Goal: Task Accomplishment & Management: Manage account settings

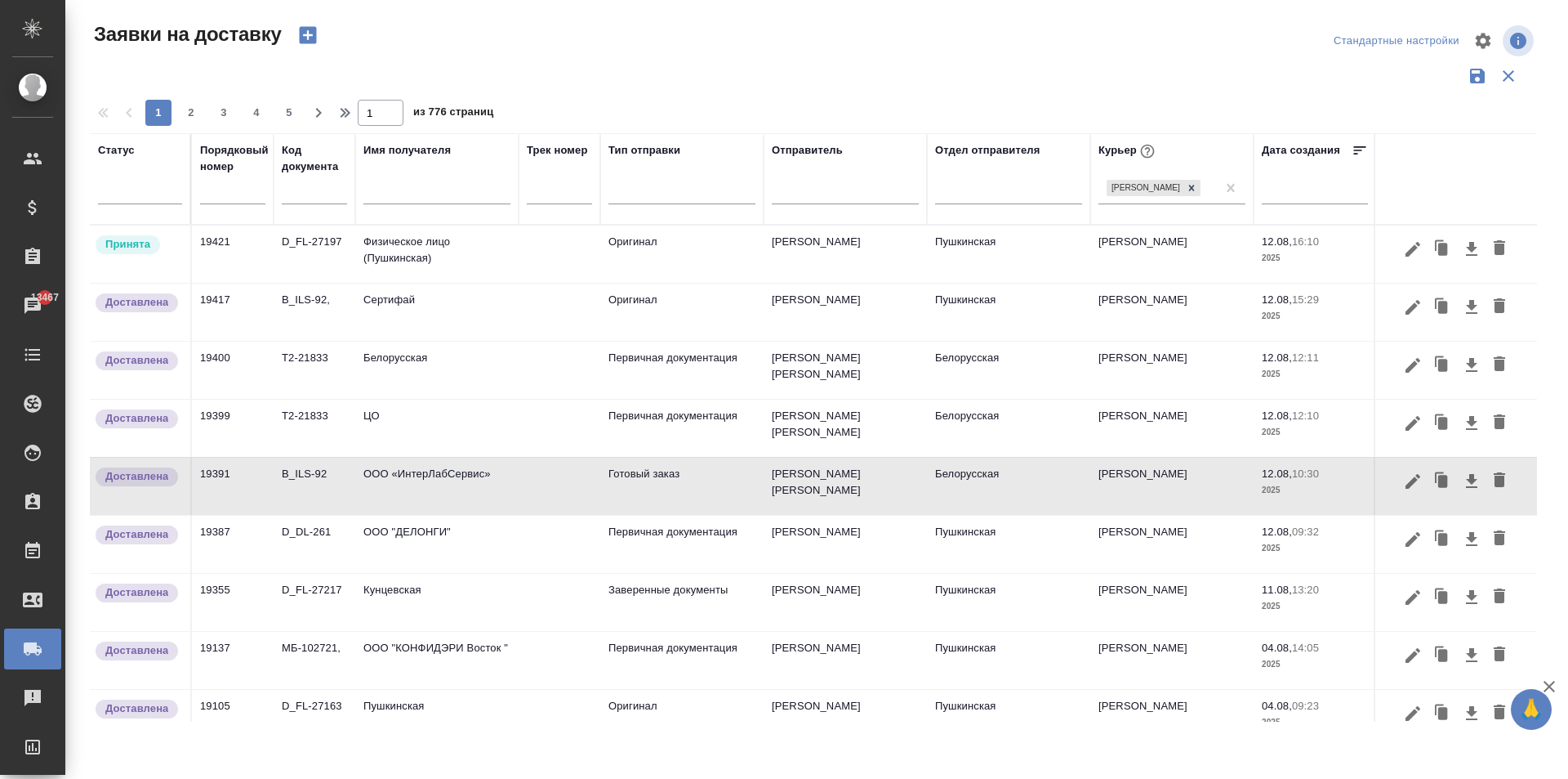
click at [311, 214] on div at bounding box center [314, 195] width 66 height 40
click at [304, 200] on input "text" at bounding box center [314, 193] width 66 height 20
click at [423, 203] on input "text" at bounding box center [437, 193] width 147 height 20
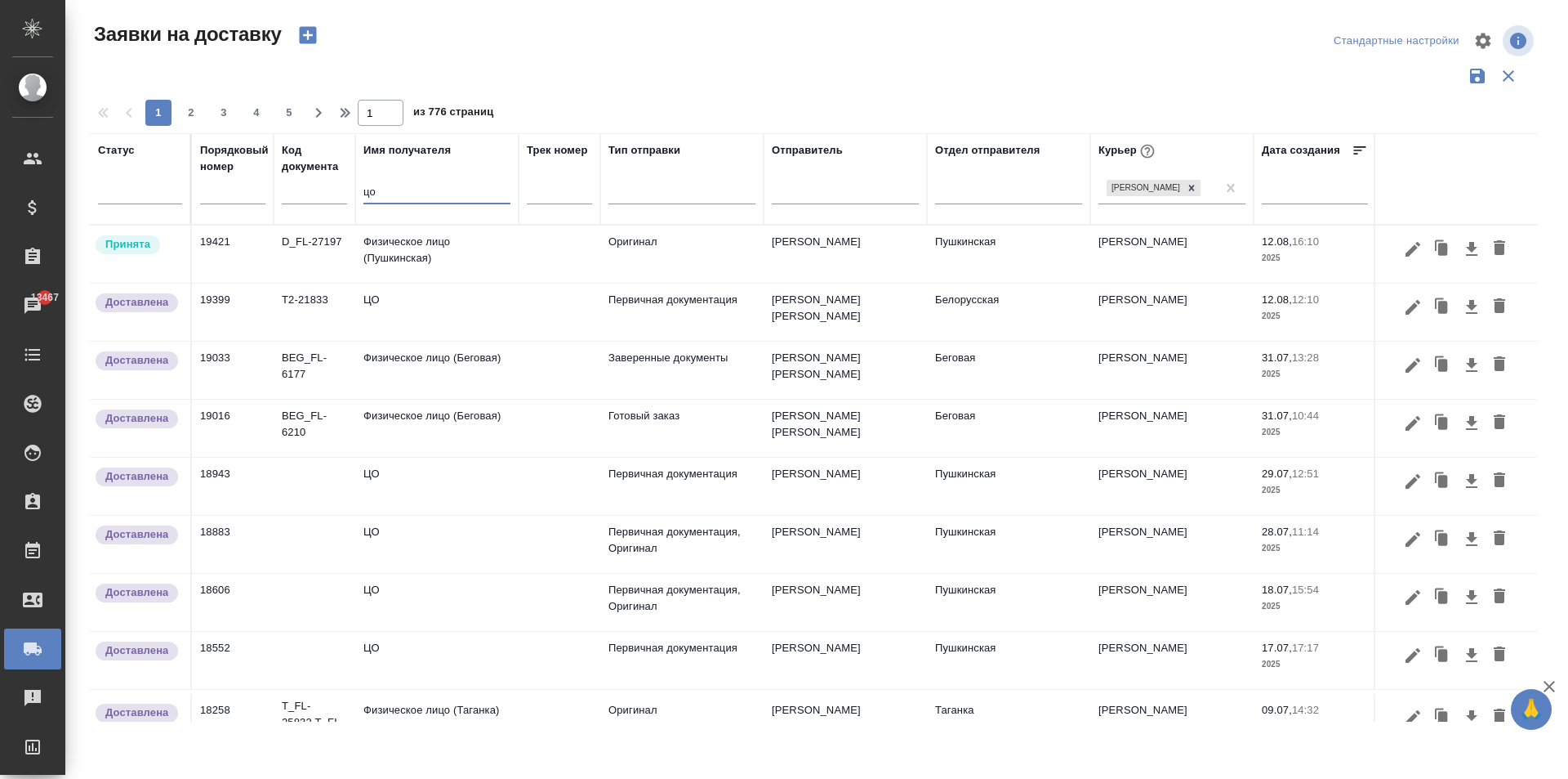
type input "цо"
click at [407, 283] on td "ЦО" at bounding box center [437, 254] width 164 height 57
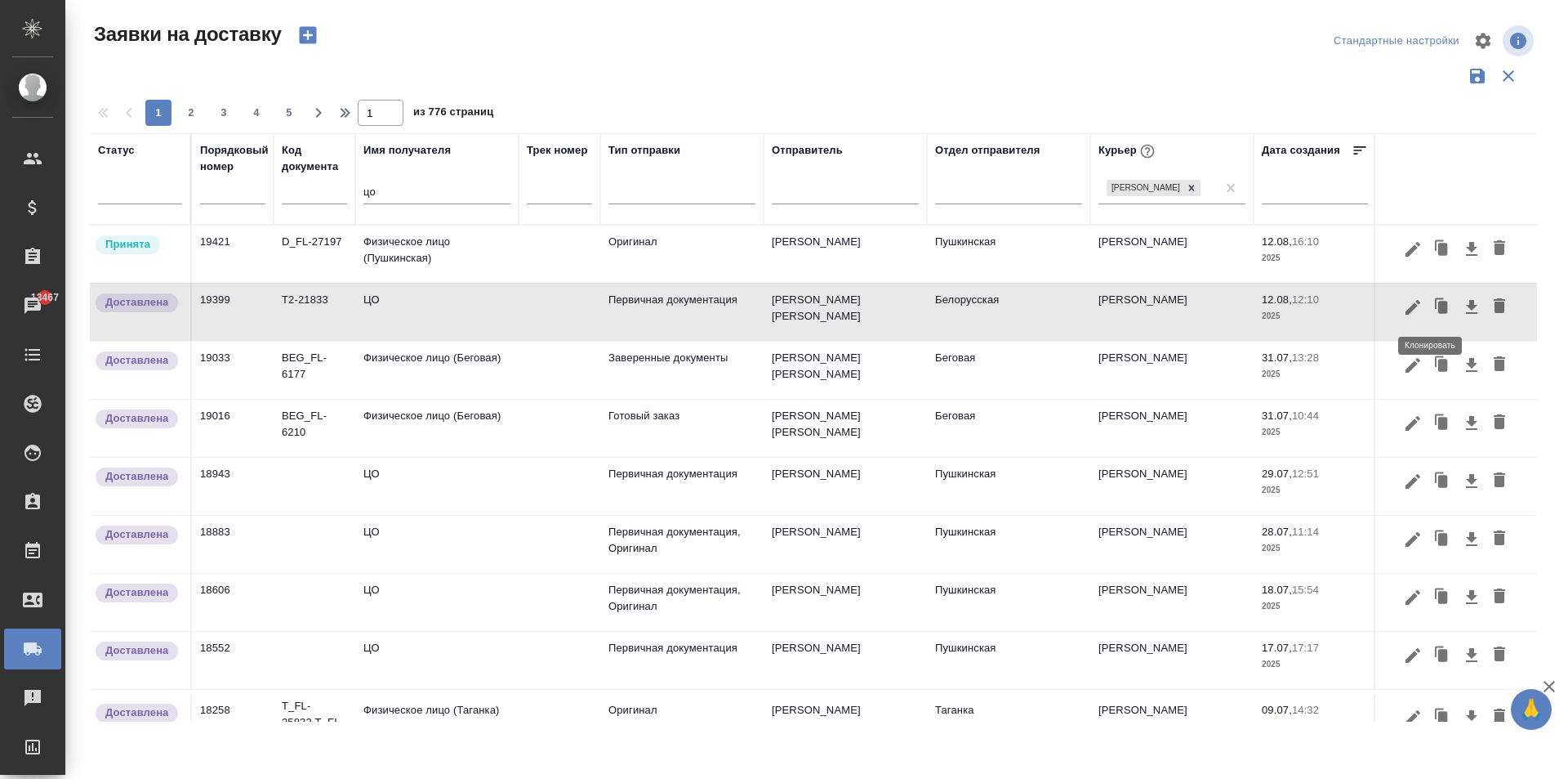
click at [1438, 310] on icon "button" at bounding box center [1443, 306] width 10 height 12
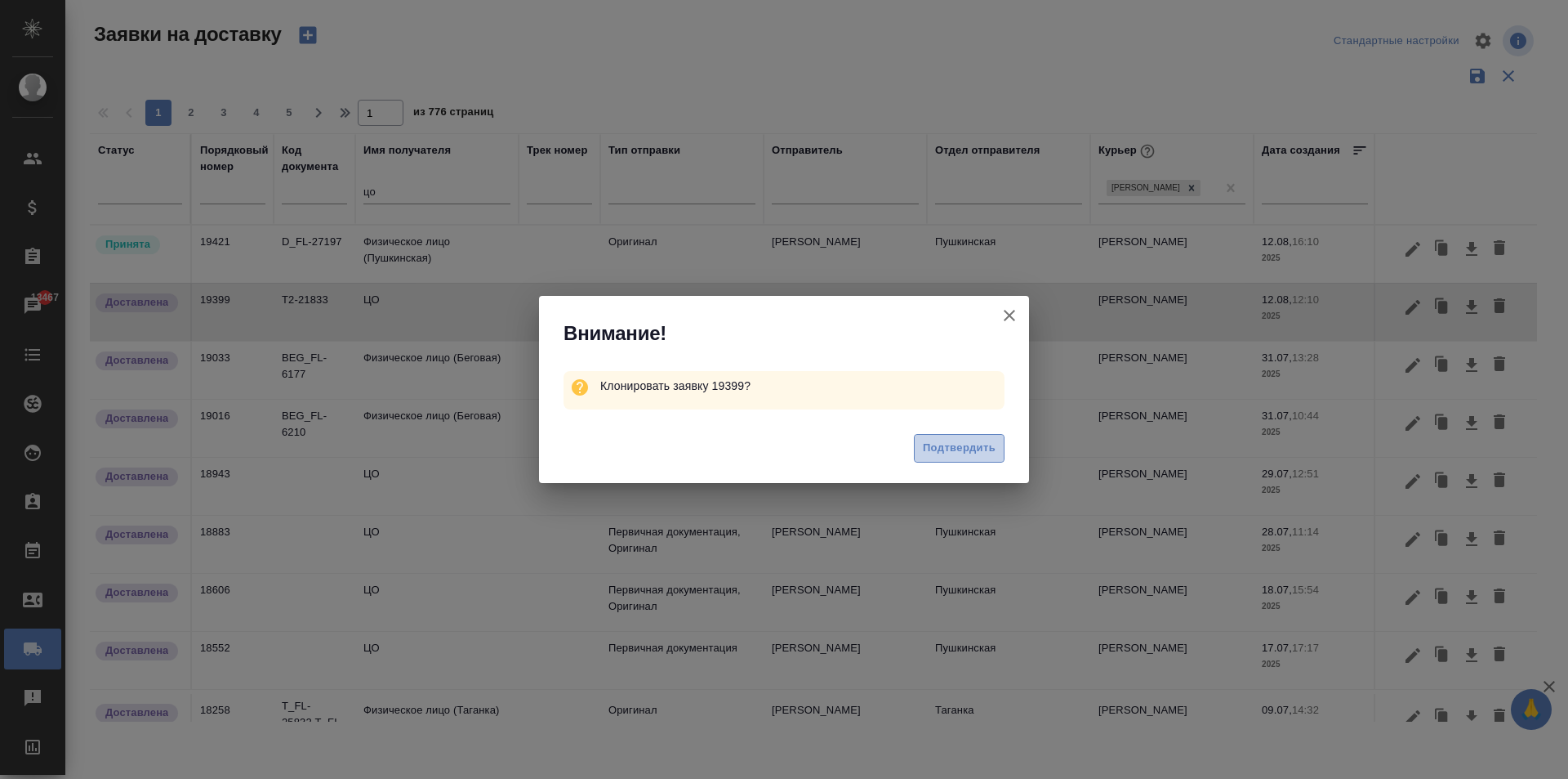
click at [984, 442] on span "Подтвердить" at bounding box center [959, 447] width 73 height 18
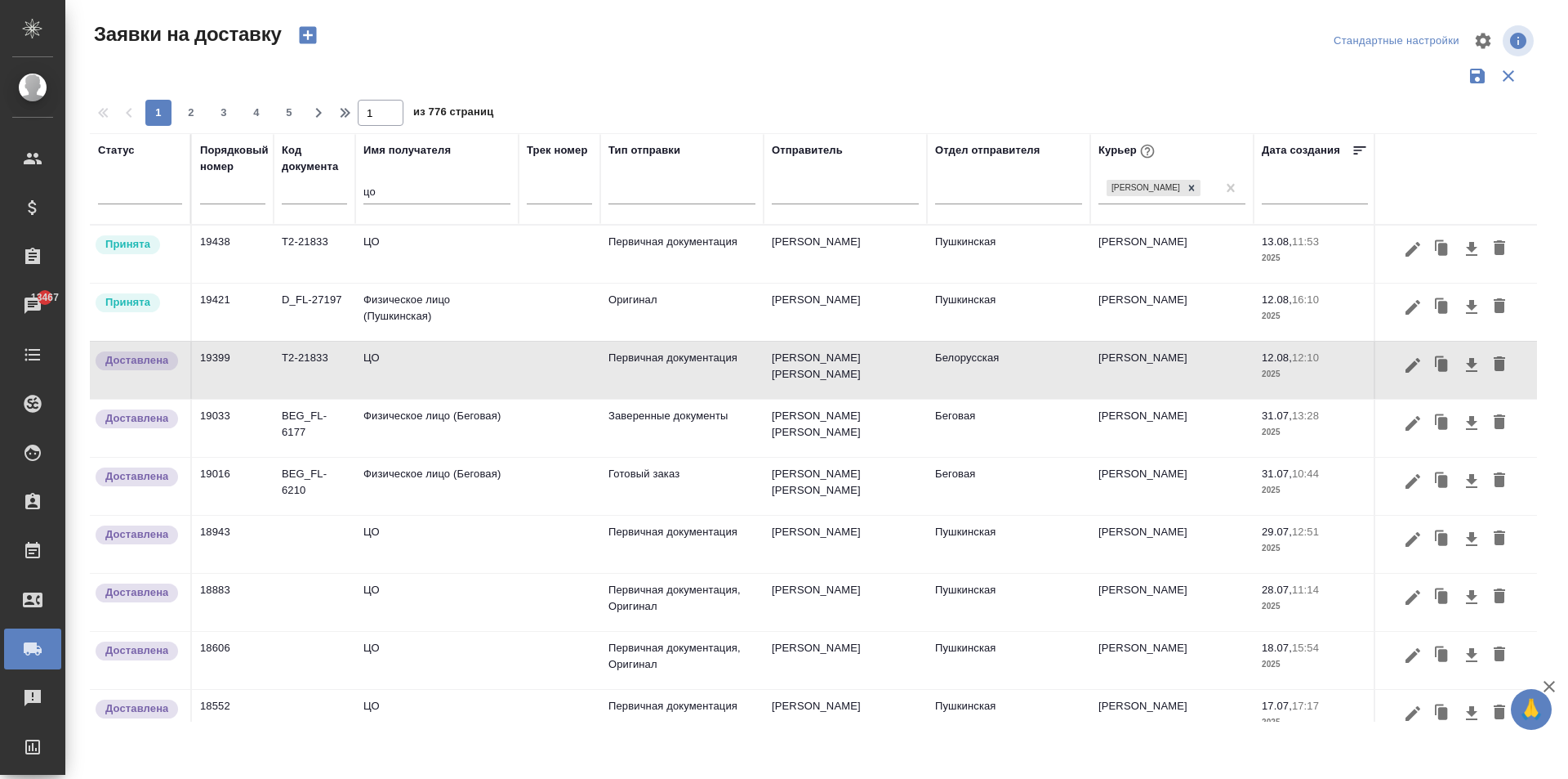
click at [410, 243] on td "ЦО" at bounding box center [437, 254] width 164 height 57
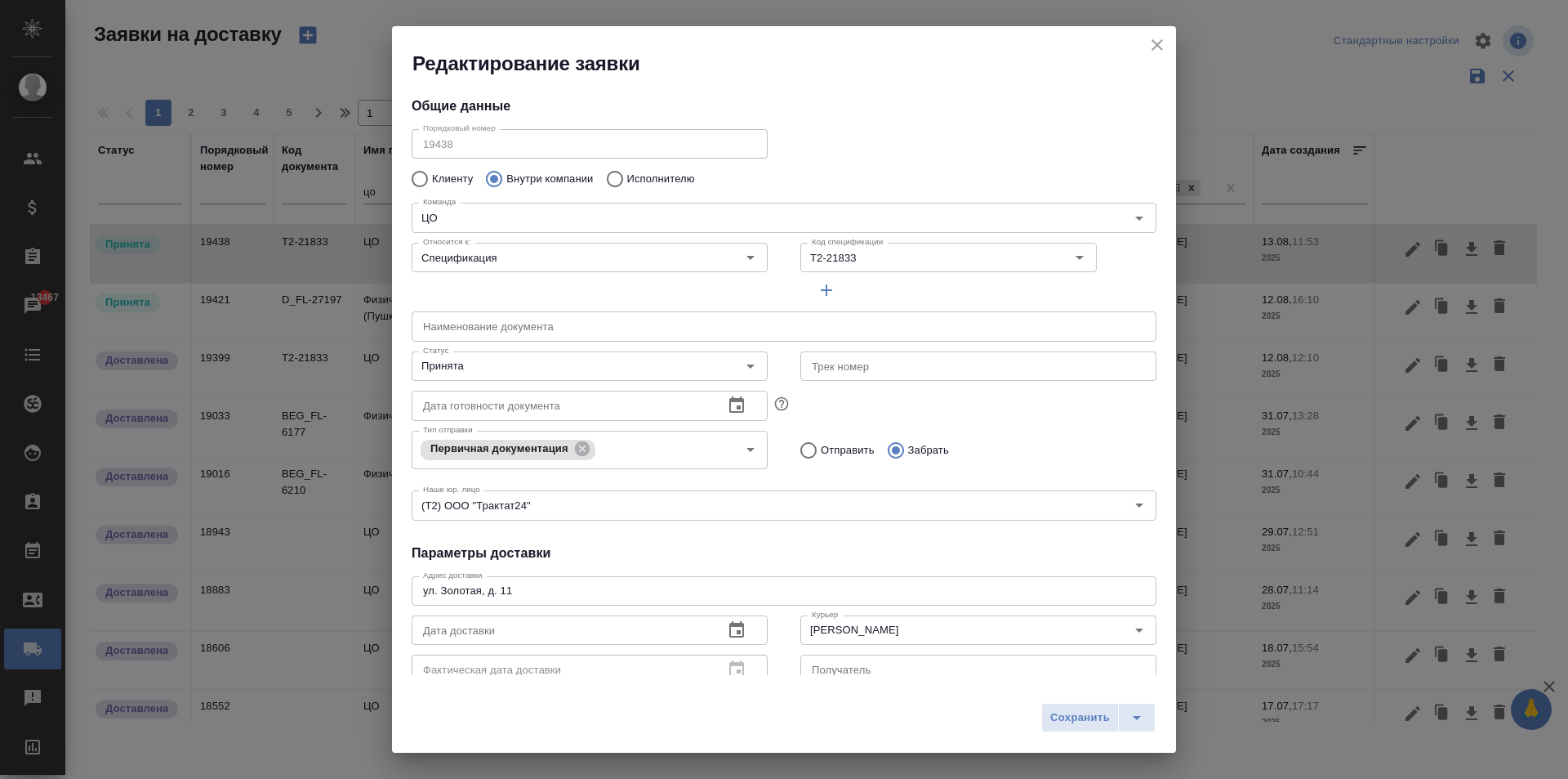
type input "Пушкинская"
type input "[PERSON_NAME]"
click at [859, 261] on input "Т2-21833" at bounding box center [908, 257] width 207 height 19
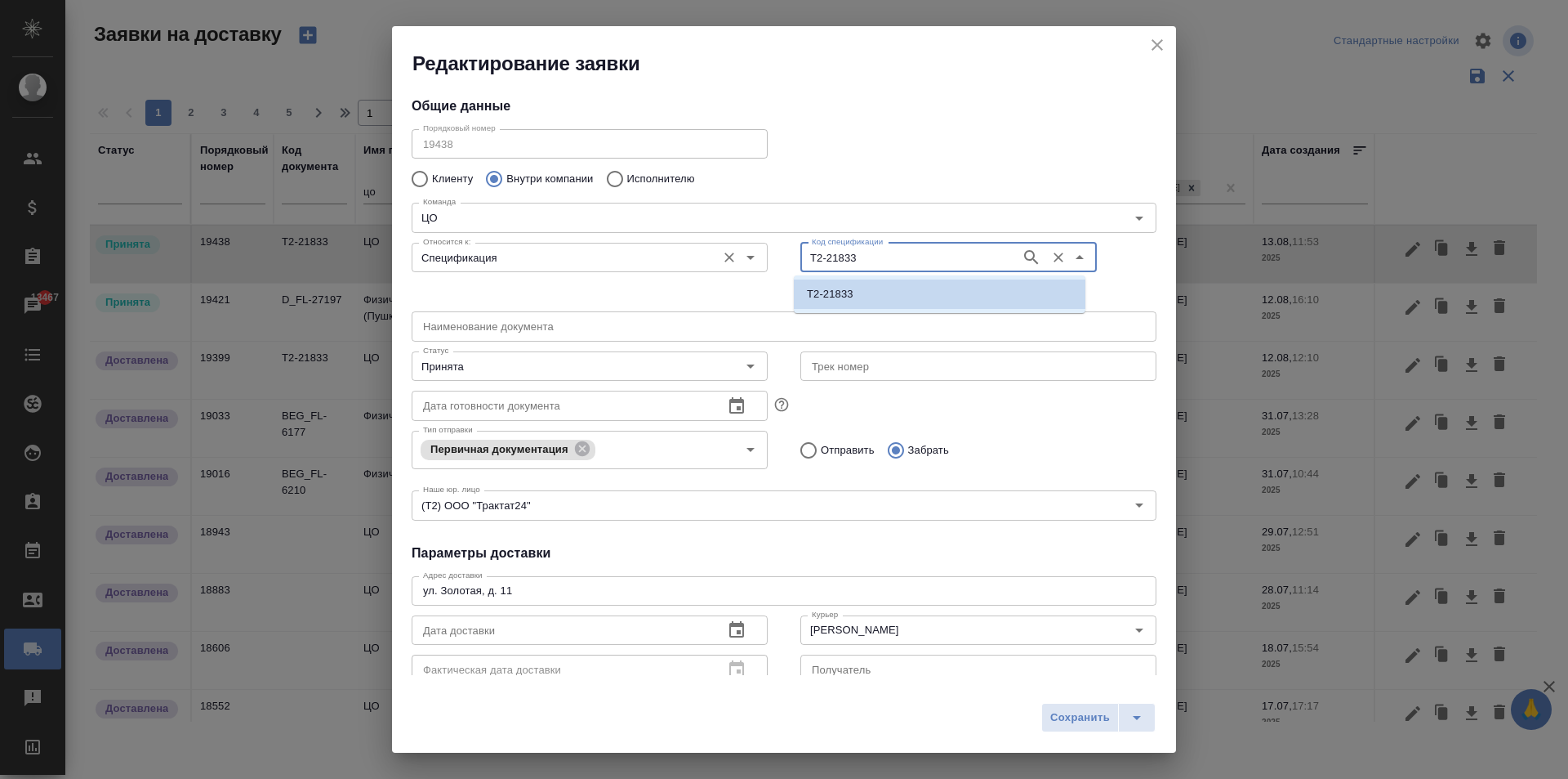
click at [492, 258] on input "Спецификация" at bounding box center [562, 257] width 291 height 19
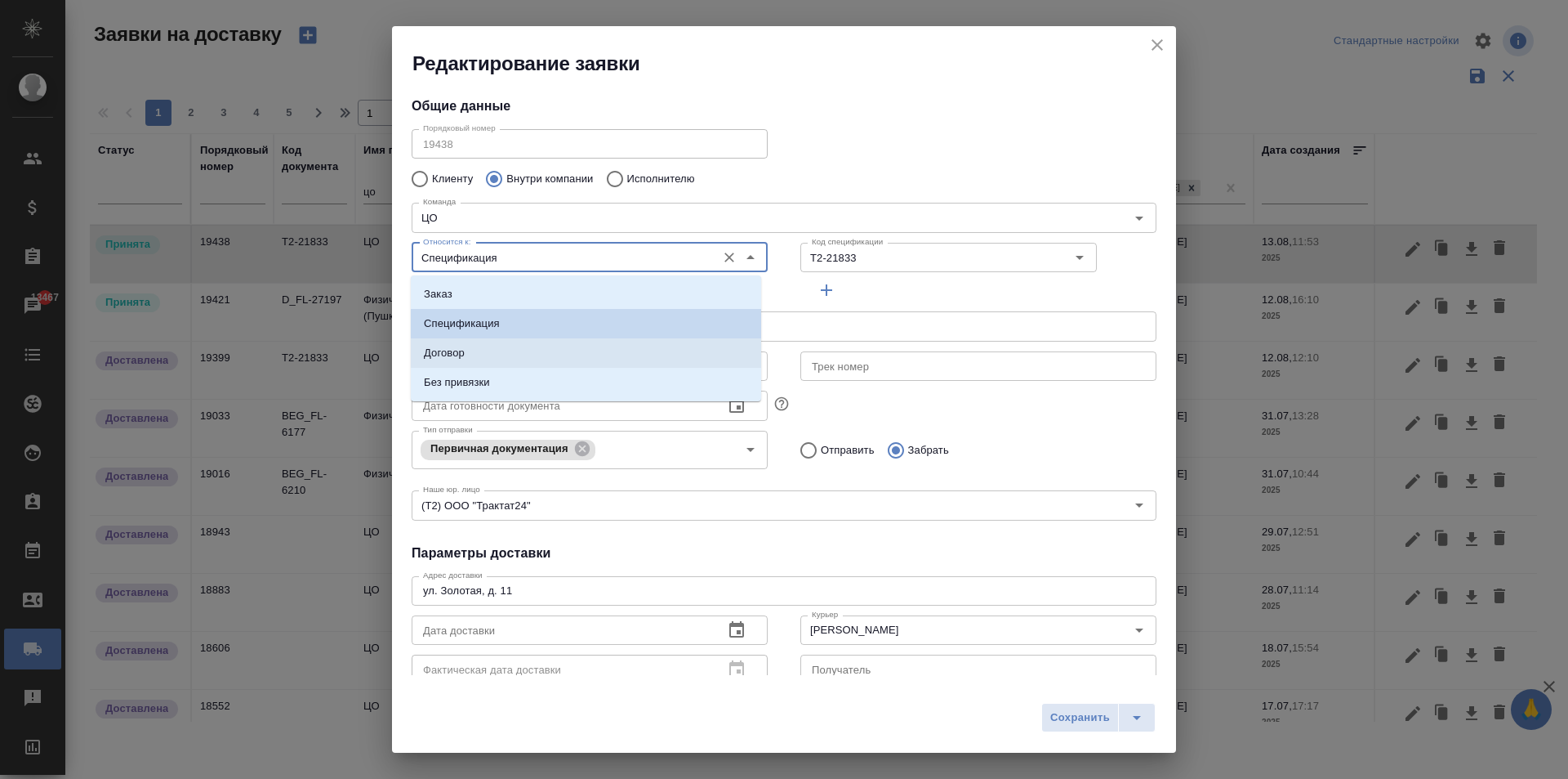
click at [448, 347] on p "Договор" at bounding box center [444, 353] width 41 height 17
type input "Договор"
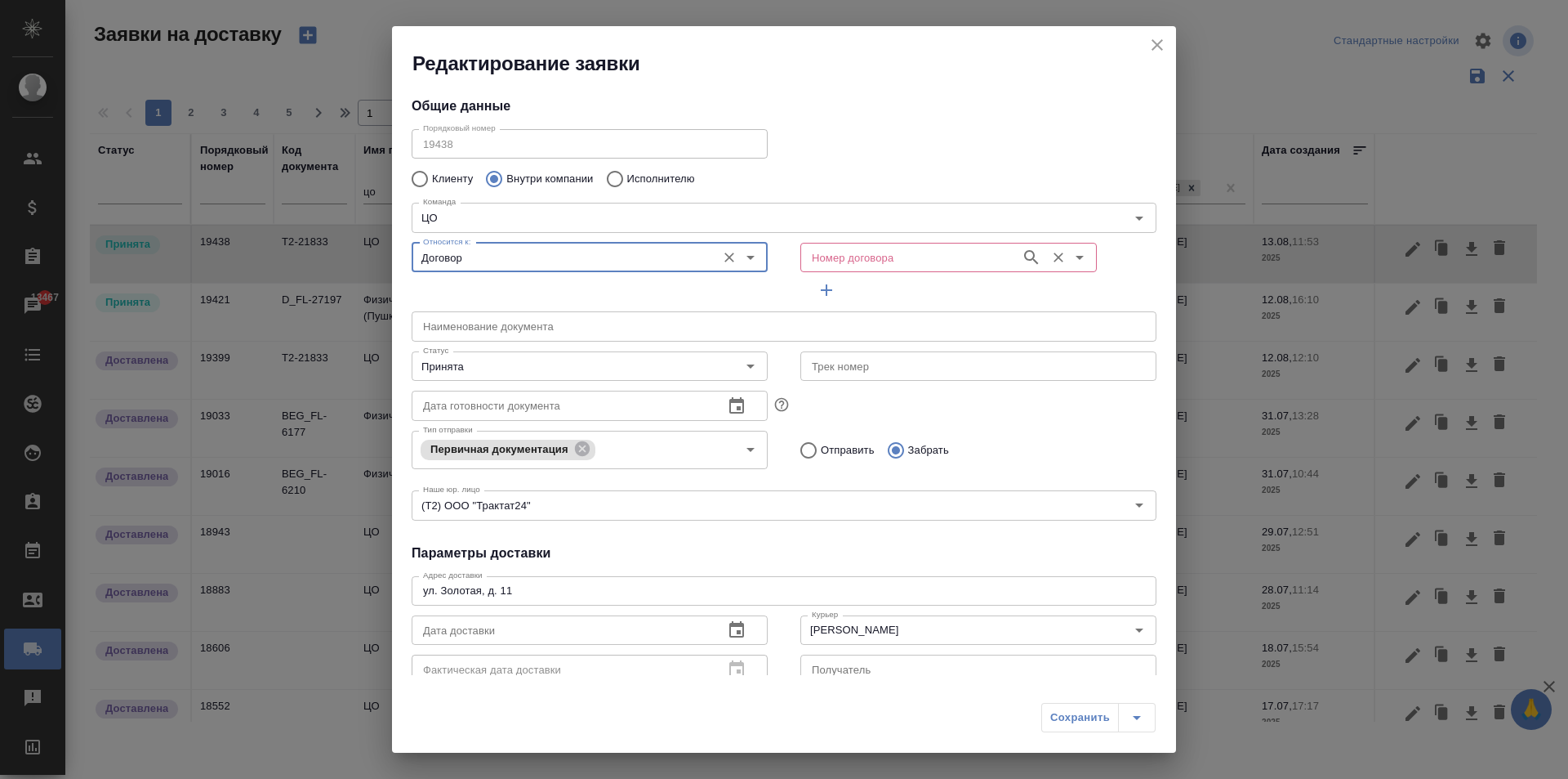
click at [844, 256] on input "Номер договора" at bounding box center [908, 257] width 207 height 19
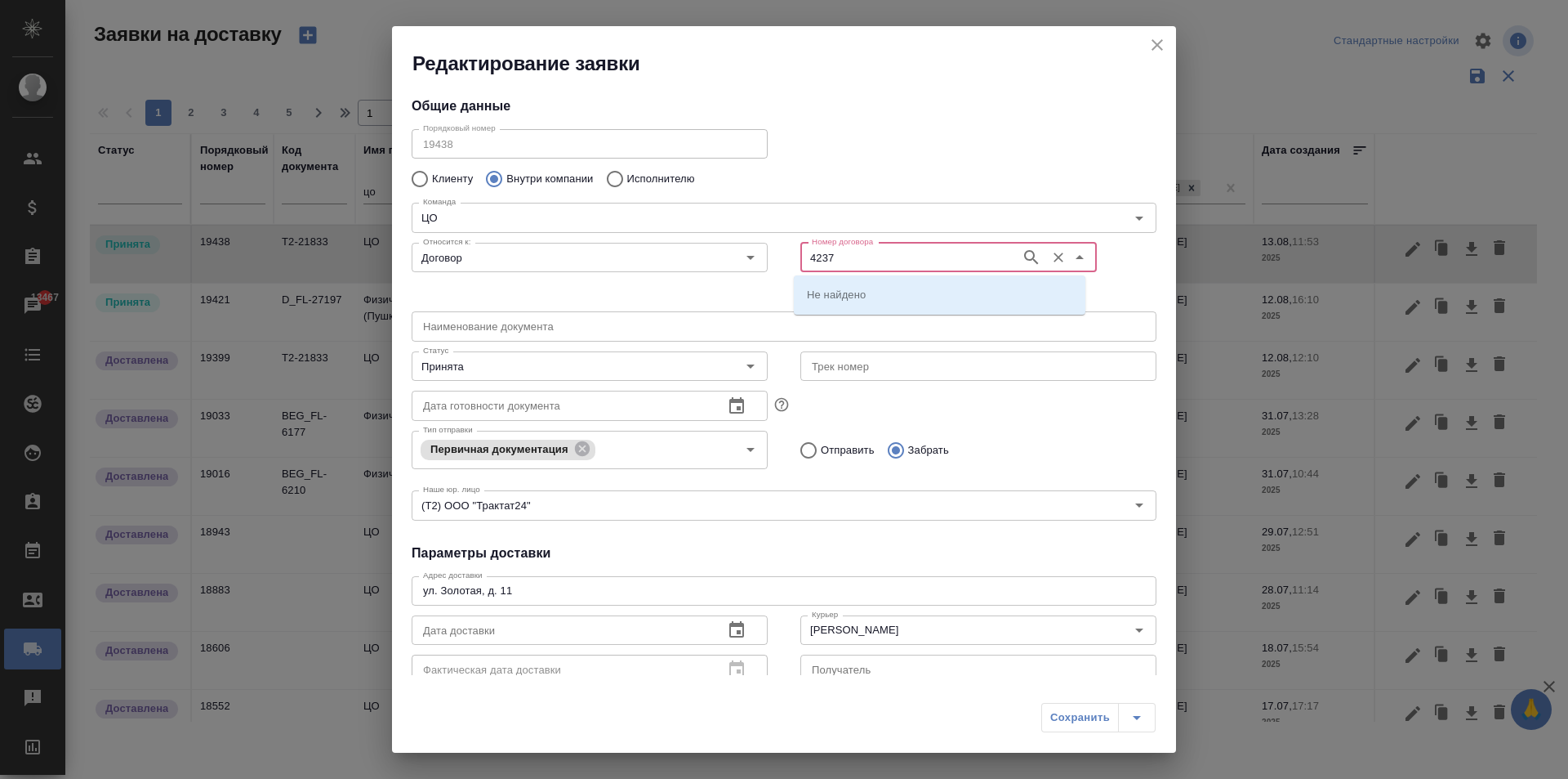
type input "4237"
click at [862, 324] on li "МБ-4237" at bounding box center [939, 324] width 291 height 30
type input "МБ-4237"
type input "(МБ) ООО "Монблан""
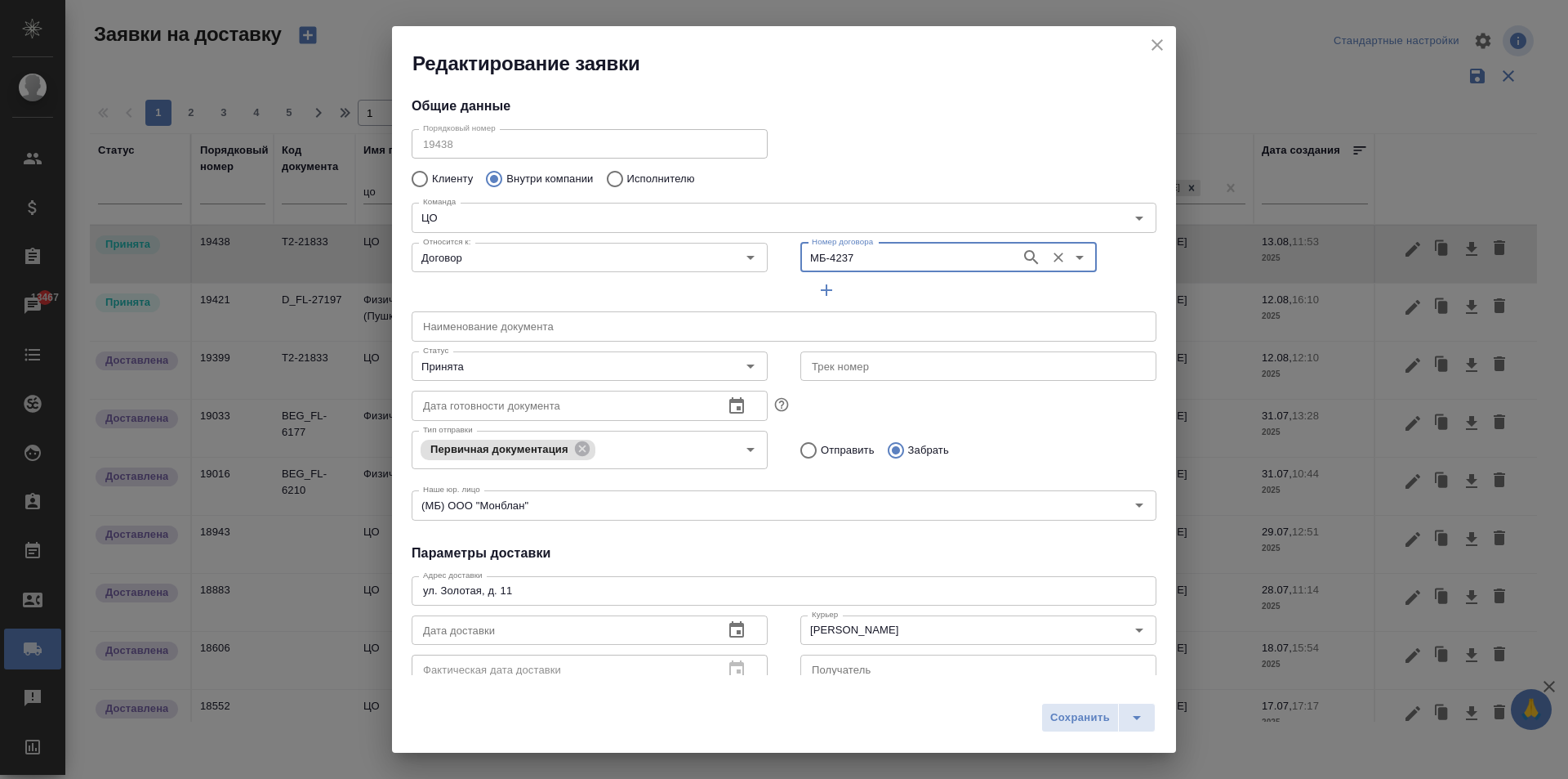
click at [483, 325] on input "text" at bounding box center [783, 326] width 745 height 30
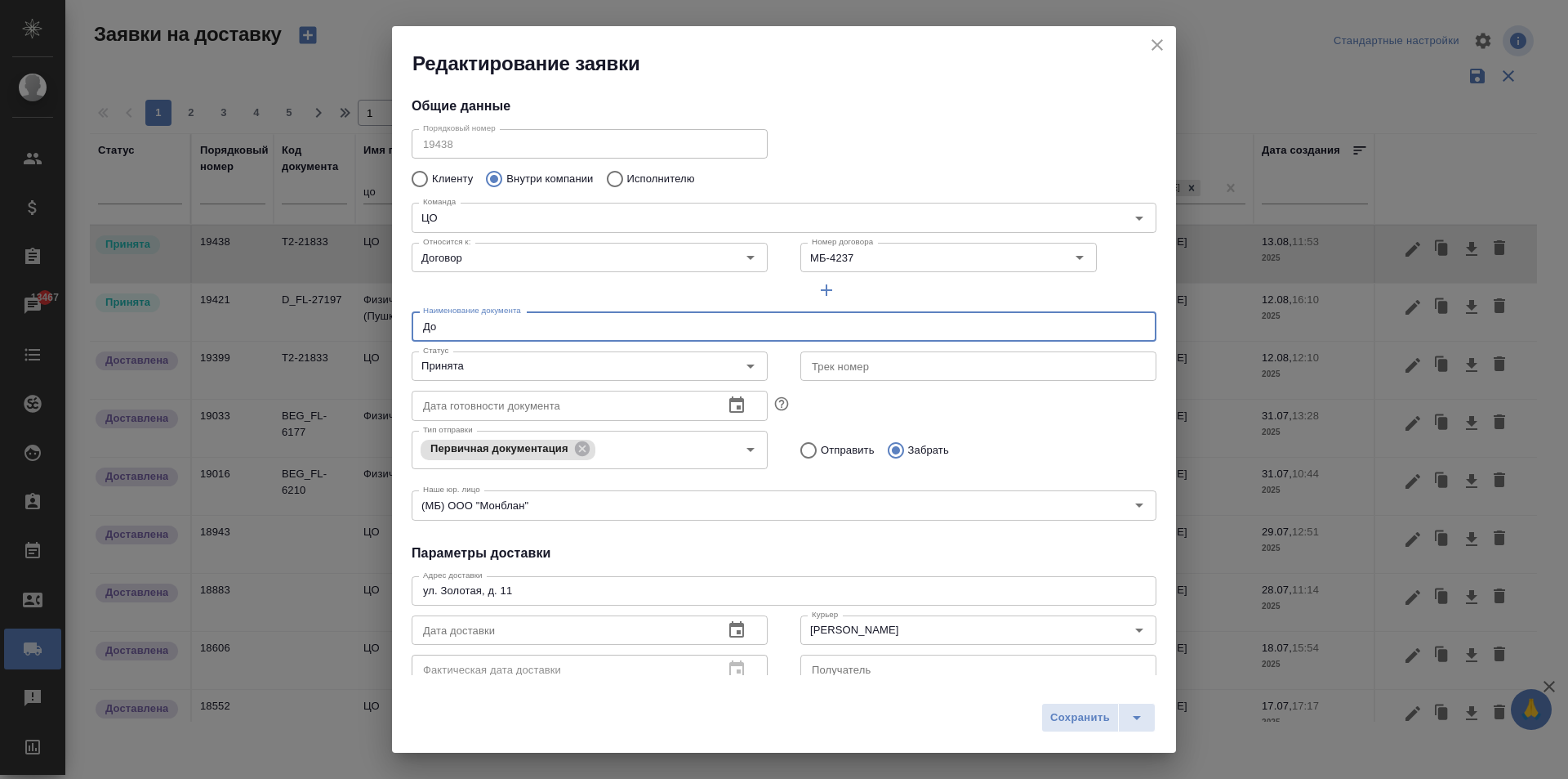
type input "Д"
click at [484, 326] on input "text" at bounding box center [783, 326] width 745 height 30
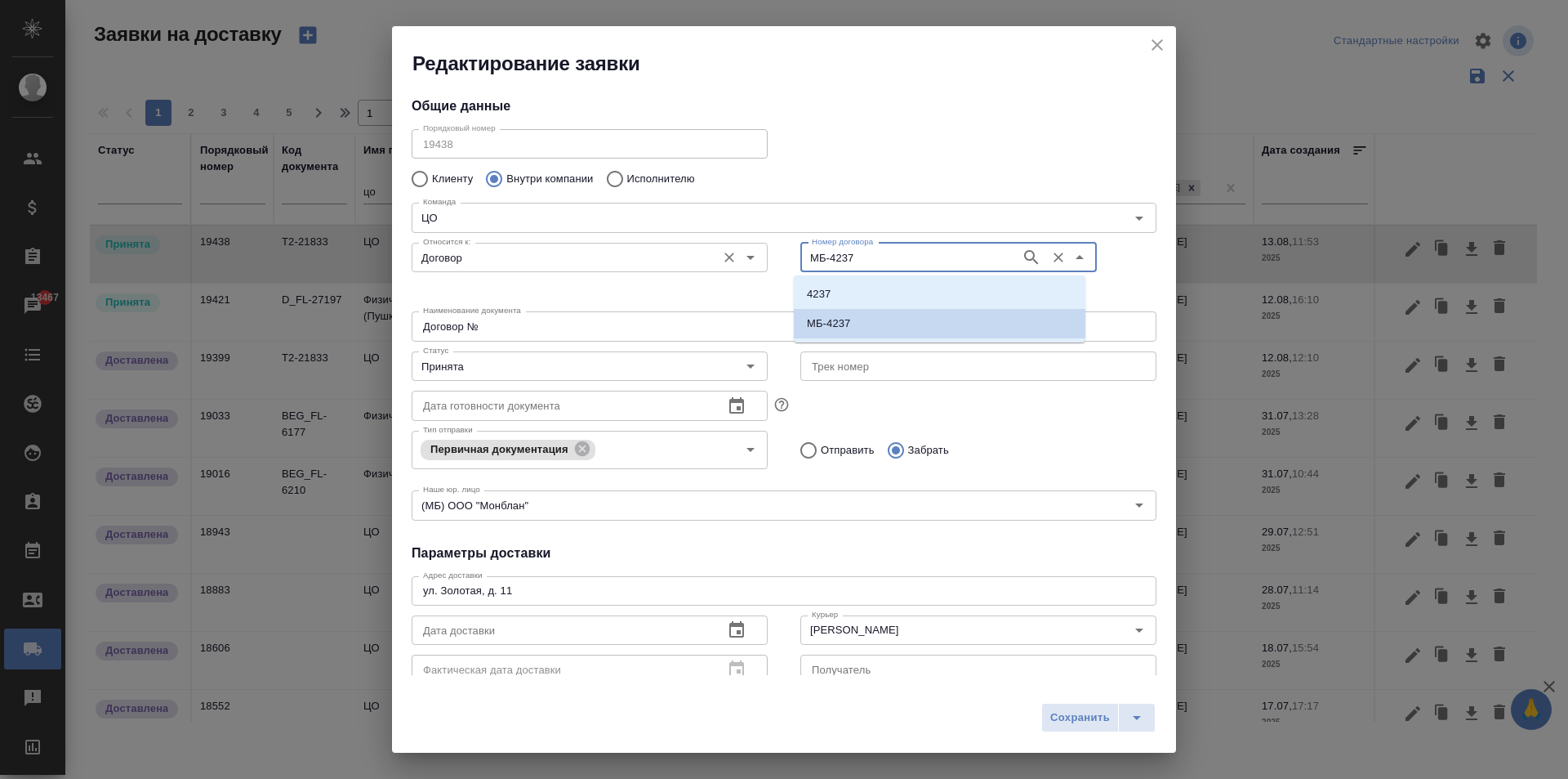
drag, startPoint x: 865, startPoint y: 263, endPoint x: 711, endPoint y: 267, distance: 154.1
click at [711, 267] on div "Относится к: Договор Относится к: Номер договора МБ-4237 Номер договора" at bounding box center [784, 270] width 778 height 102
click at [492, 327] on input "Договор №" at bounding box center [783, 326] width 745 height 30
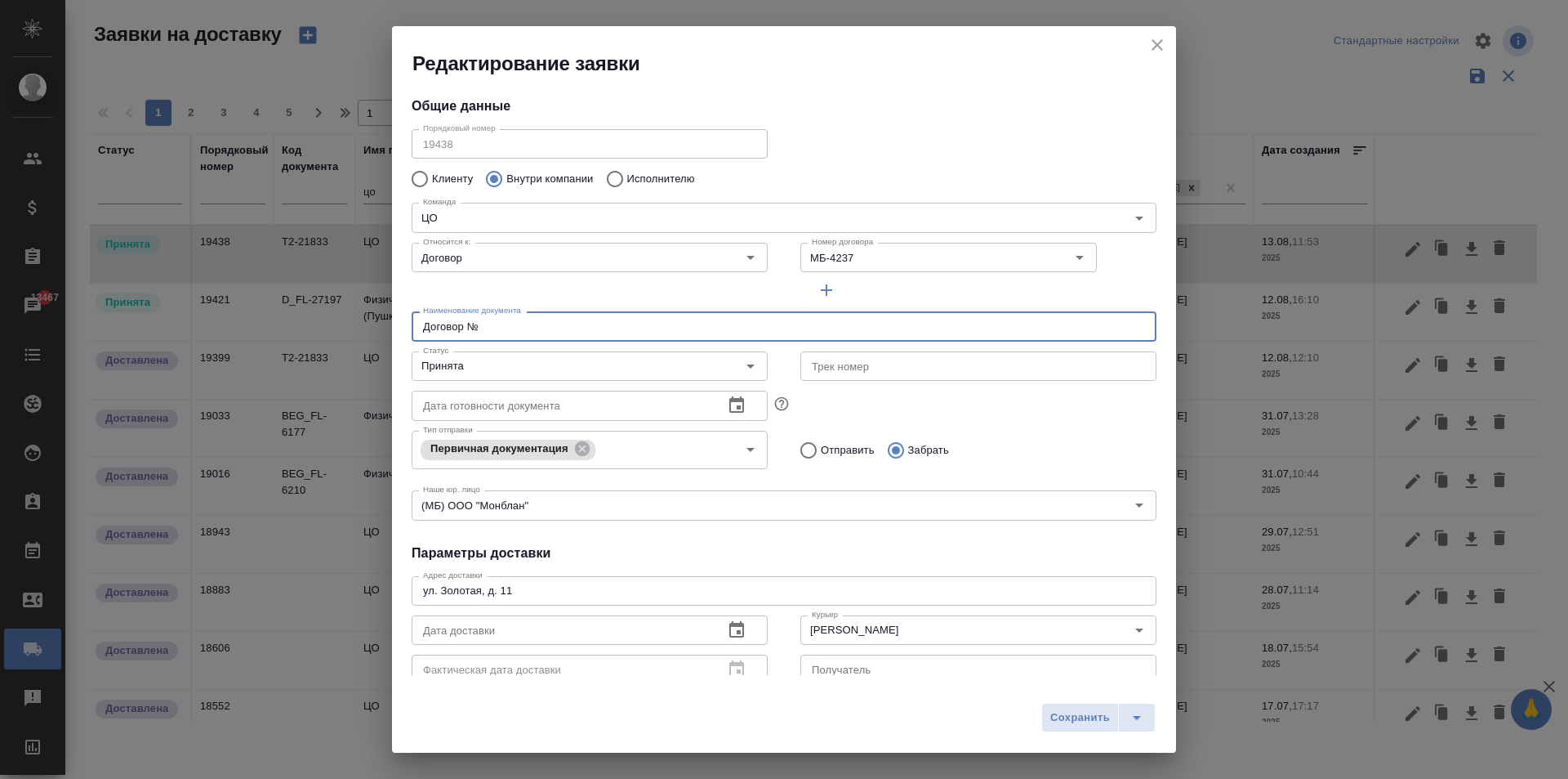
paste input "МБ-4237"
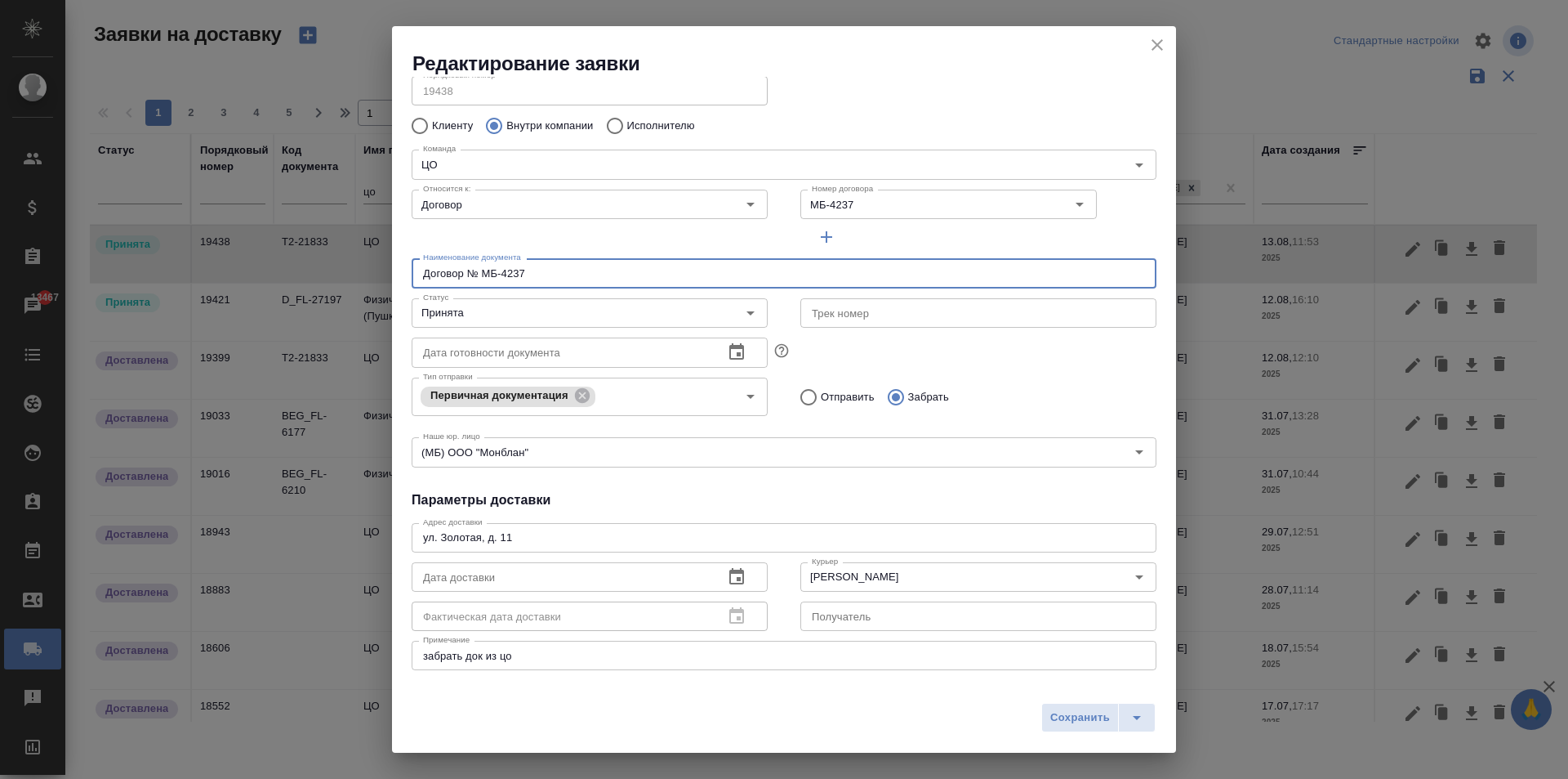
scroll to position [81, 0]
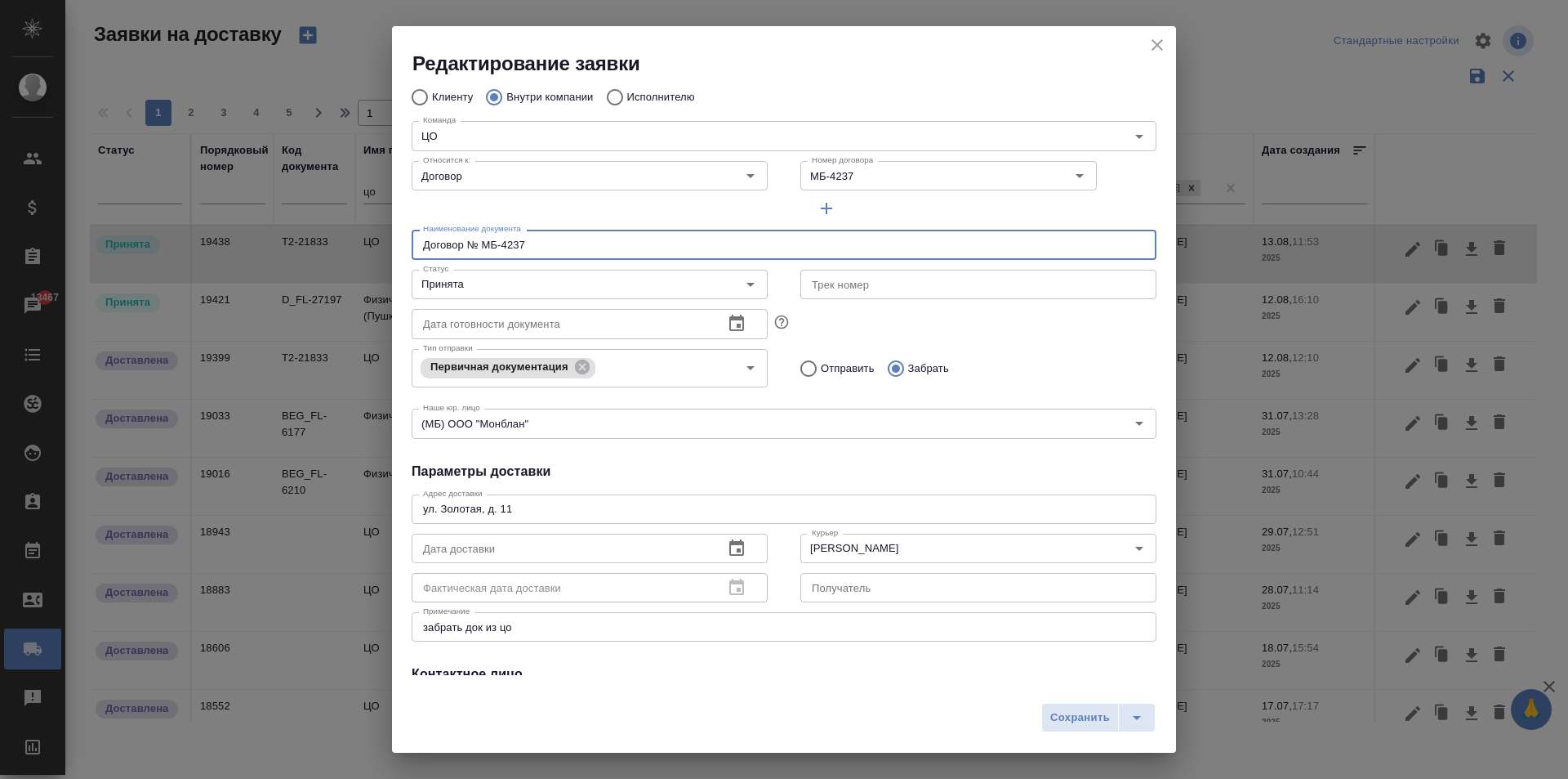
type input "Договор № МБ-4237"
click at [730, 553] on icon "button" at bounding box center [737, 548] width 19 height 19
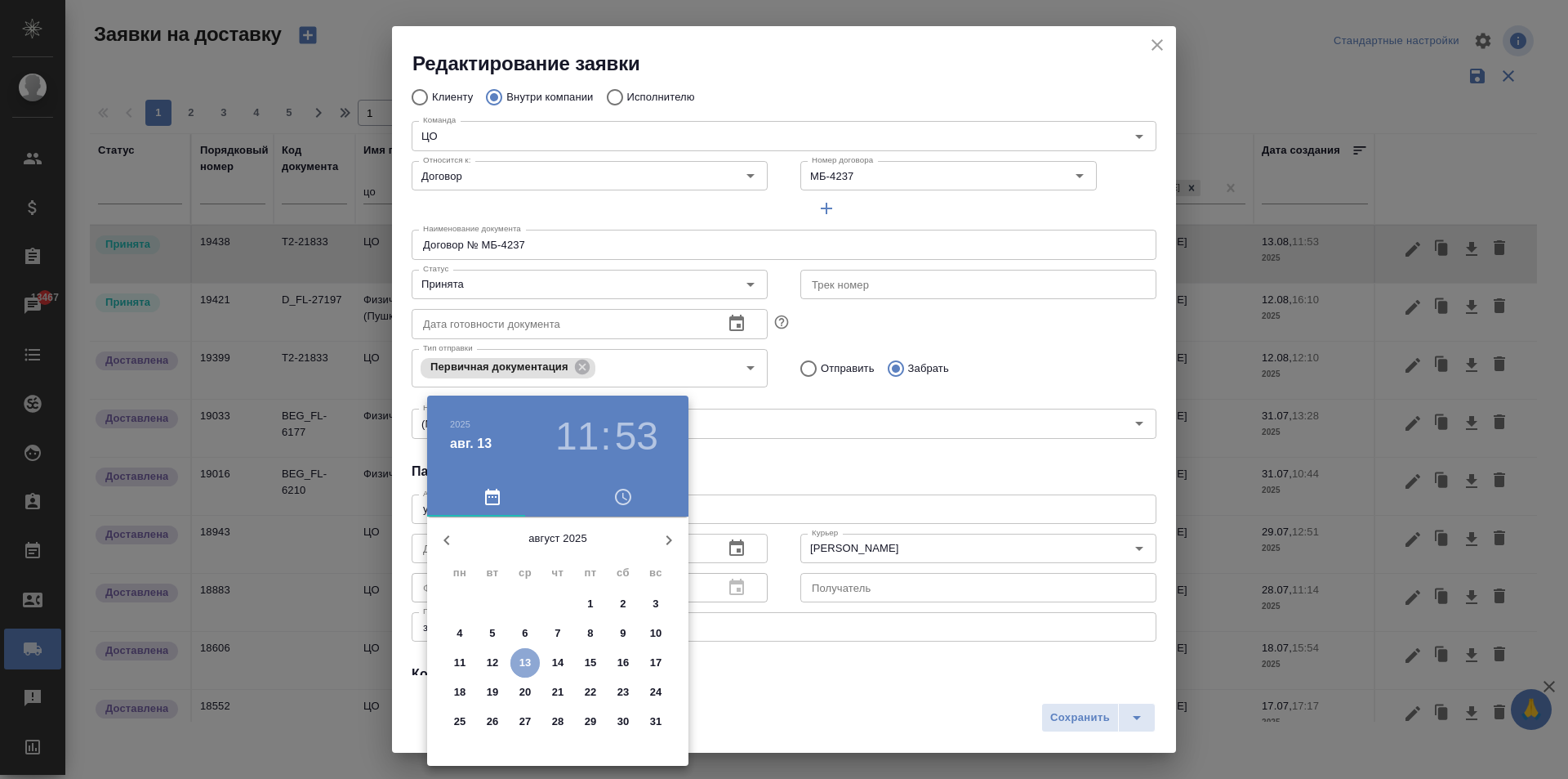
click at [524, 658] on p "13" at bounding box center [526, 663] width 12 height 17
type input "[DATE] 11:53"
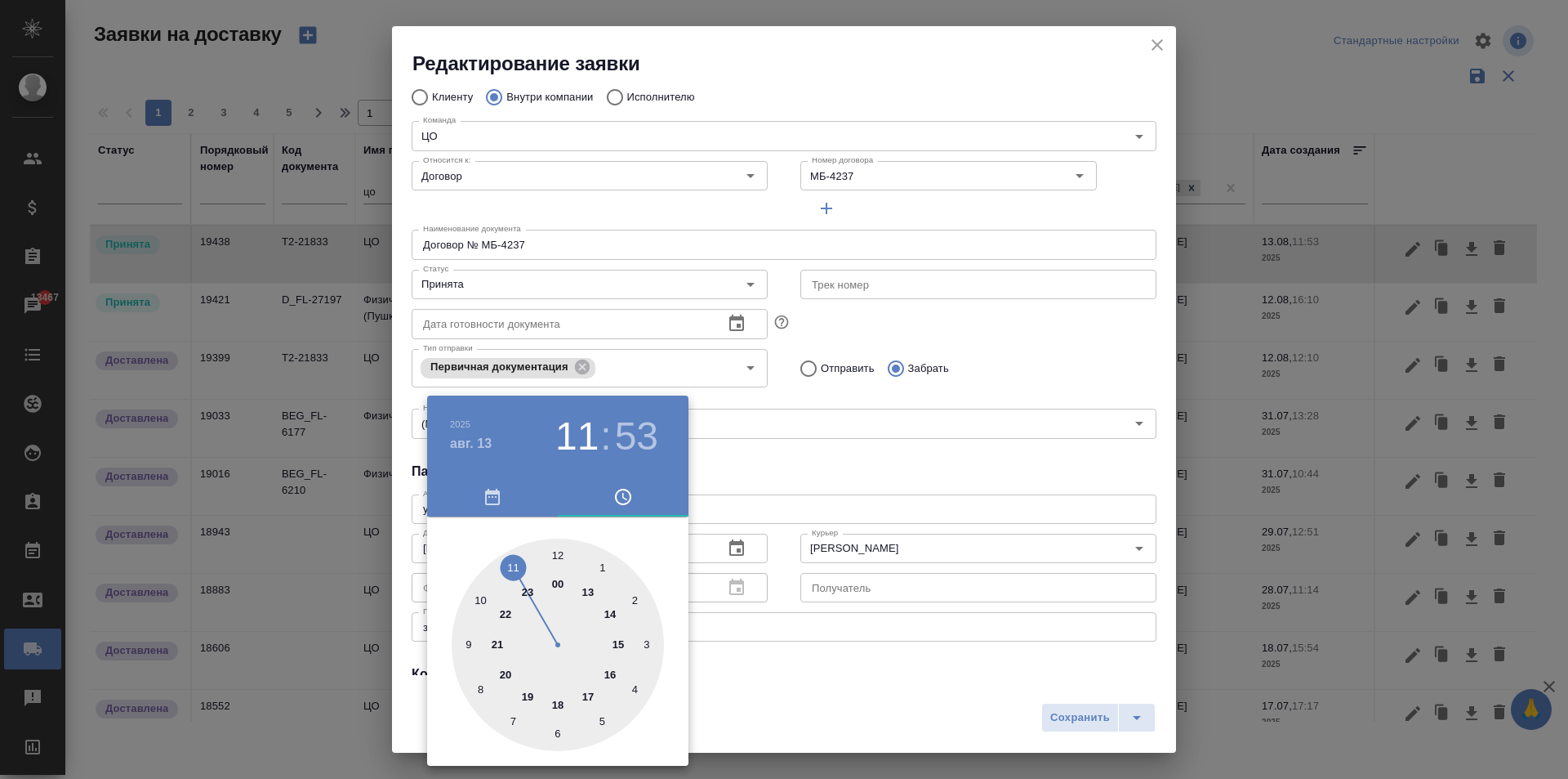
click at [845, 481] on div at bounding box center [784, 390] width 1568 height 779
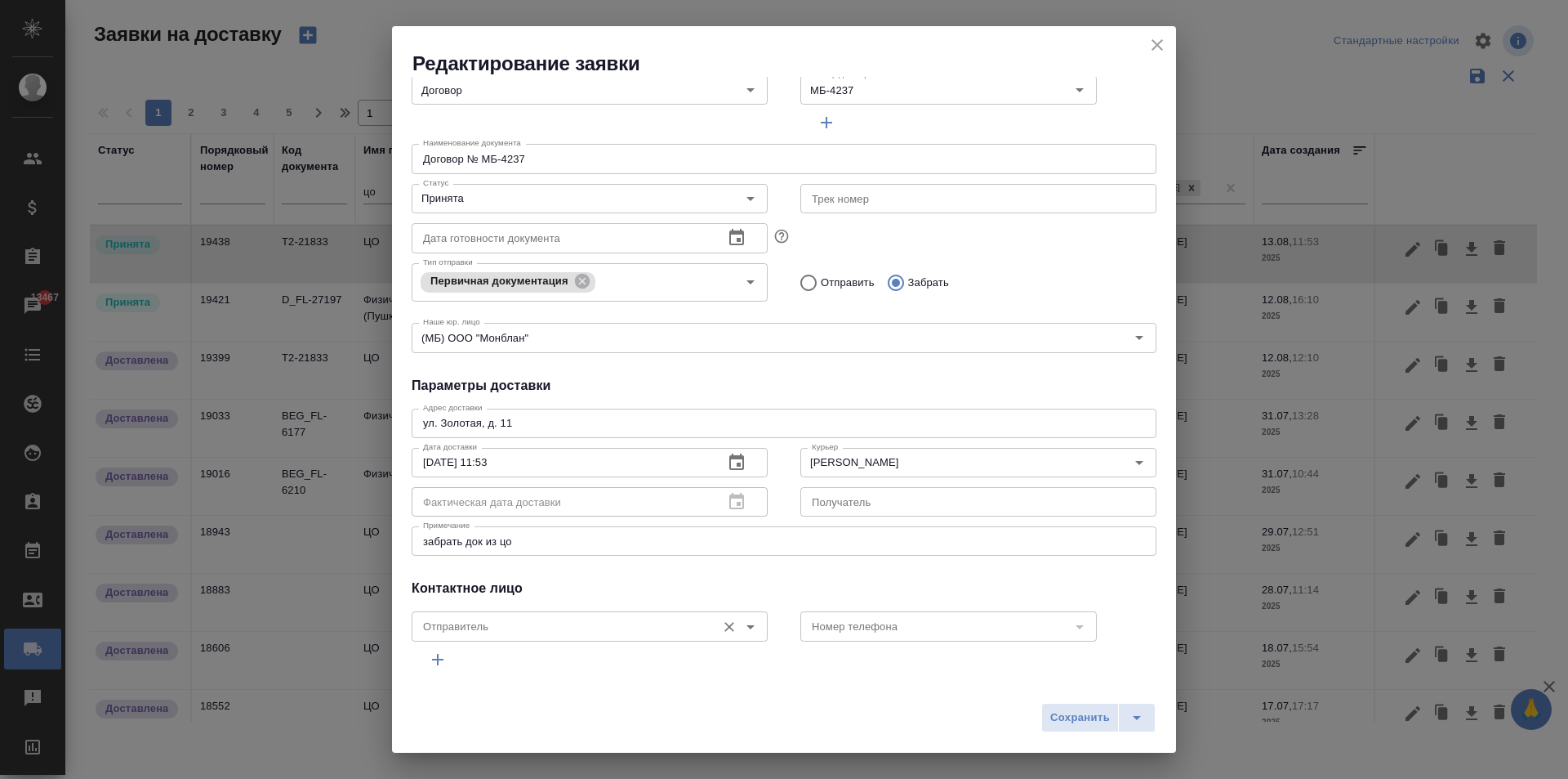
scroll to position [222, 0]
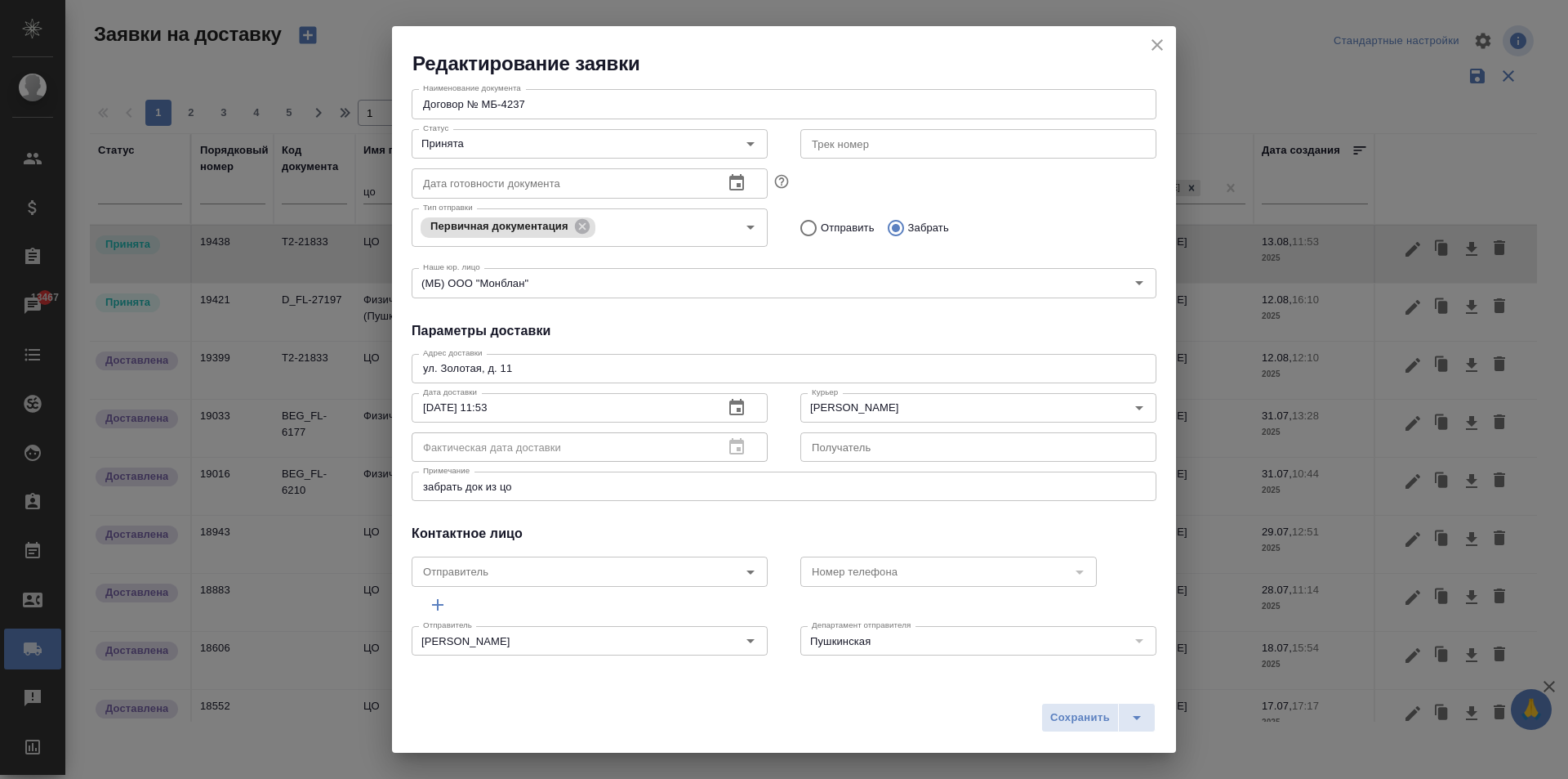
drag, startPoint x: 542, startPoint y: 493, endPoint x: 435, endPoint y: 473, distance: 108.9
click at [435, 473] on div "забрать док из цо x Примечание" at bounding box center [783, 487] width 745 height 30
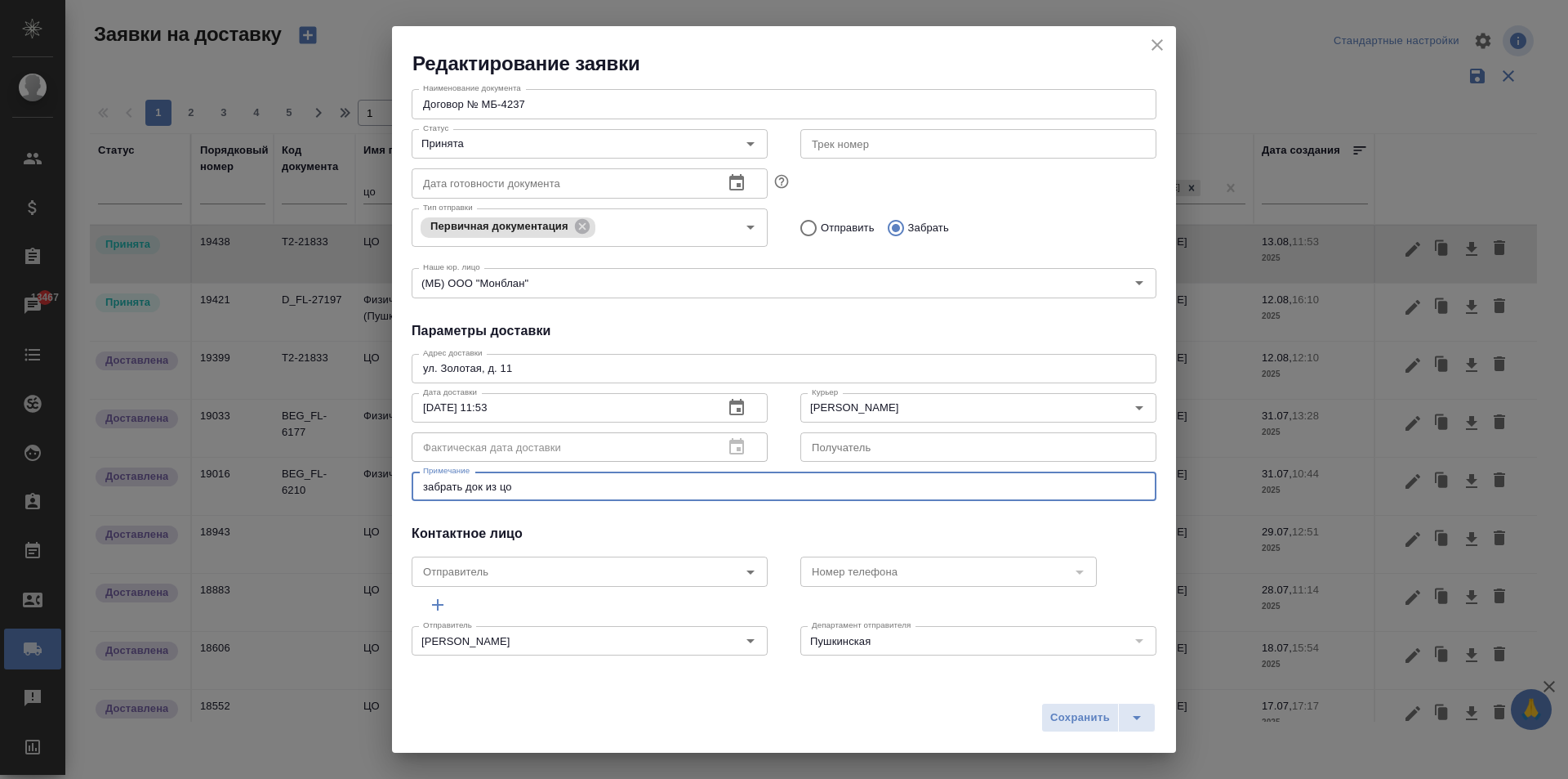
drag, startPoint x: 512, startPoint y: 489, endPoint x: 426, endPoint y: 476, distance: 87.0
click at [426, 476] on div "забрать док из цо x Примечание" at bounding box center [783, 487] width 745 height 30
type textarea "з"
click at [1060, 726] on span "Сохранить" at bounding box center [1080, 717] width 60 height 18
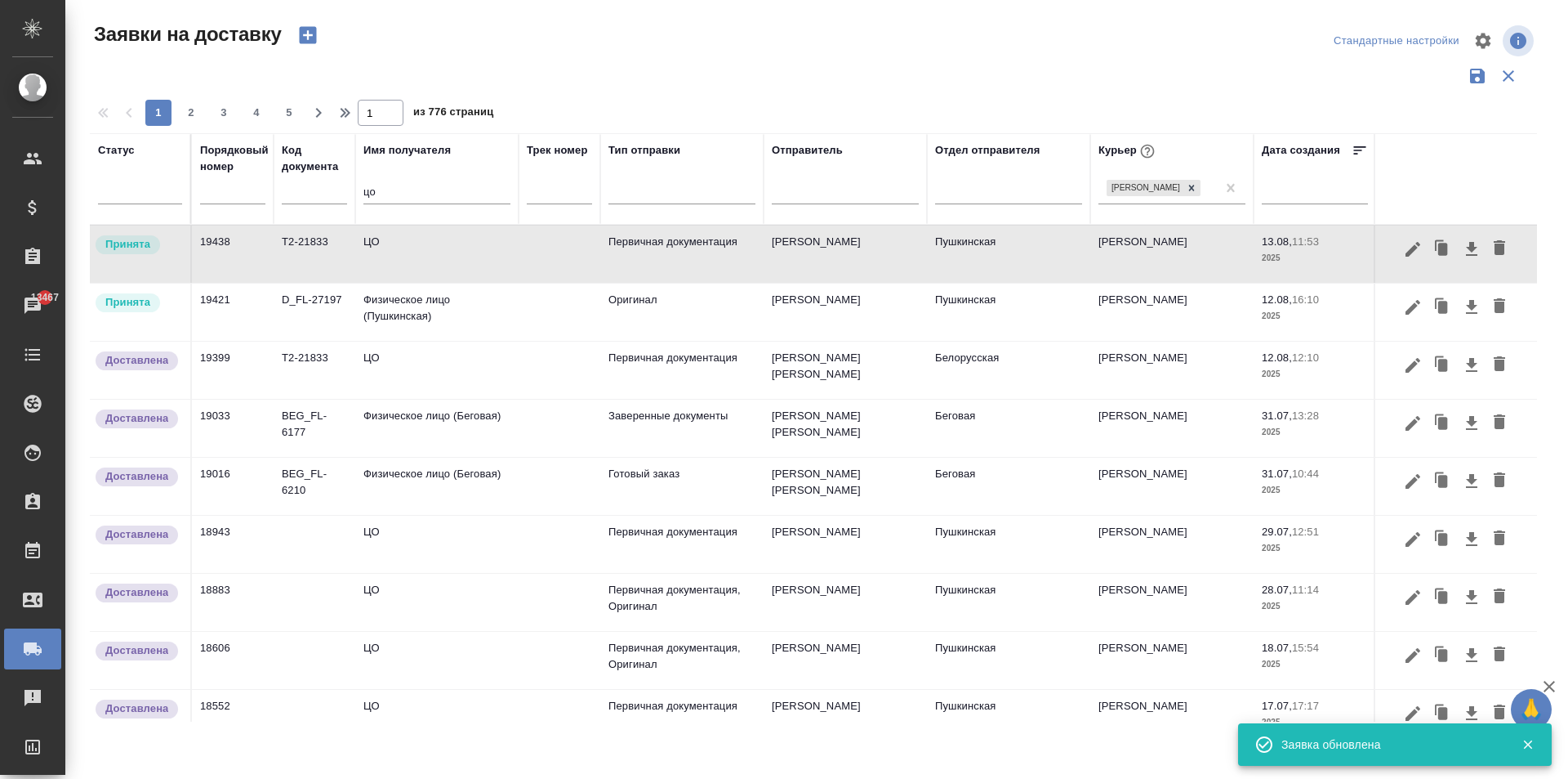
type input "Спецификация"
type input "(Т2) ООО "Трактат24""
type textarea "забрать док из цо"
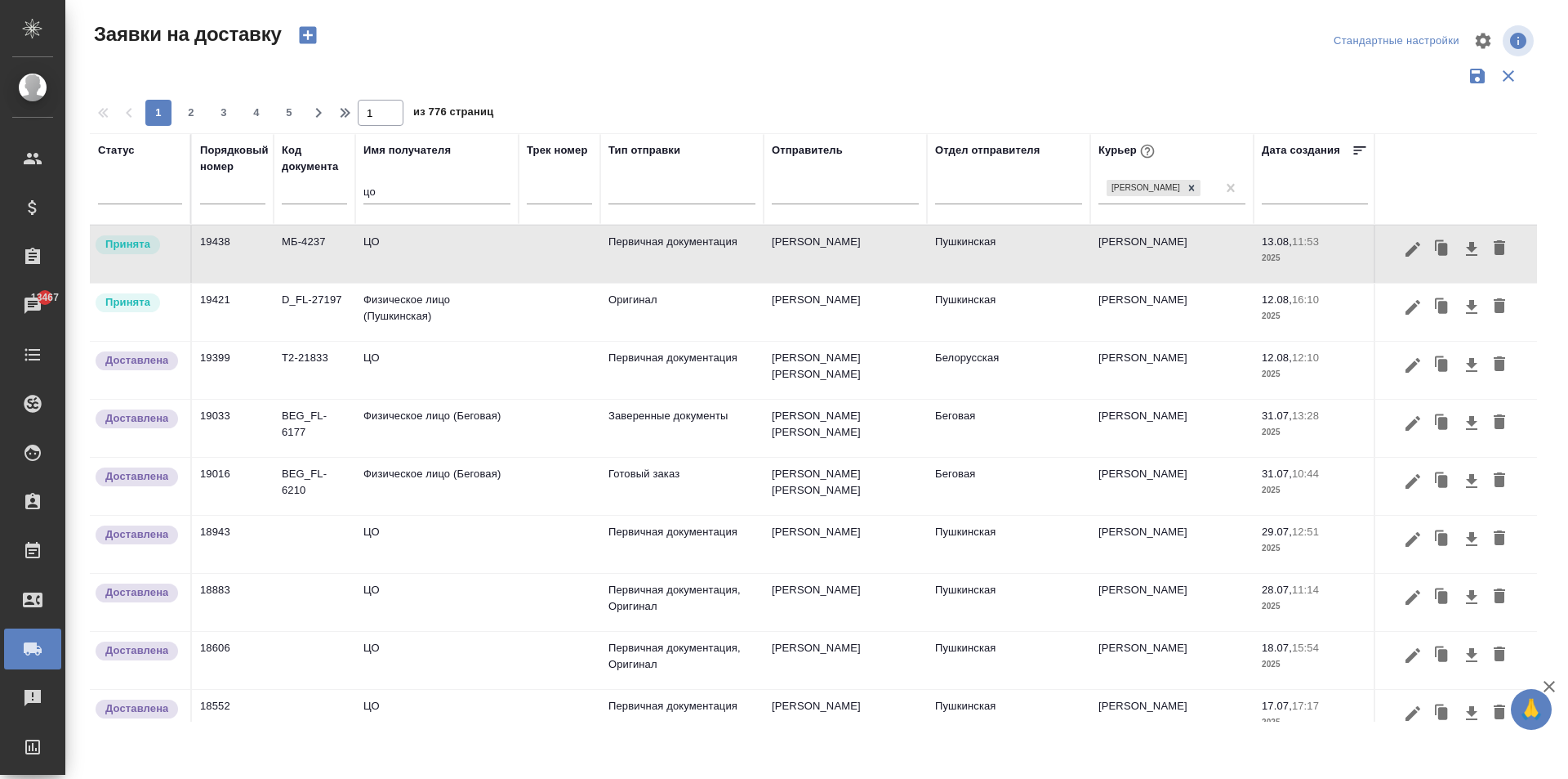
click at [484, 283] on td "Физическое лицо (Пушкинская)" at bounding box center [437, 254] width 164 height 57
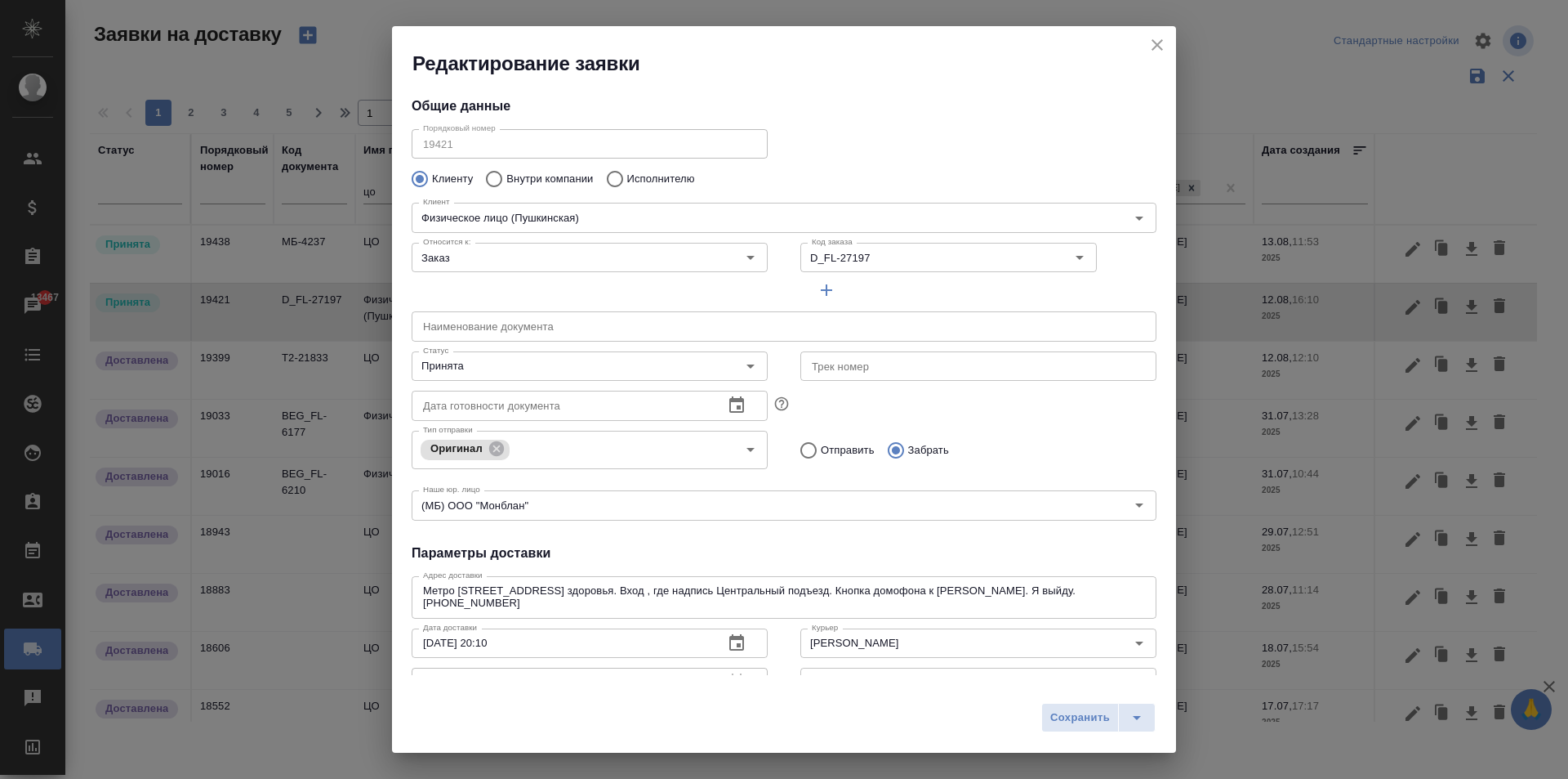
type input "Наталия от [PERSON_NAME]"
click at [402, 147] on div "Порядковый номер 19421 Порядковый номер" at bounding box center [590, 142] width 388 height 72
click at [876, 257] on input "D_FL-27197" at bounding box center [908, 257] width 207 height 19
drag, startPoint x: 852, startPoint y: 256, endPoint x: 932, endPoint y: 165, distance: 121.2
click at [932, 165] on div "Клиенту Внутри компании Исполнителю" at bounding box center [783, 179] width 745 height 34
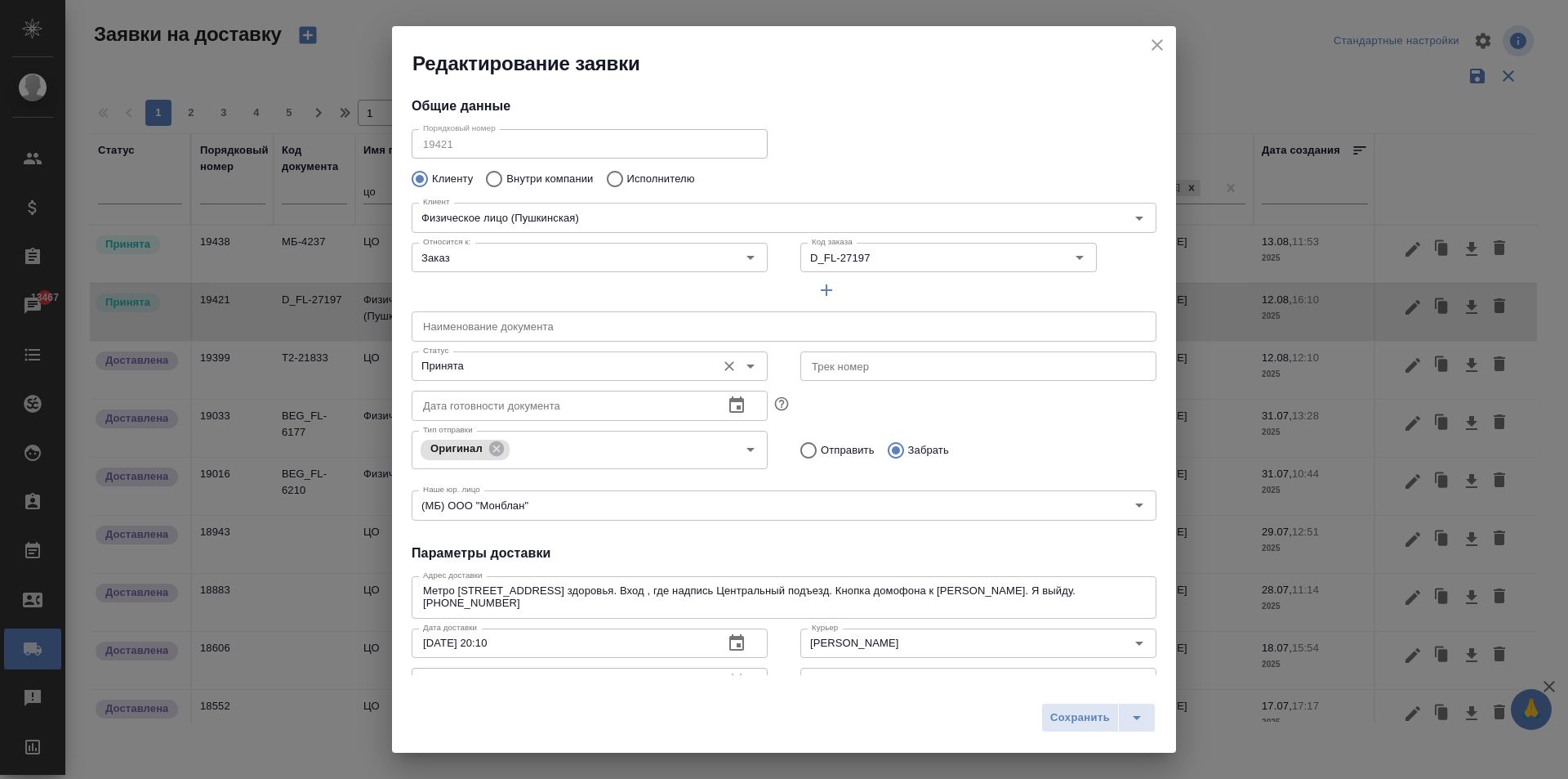
click at [476, 369] on input "Принята" at bounding box center [562, 366] width 291 height 19
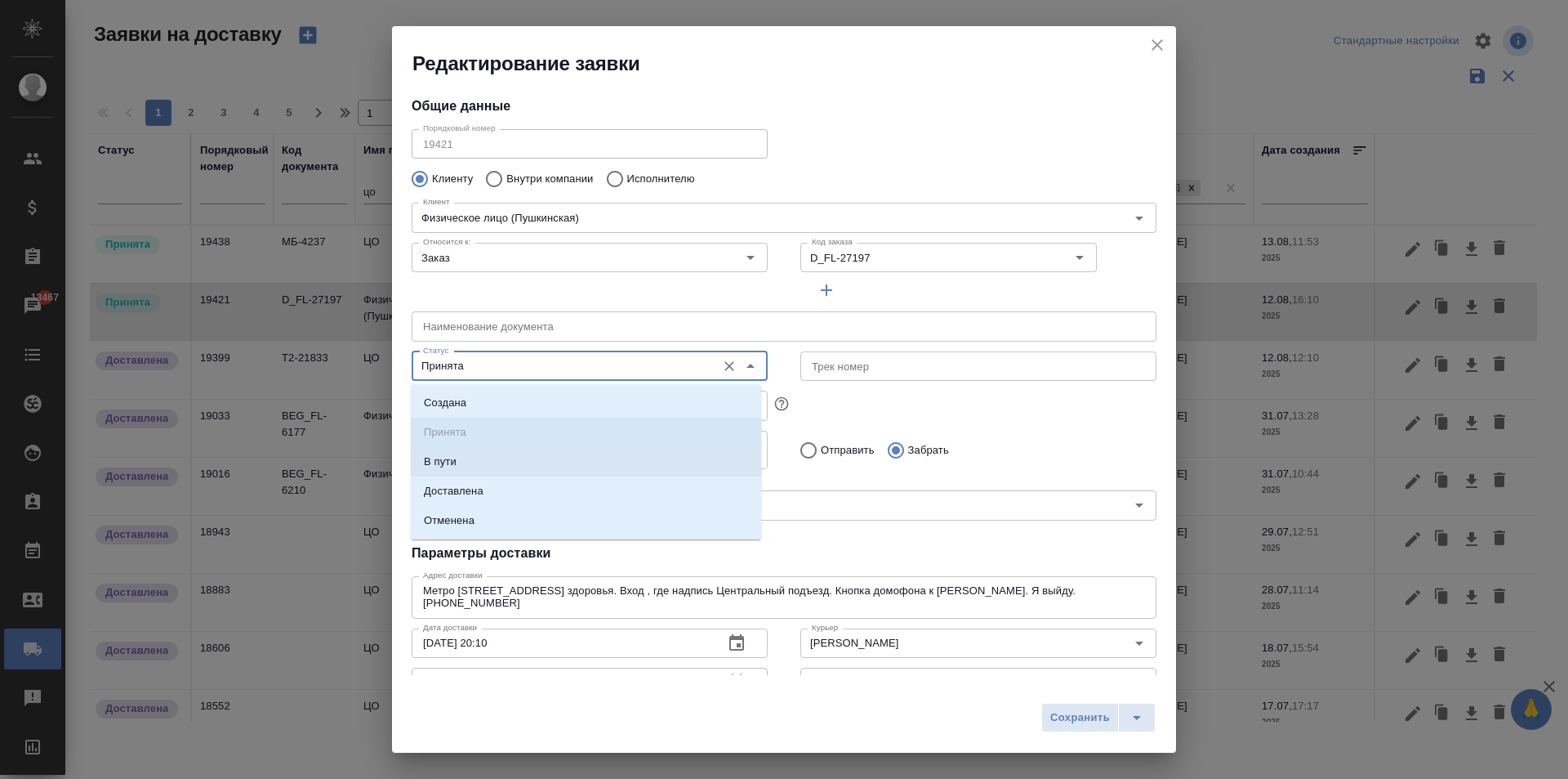
click at [479, 460] on li "В пути" at bounding box center [585, 462] width 350 height 30
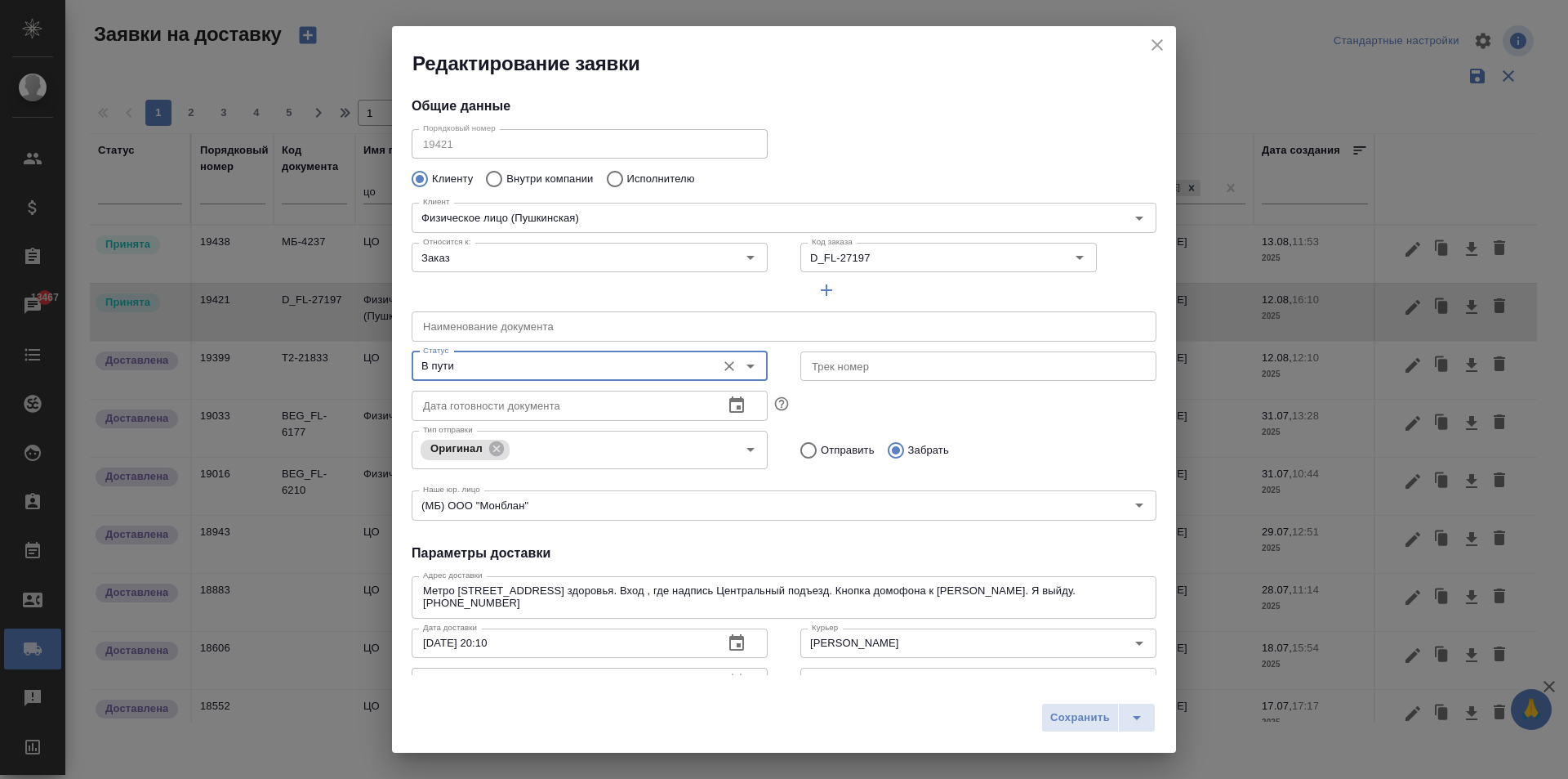
click at [503, 369] on input "В пути" at bounding box center [562, 366] width 291 height 19
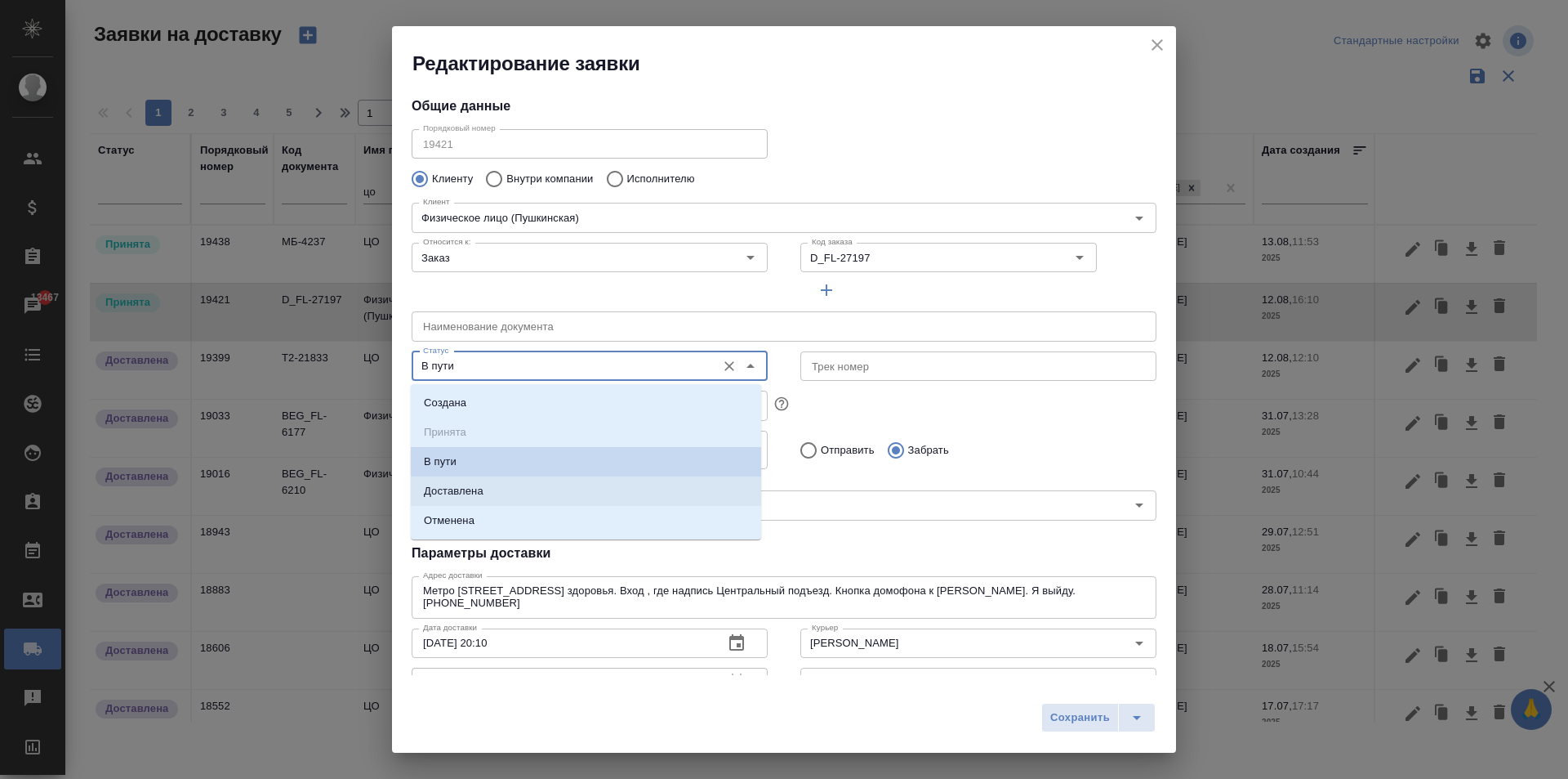
drag, startPoint x: 474, startPoint y: 494, endPoint x: 521, endPoint y: 525, distance: 56.3
click at [474, 493] on p "Доставлена" at bounding box center [453, 491] width 60 height 17
type input "Доставлена"
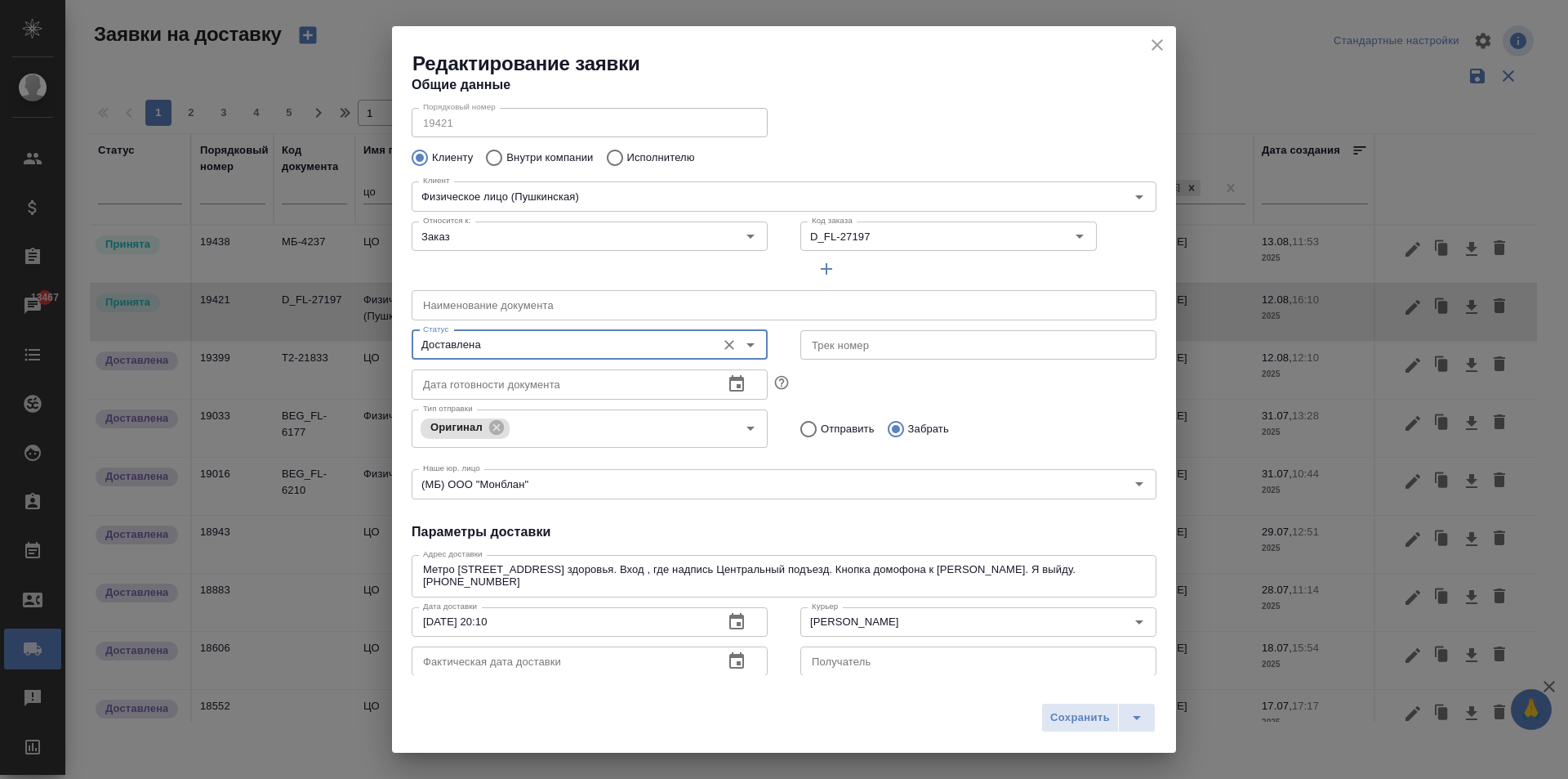
scroll to position [81, 0]
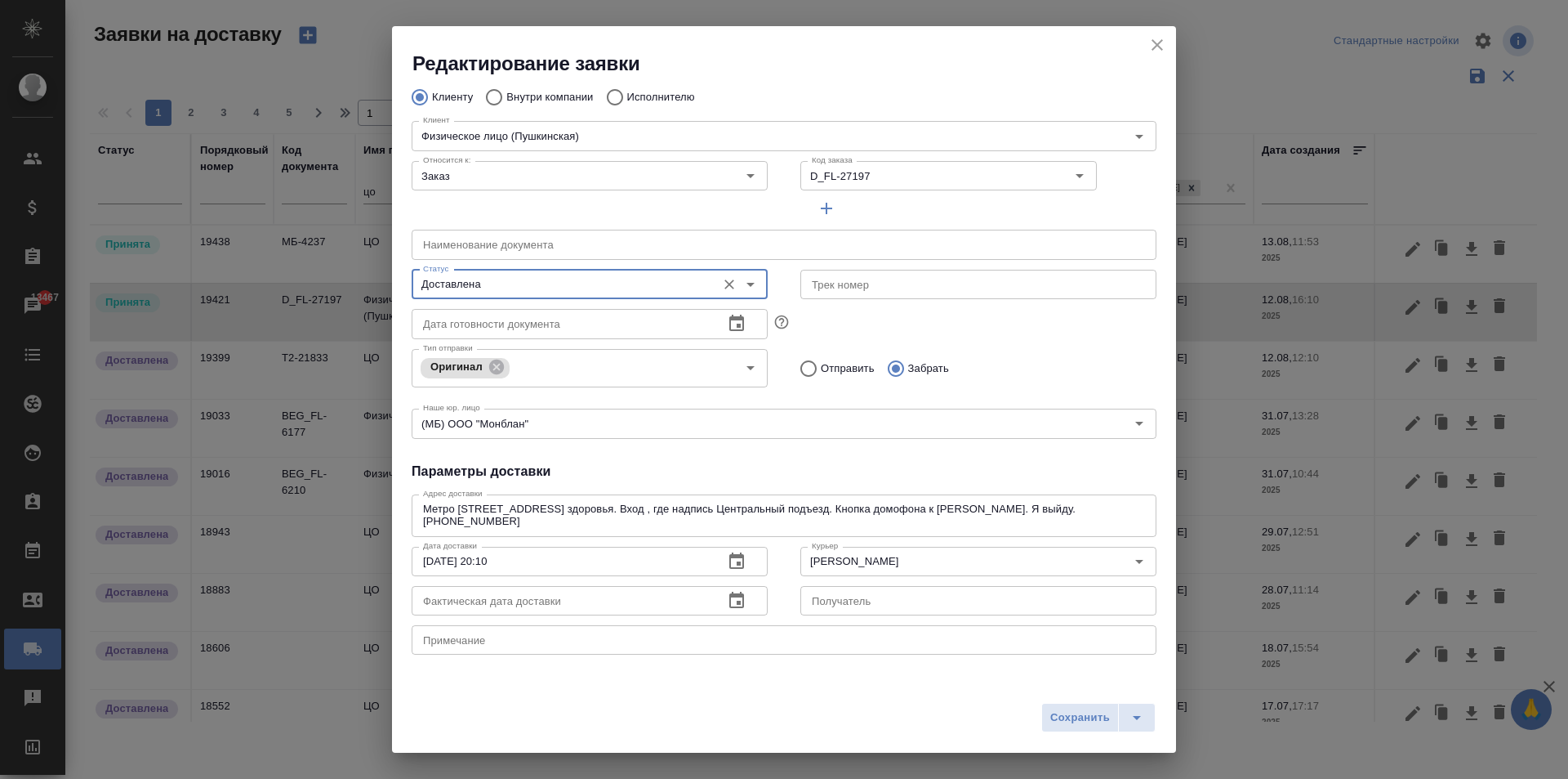
click at [733, 599] on icon "button" at bounding box center [737, 600] width 19 height 19
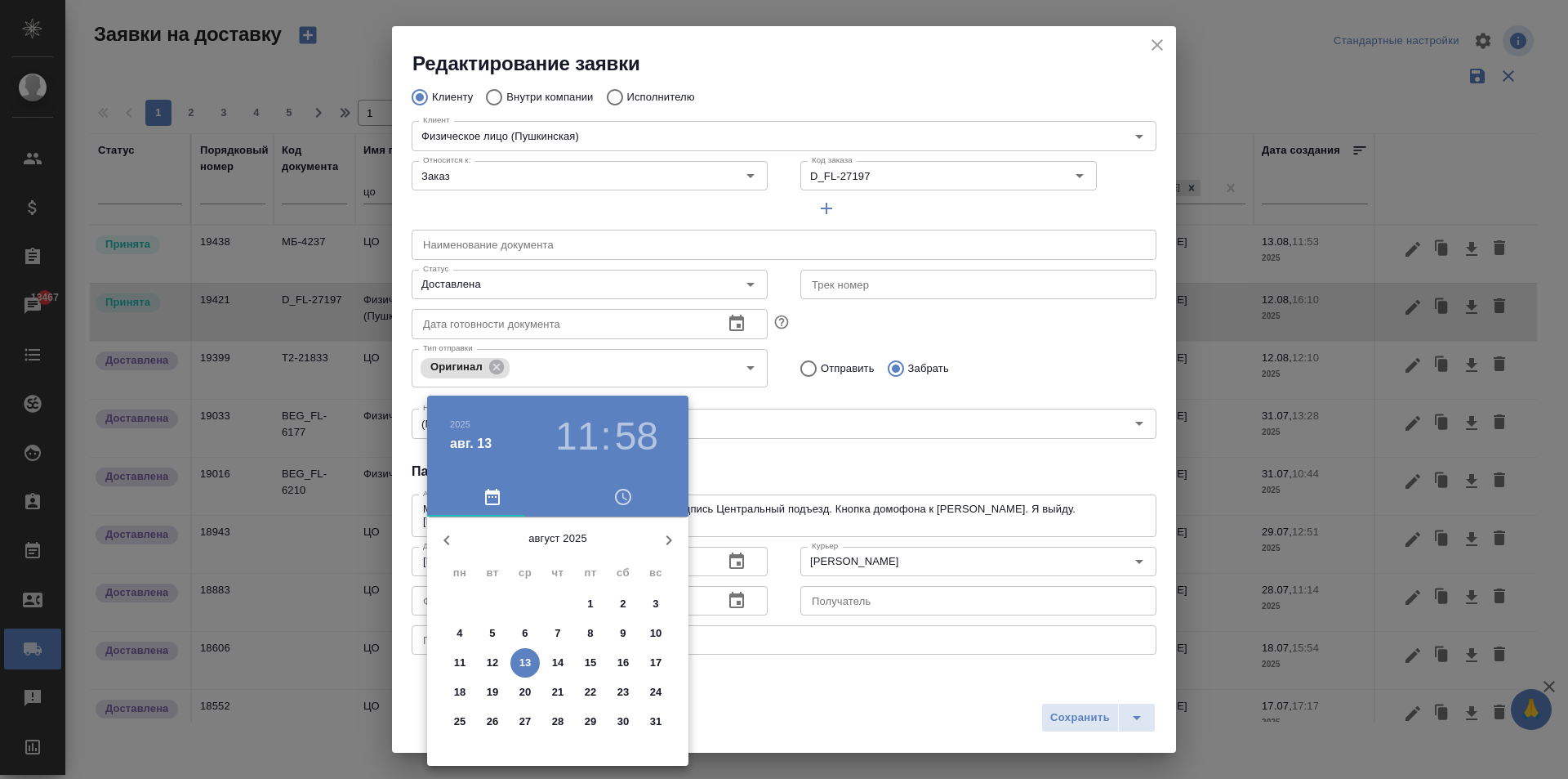
click at [521, 665] on p "13" at bounding box center [526, 663] width 12 height 17
type input "[DATE] 11:58"
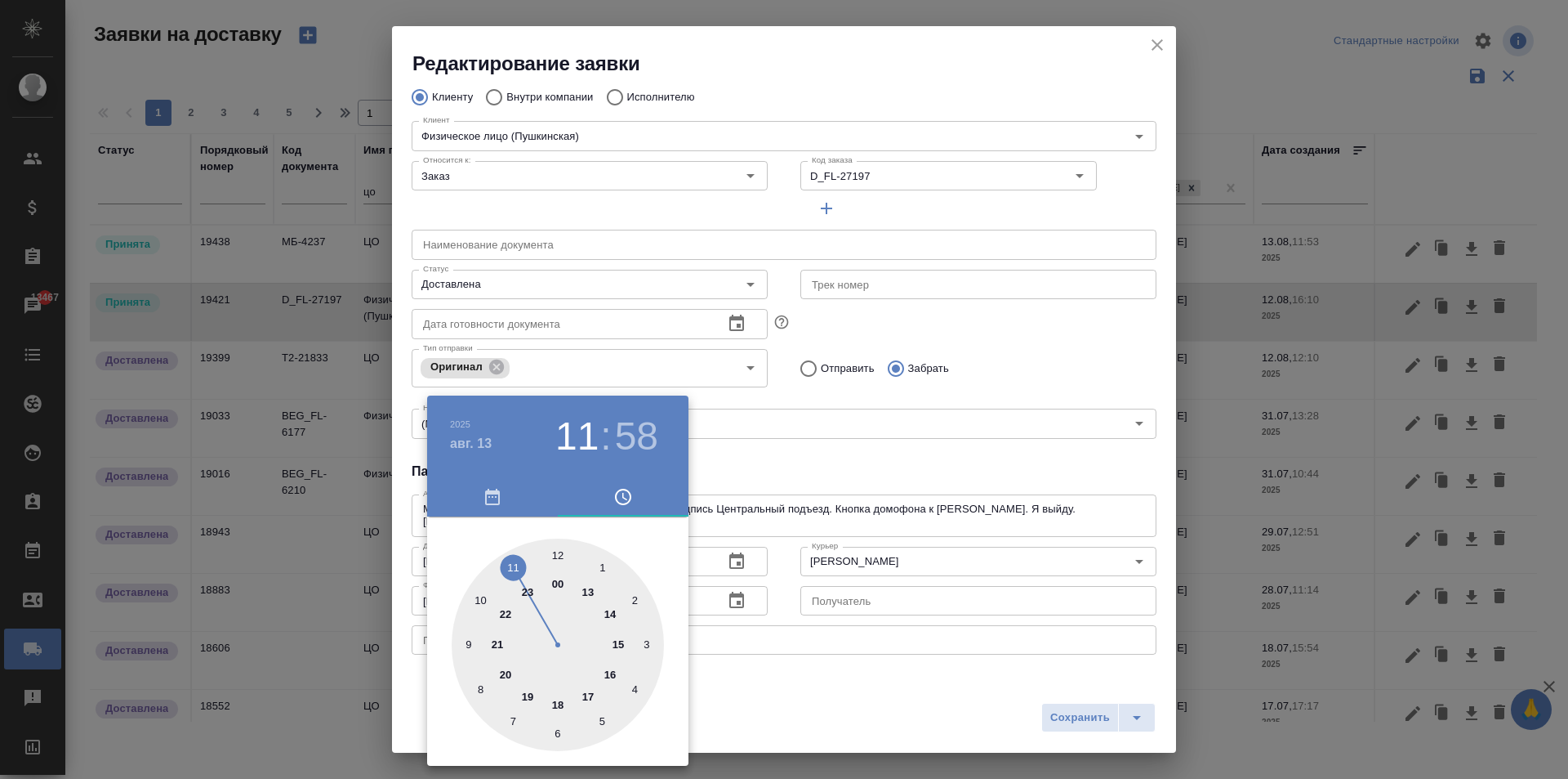
click at [1046, 733] on div at bounding box center [784, 390] width 1568 height 779
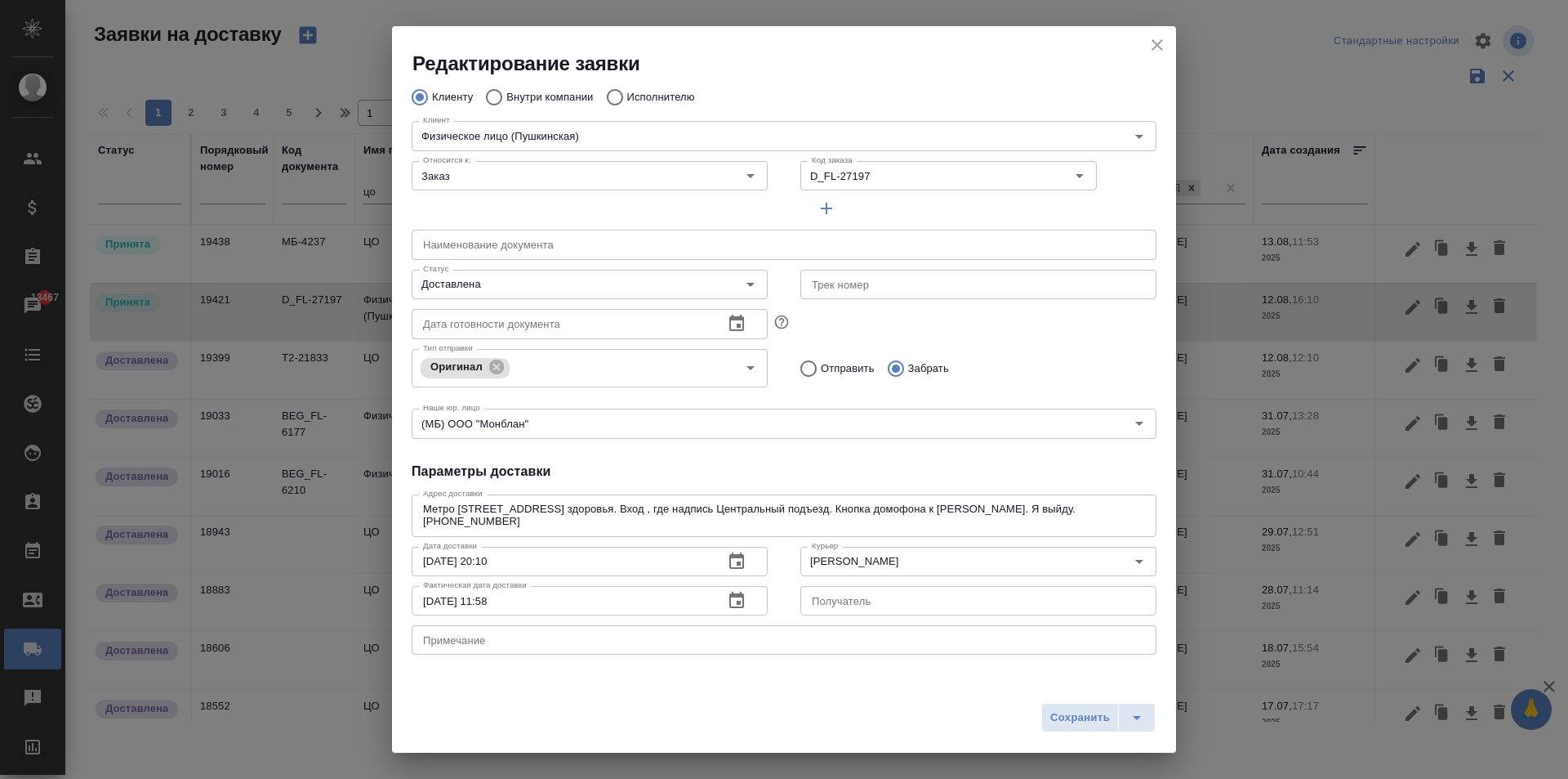
click at [1118, 715] on div "2025 авг. 13 11 : 58 00 1 2 3 4 5 6 7 8 9 10 11 12 13 14 15 16 17 18 19 20 21 2…" at bounding box center [784, 390] width 1568 height 779
click at [1086, 719] on span "Сохранить" at bounding box center [1080, 717] width 60 height 18
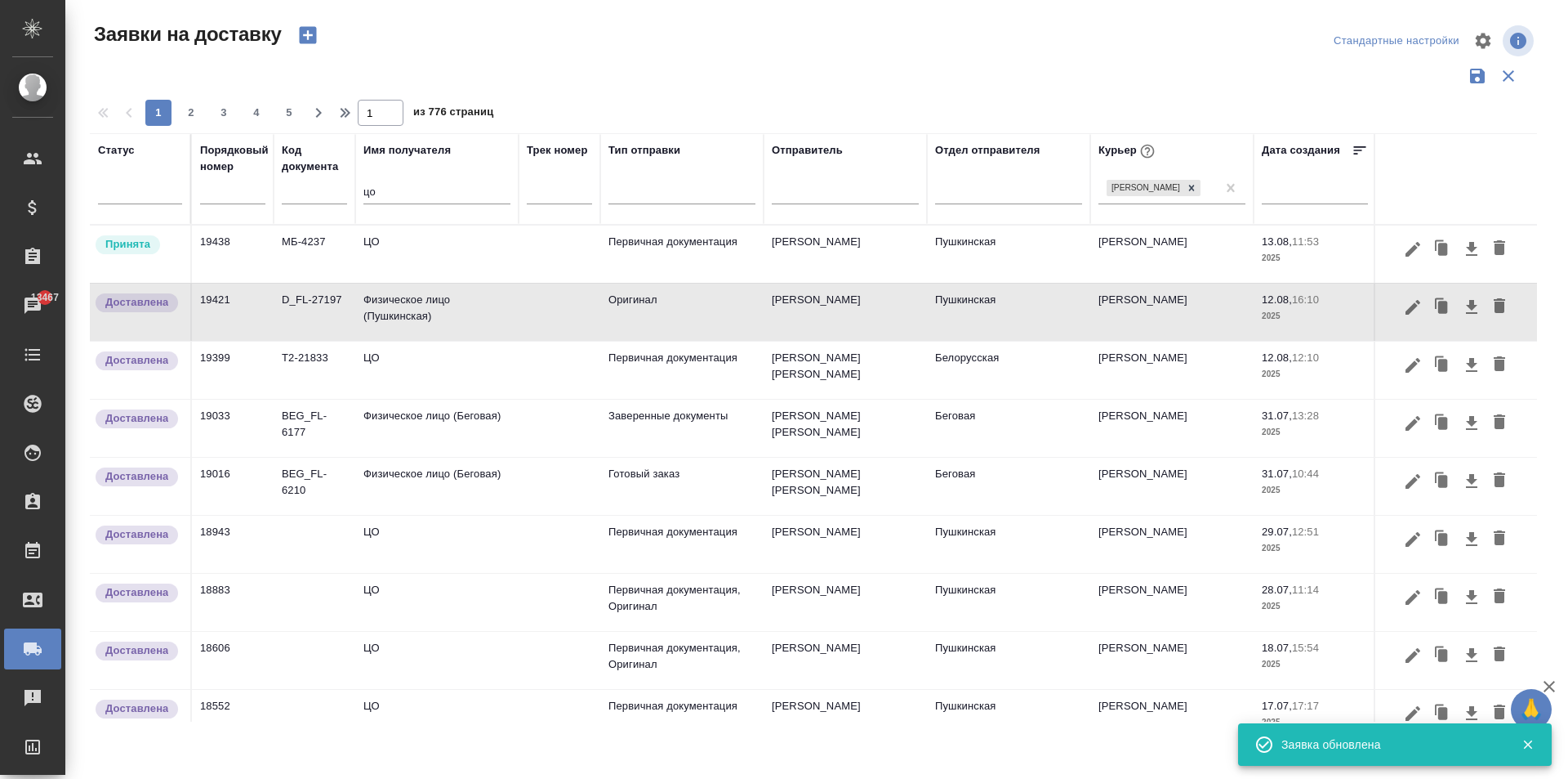
click at [438, 263] on td "ЦО" at bounding box center [437, 254] width 164 height 57
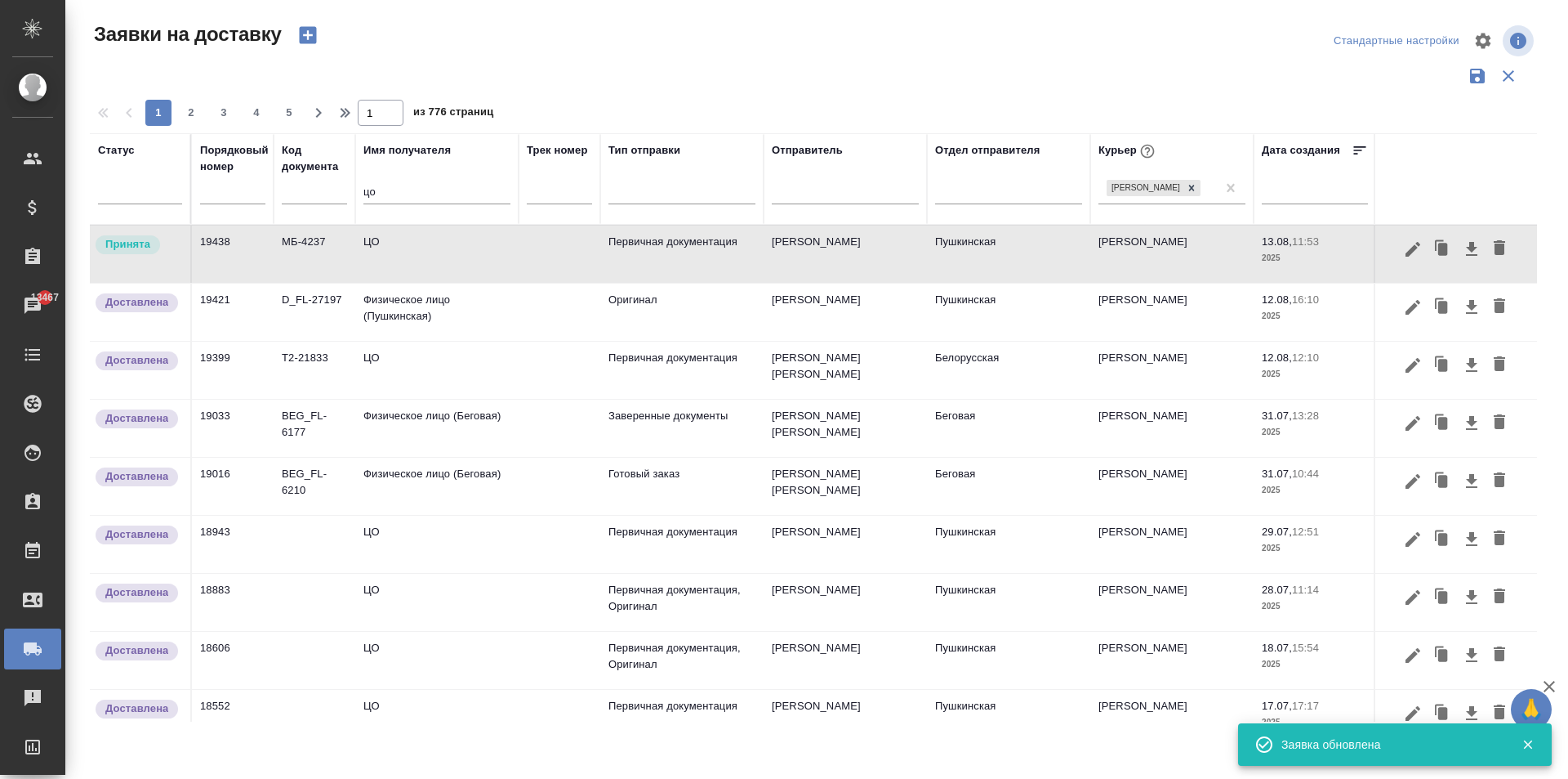
click at [438, 263] on td "ЦО" at bounding box center [437, 254] width 164 height 57
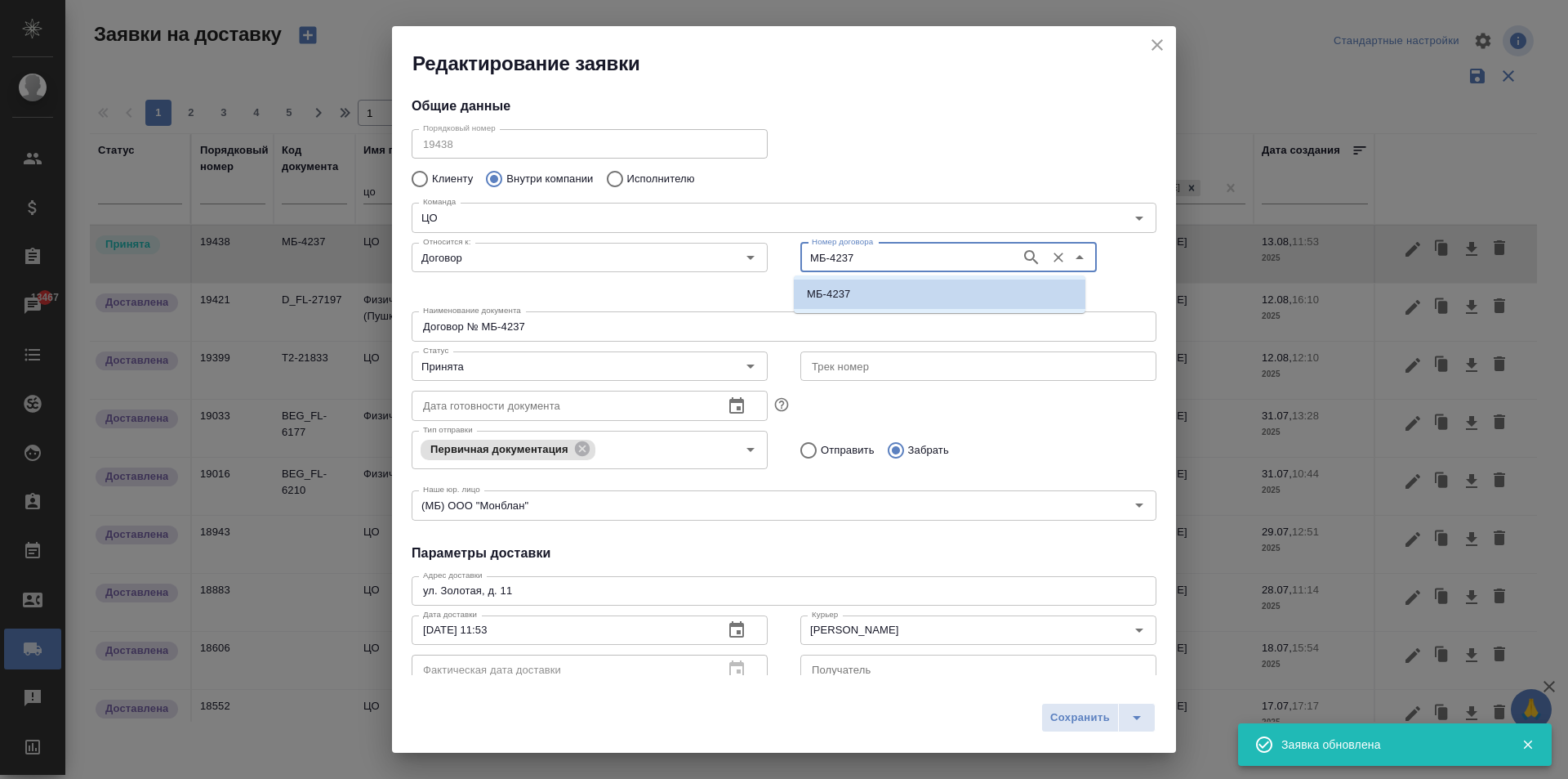
drag, startPoint x: 795, startPoint y: 263, endPoint x: 762, endPoint y: 262, distance: 33.0
click at [759, 261] on div "Относится к: Договор Относится к: Номер договора МБ-4237 Номер договора" at bounding box center [784, 270] width 778 height 102
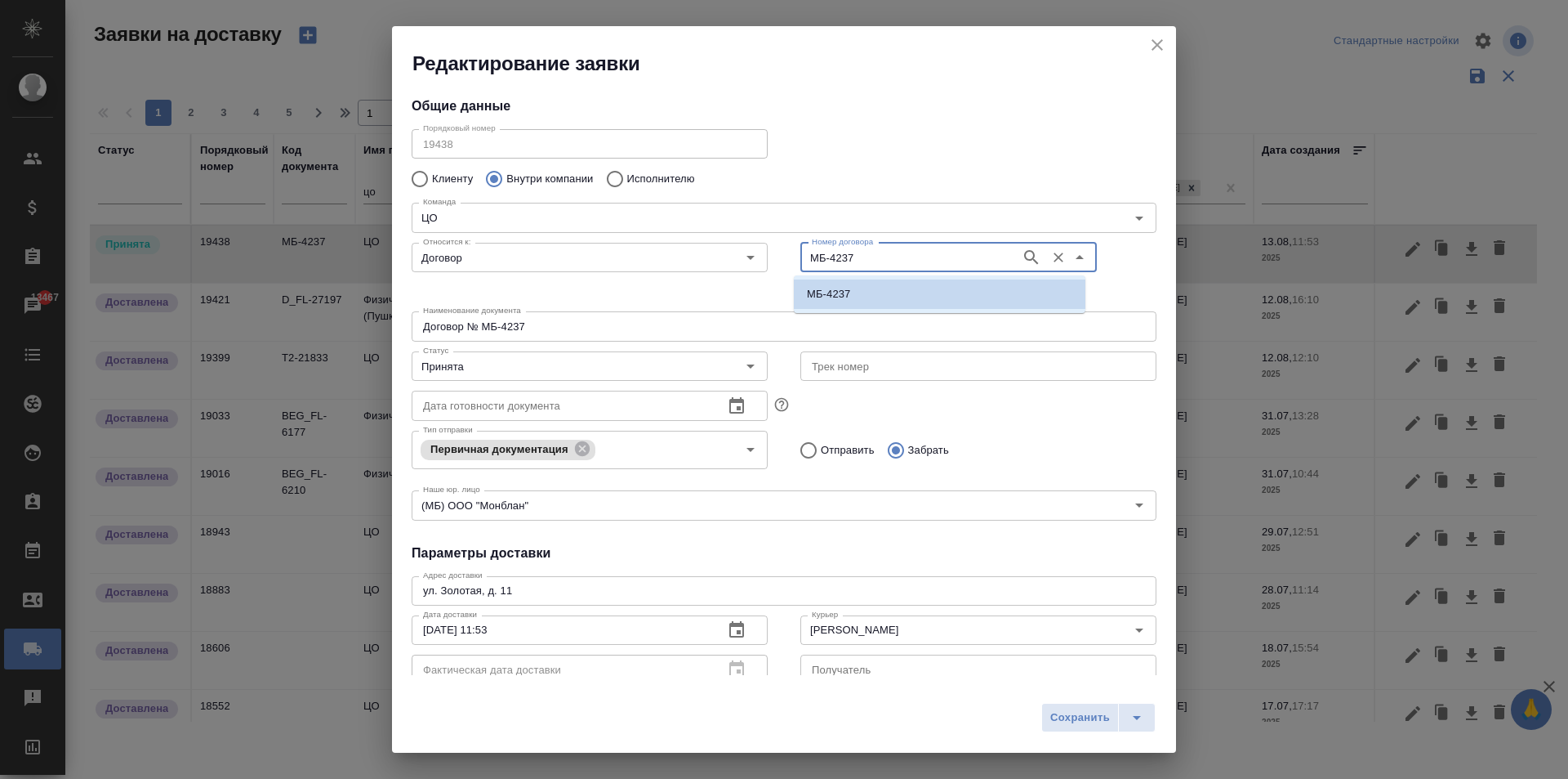
click at [1167, 46] on button "close" at bounding box center [1158, 45] width 24 height 25
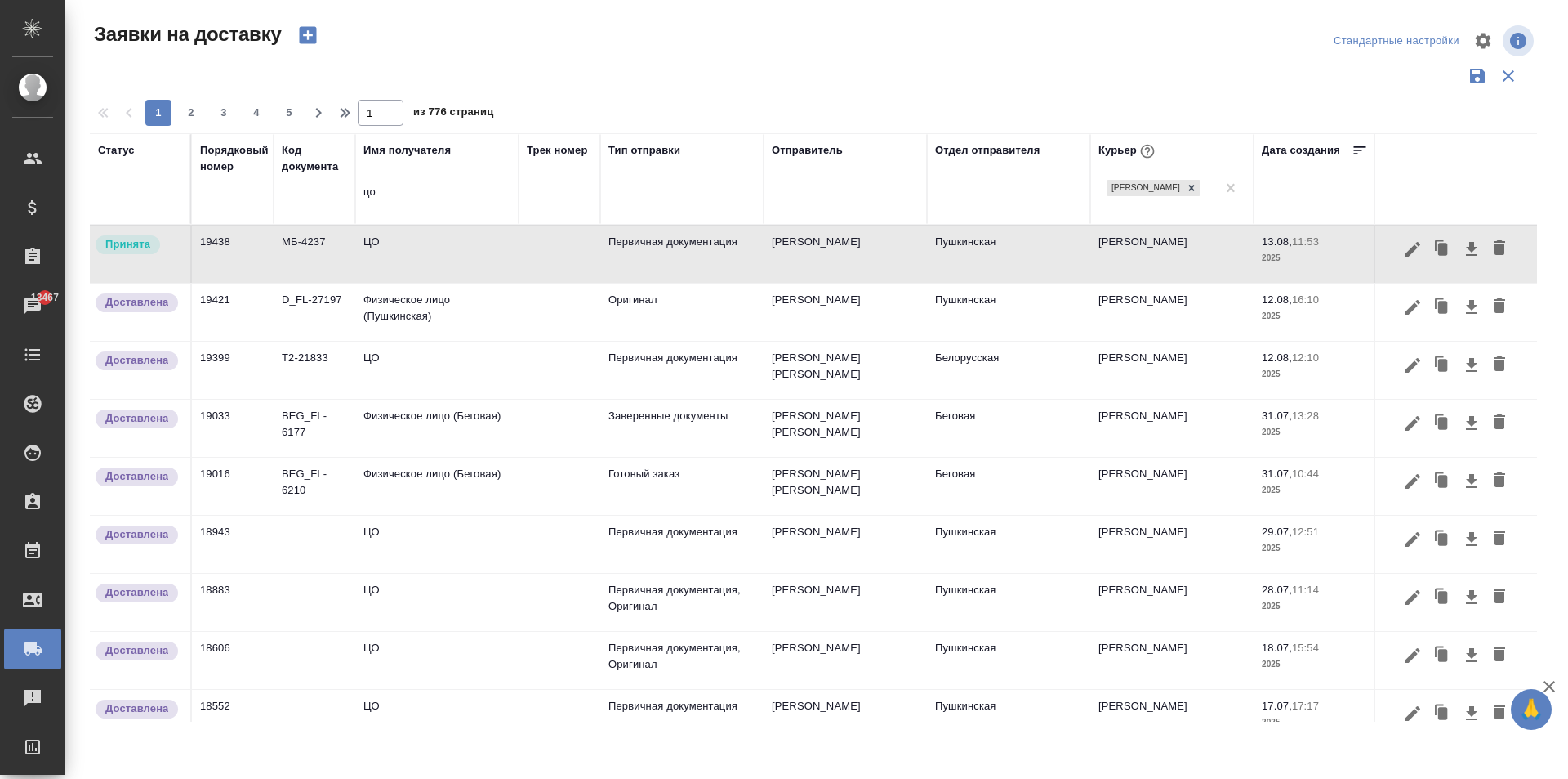
click at [1165, 45] on icon "close" at bounding box center [1157, 45] width 19 height 19
click at [391, 197] on input "цо" at bounding box center [437, 193] width 147 height 20
type input "ц"
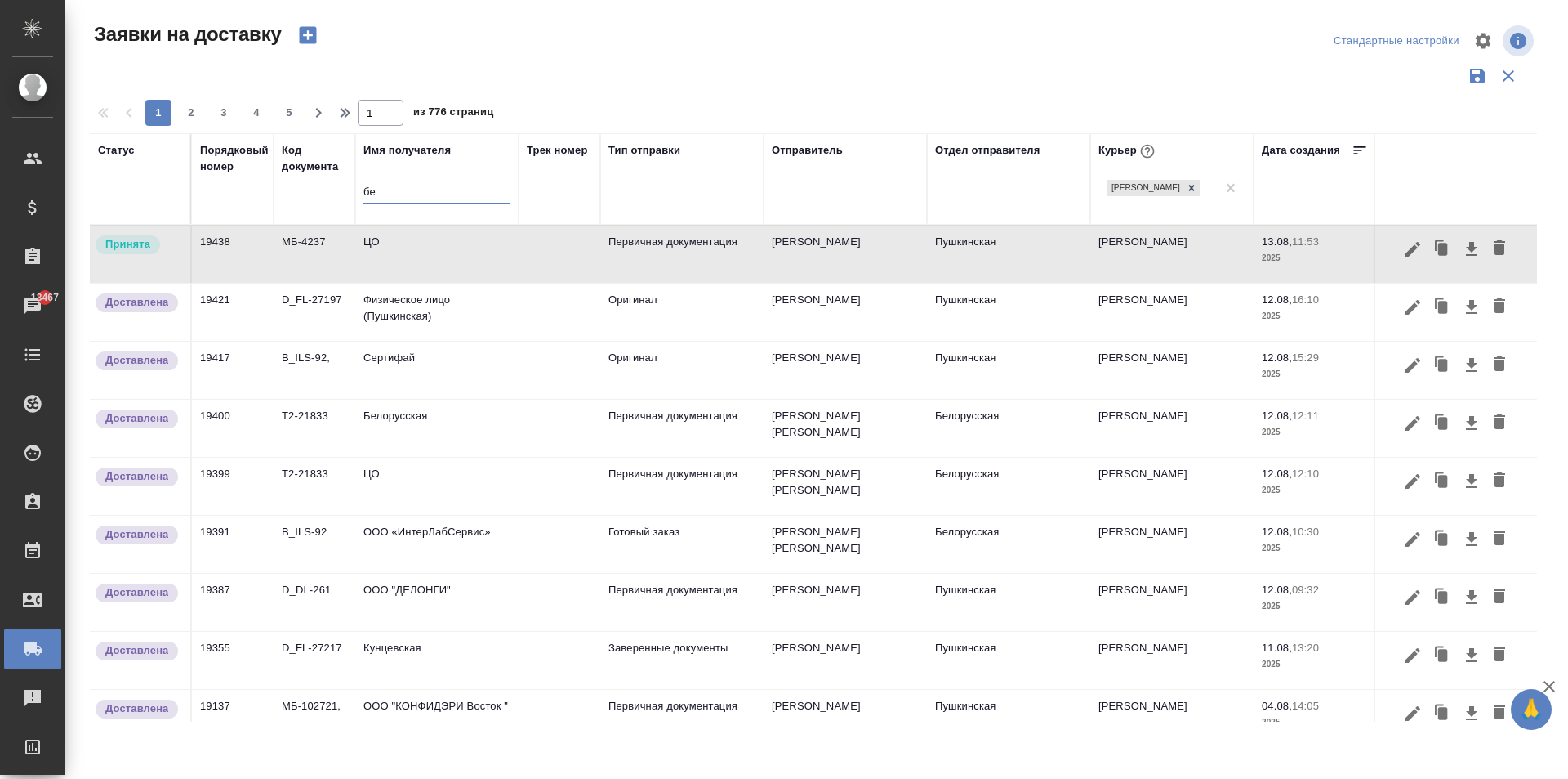
type input "б"
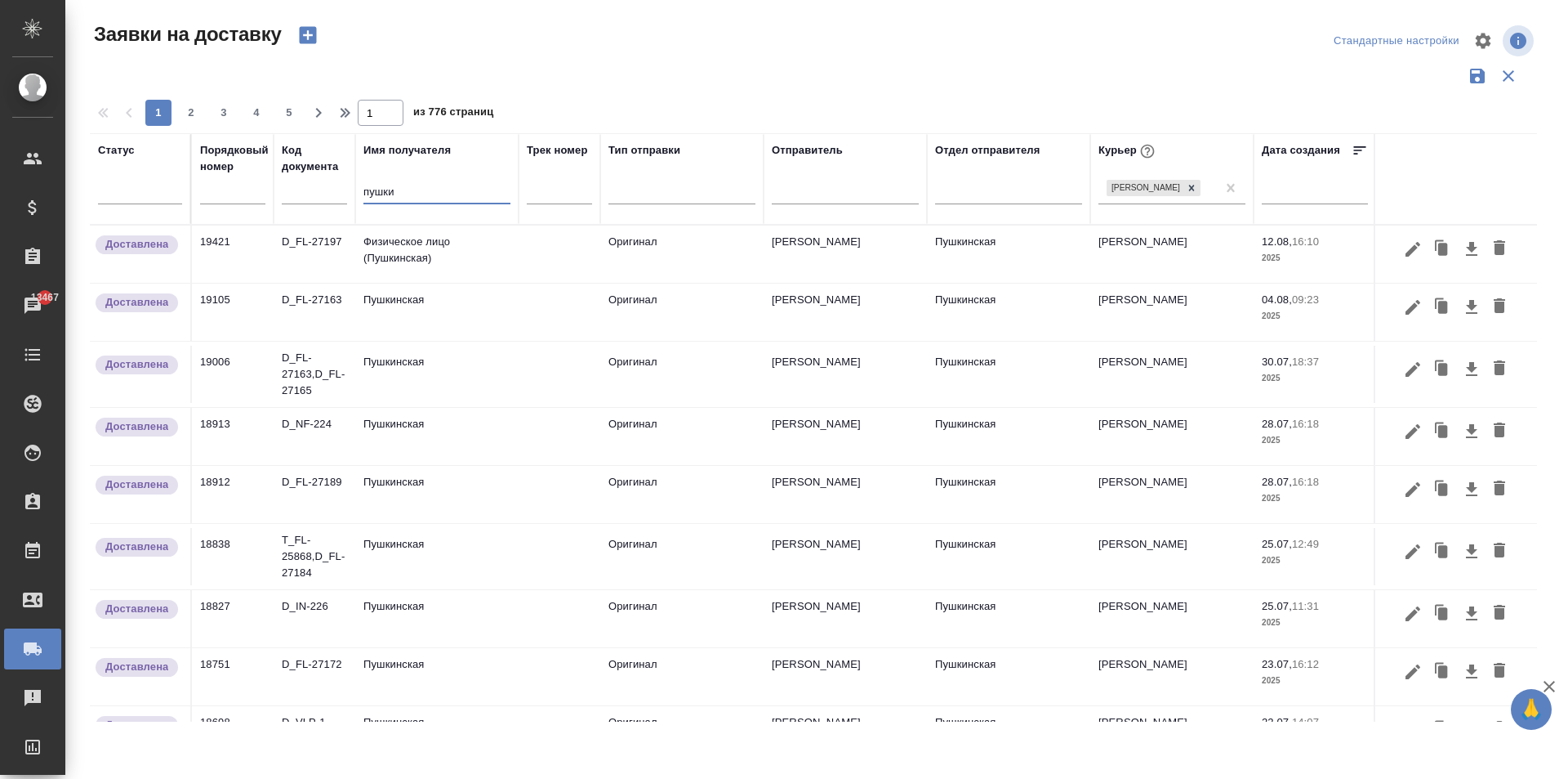
type input "пушки"
click at [429, 283] on td "Пушкинская" at bounding box center [437, 254] width 164 height 57
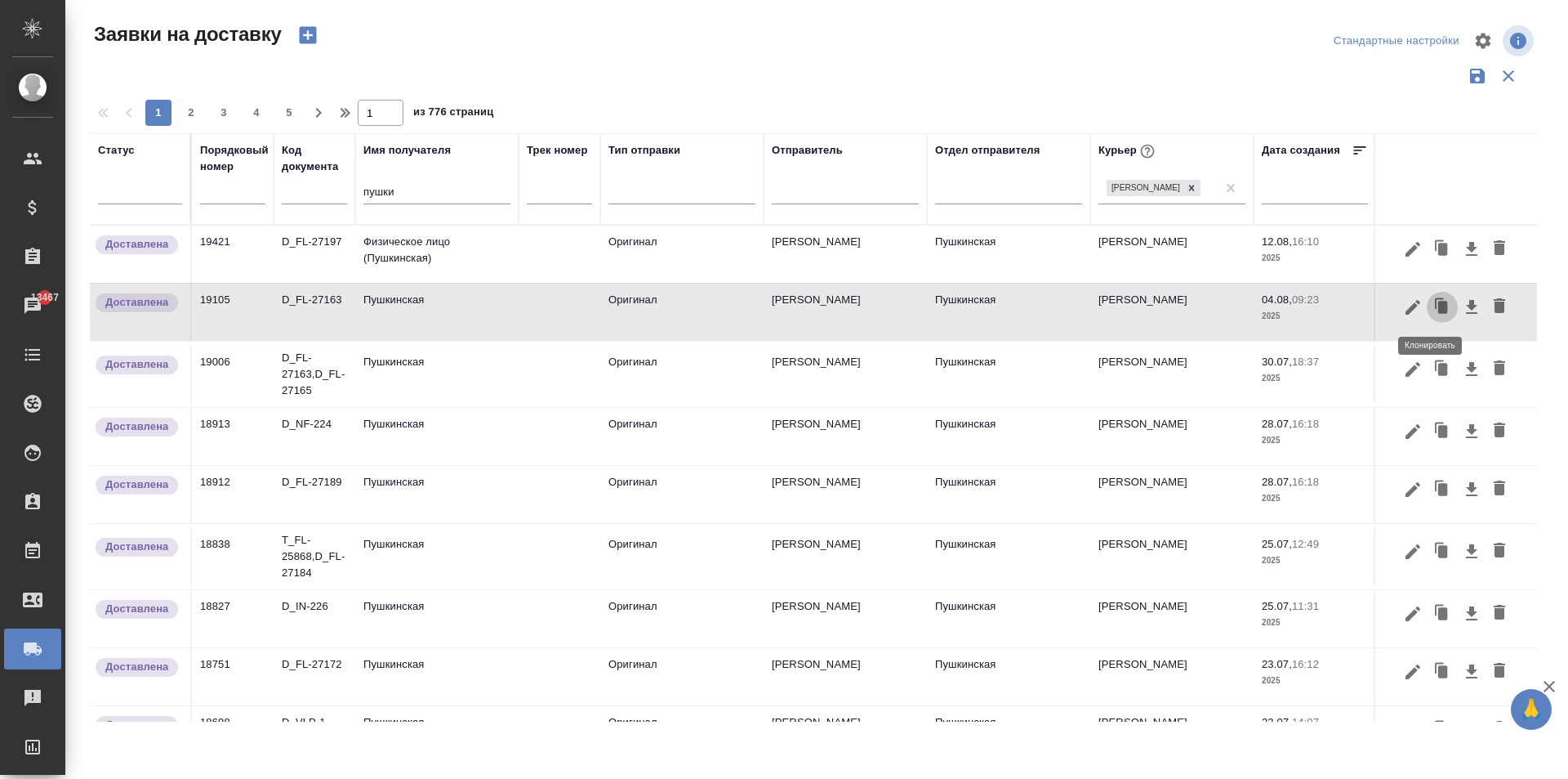
drag, startPoint x: 1432, startPoint y: 307, endPoint x: 1379, endPoint y: 383, distance: 92.7
click at [1438, 306] on icon "button" at bounding box center [1443, 306] width 10 height 12
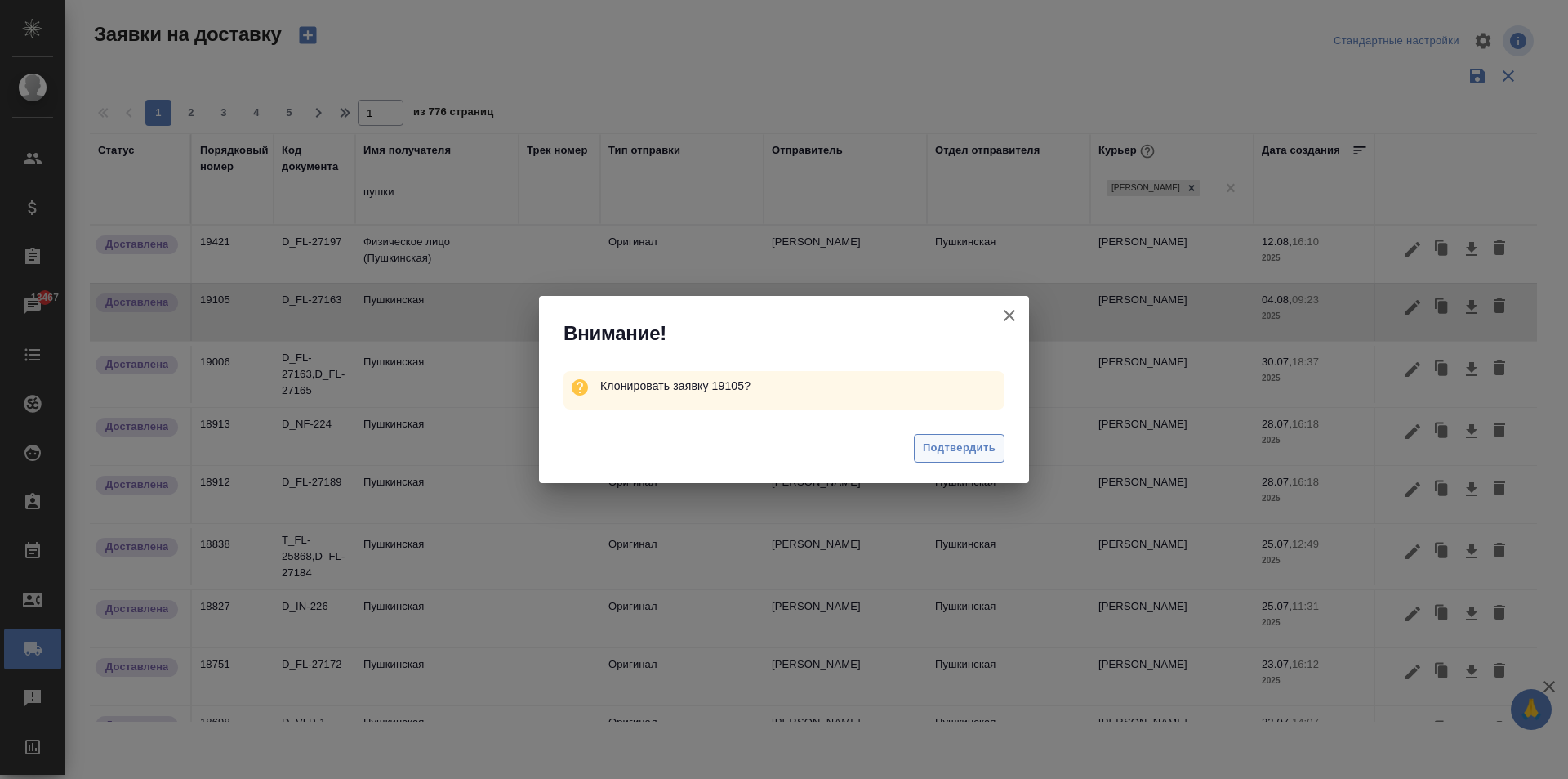
click at [938, 447] on span "Подтвердить" at bounding box center [959, 447] width 73 height 18
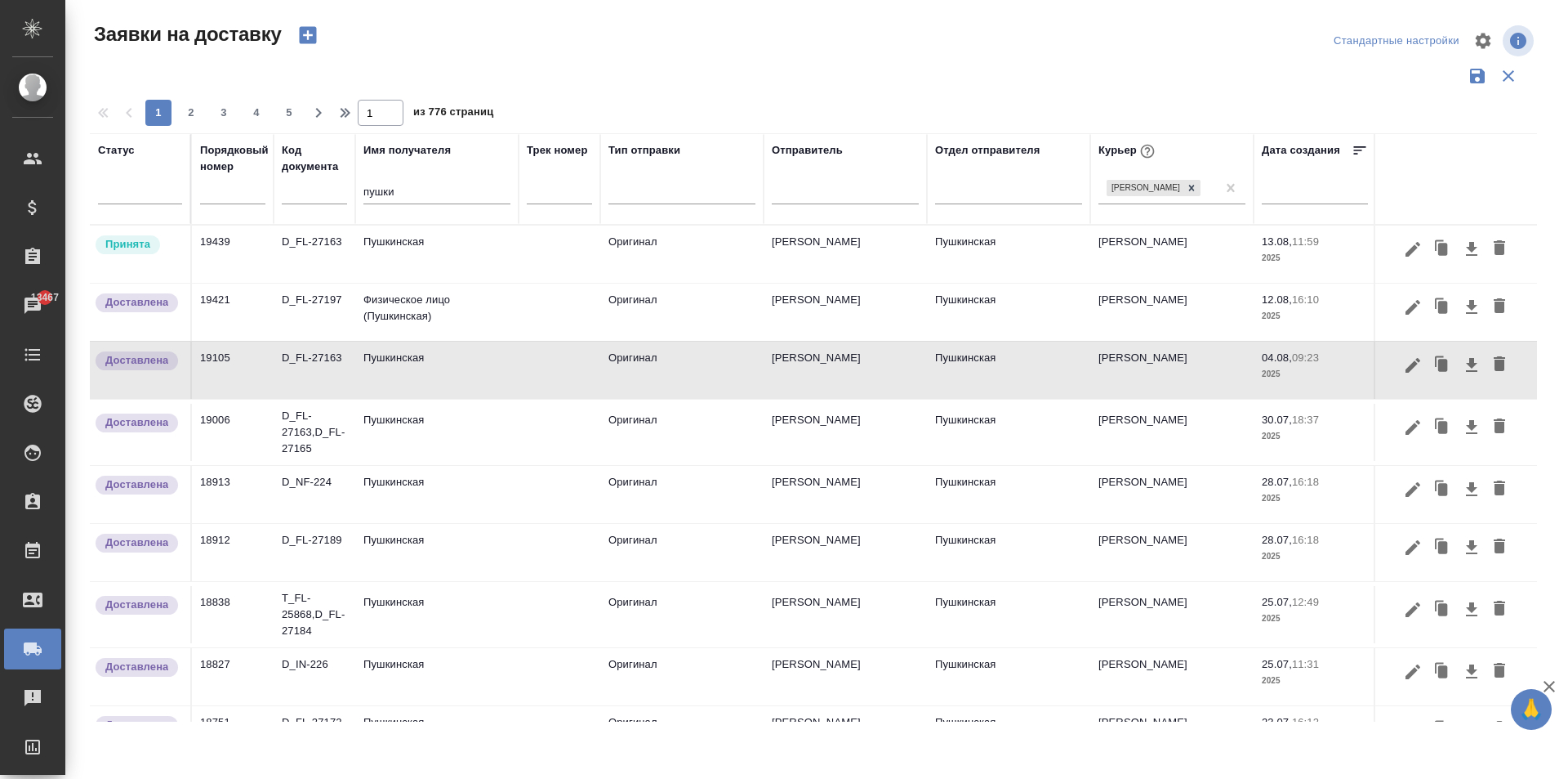
click at [388, 263] on td "Пушкинская" at bounding box center [437, 254] width 164 height 57
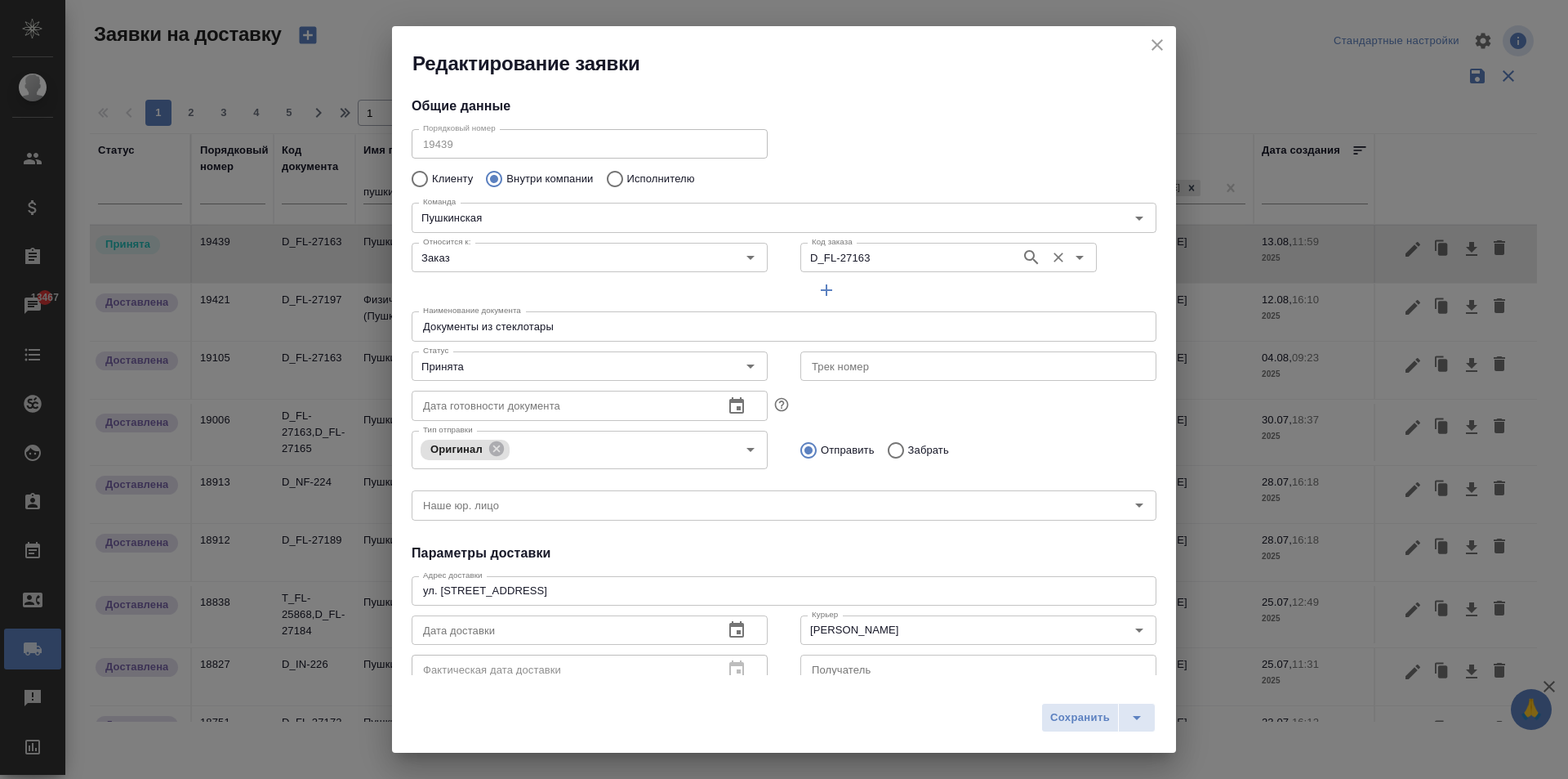
click at [886, 261] on input "D_FL-27163" at bounding box center [908, 257] width 207 height 19
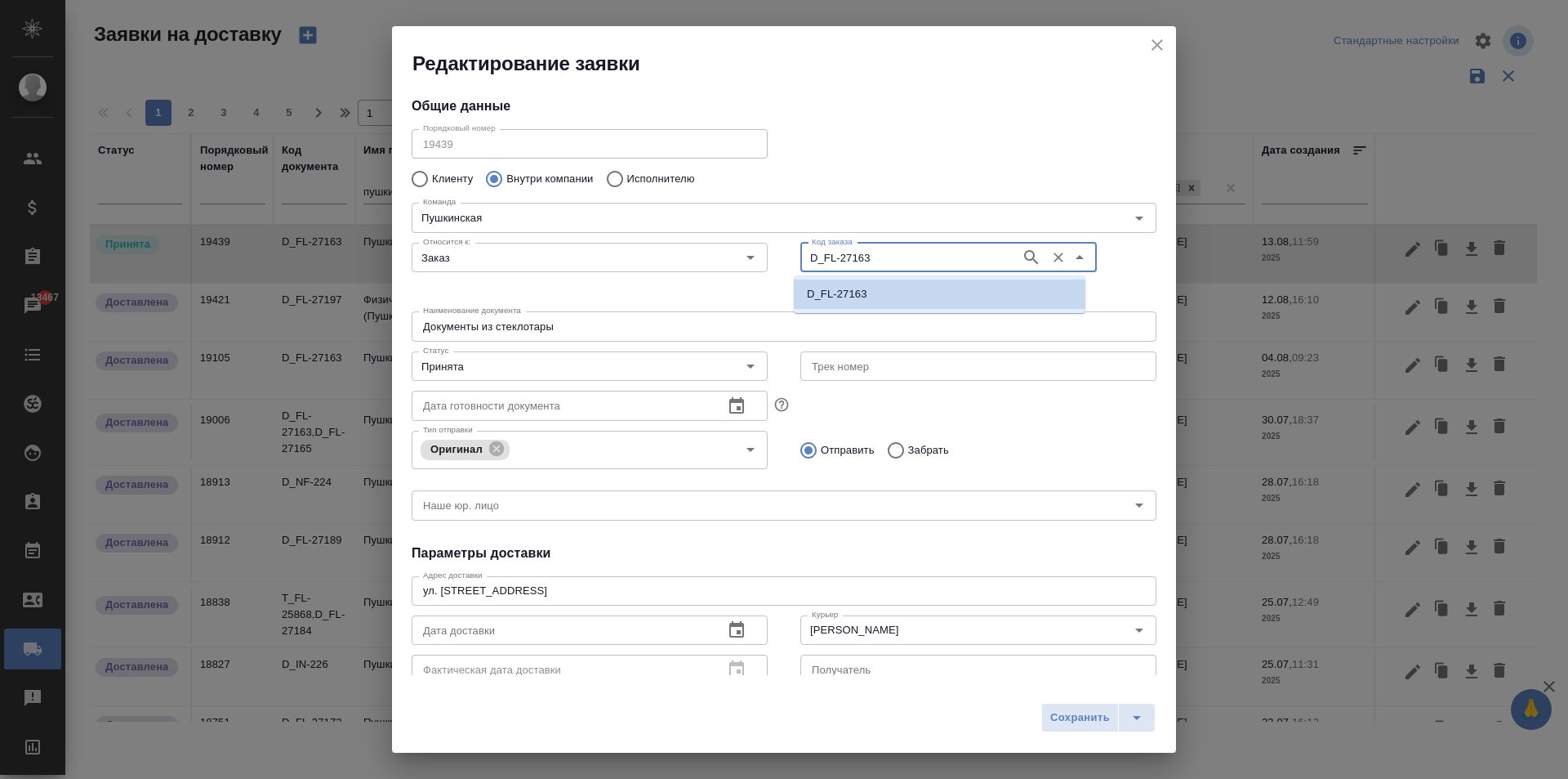
paste input "МБ-4237"
type input "МБ-4237"
click at [570, 253] on input "Заказ" at bounding box center [562, 257] width 291 height 19
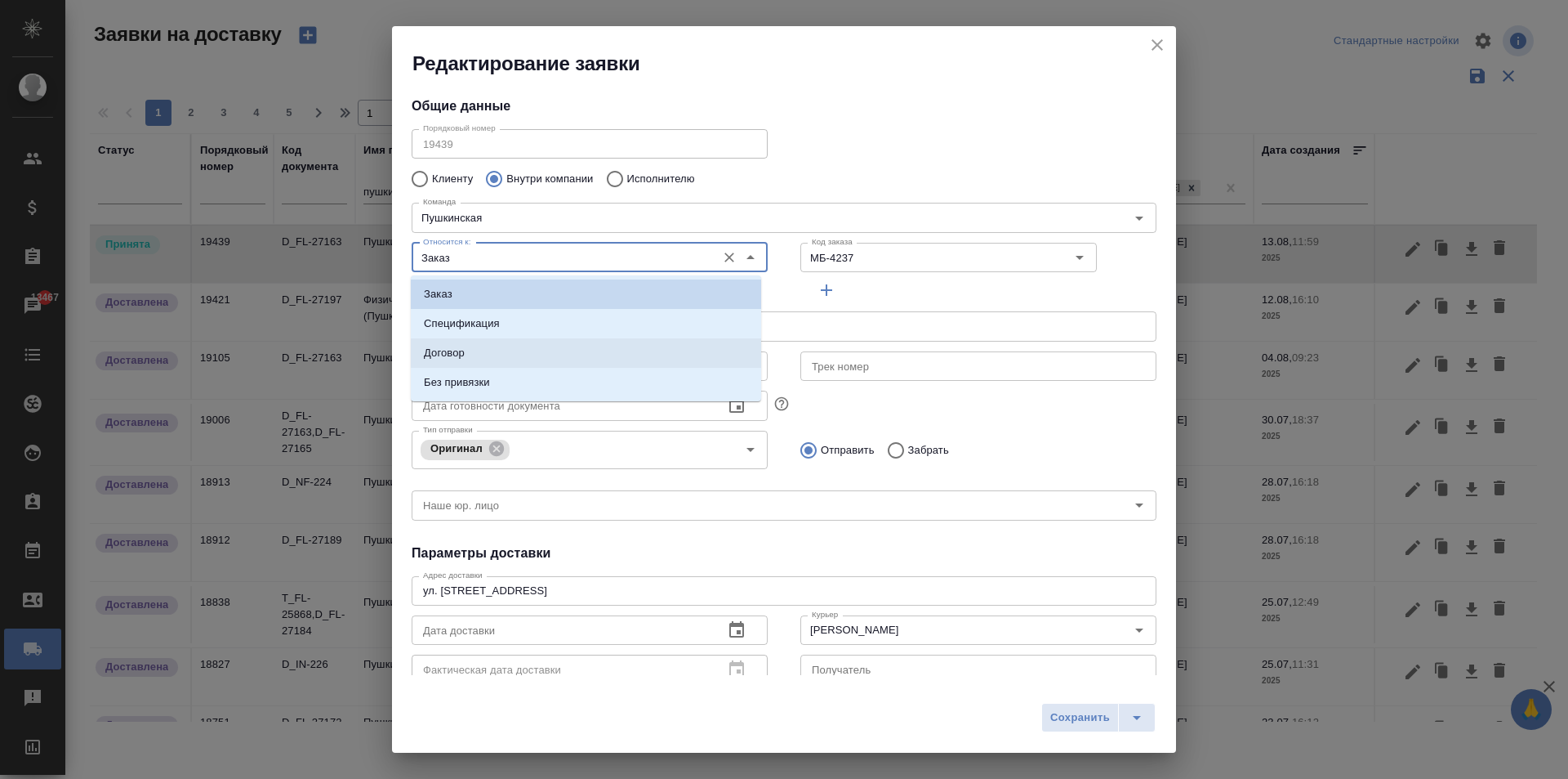
click at [463, 360] on p "Договор" at bounding box center [444, 353] width 41 height 17
type input "Договор"
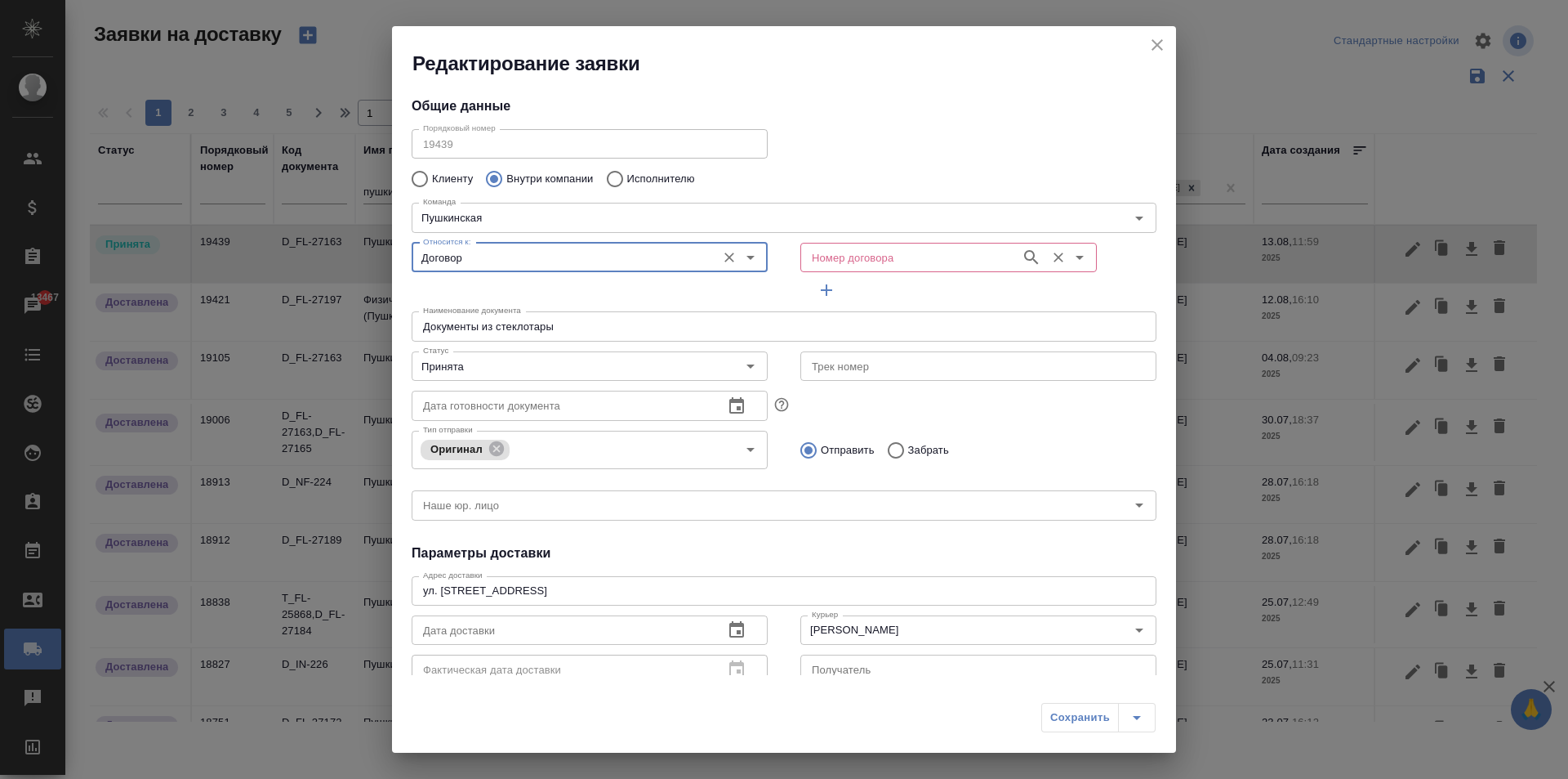
click at [873, 256] on input "Номер договора" at bounding box center [908, 257] width 207 height 19
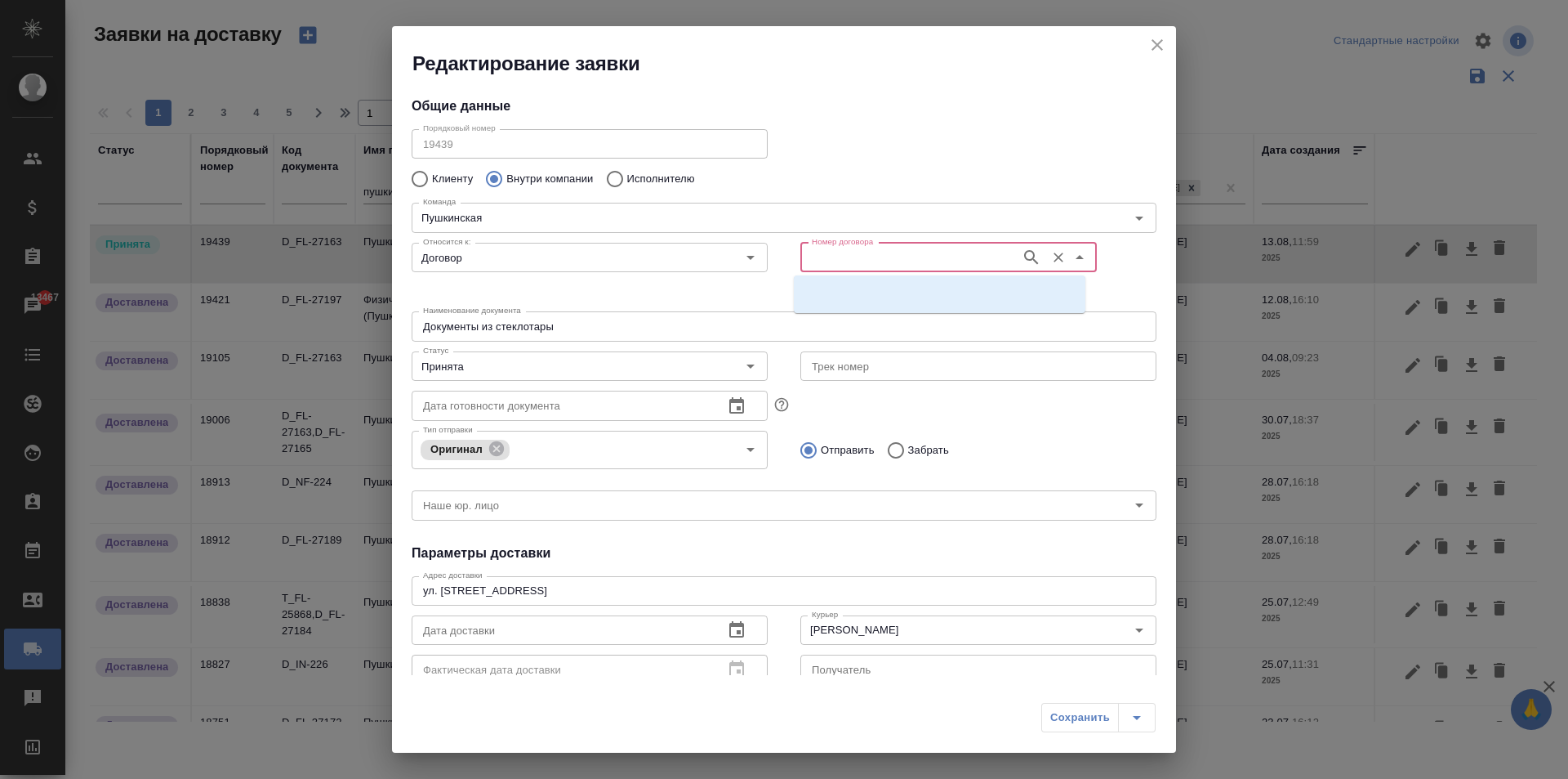
paste input "МБ-4237"
type input "МБ-4237"
click at [846, 296] on p "МБ-4237" at bounding box center [828, 294] width 43 height 17
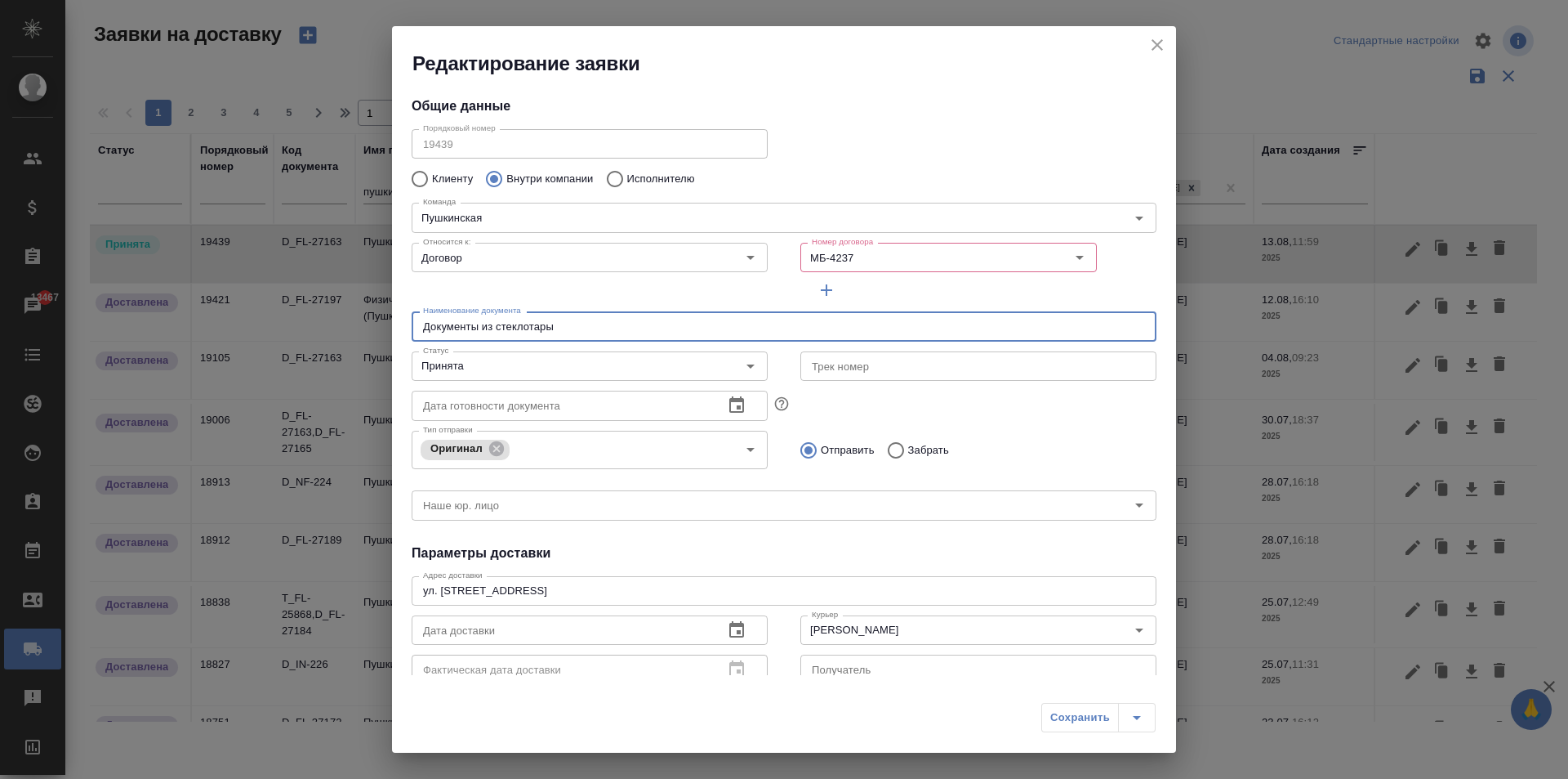
drag, startPoint x: 565, startPoint y: 322, endPoint x: 256, endPoint y: 317, distance: 309.0
click at [256, 317] on div "Редактирование заявки Общие данные Порядковый номер 19439 Порядковый номер Клие…" at bounding box center [784, 390] width 1568 height 779
type input "[PERSON_NAME]"
type input "Документы для ЦО"
click at [732, 632] on icon "button" at bounding box center [737, 628] width 15 height 17
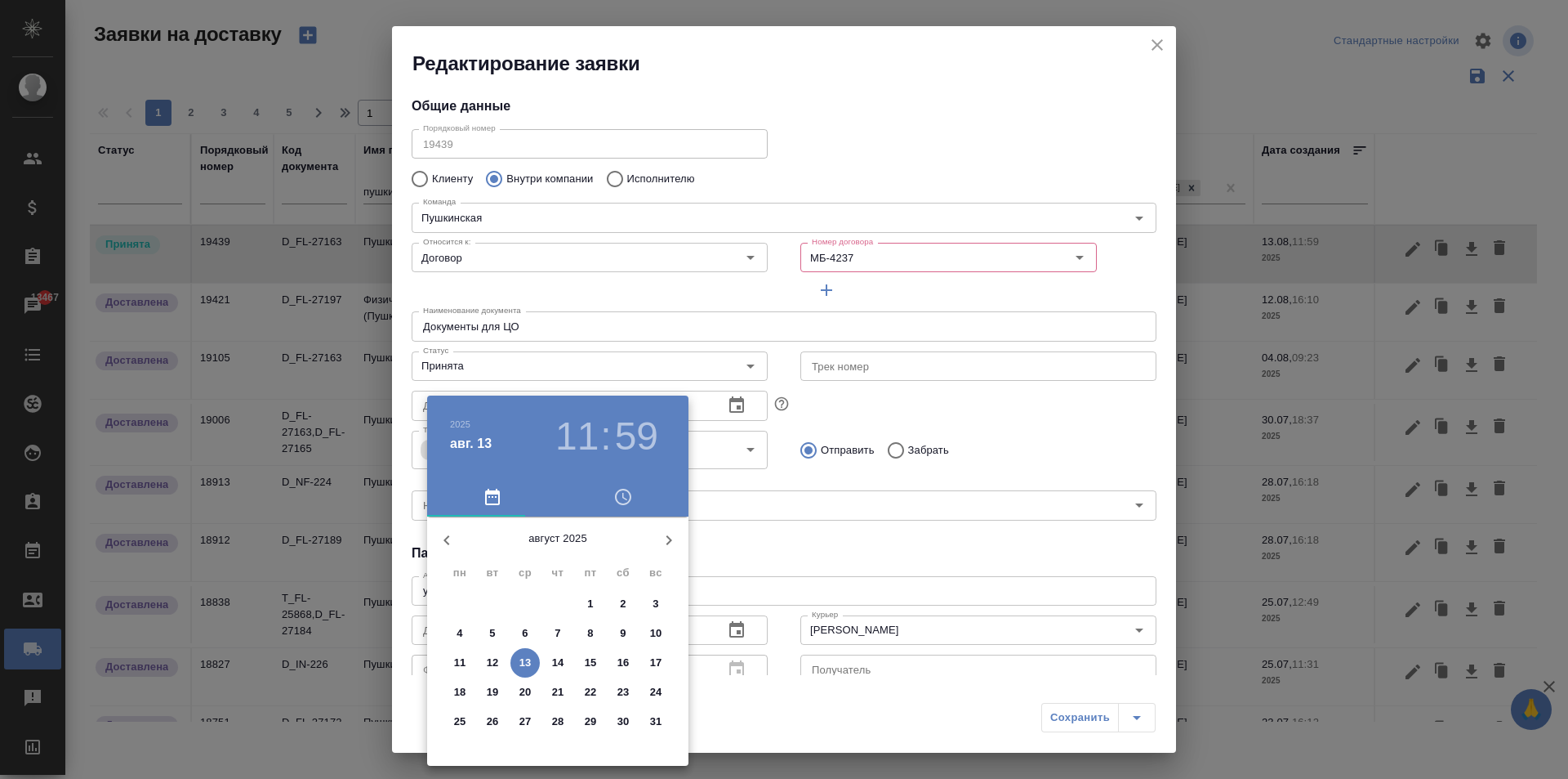
click at [524, 661] on p "13" at bounding box center [526, 663] width 12 height 17
type input "[DATE] 11:59"
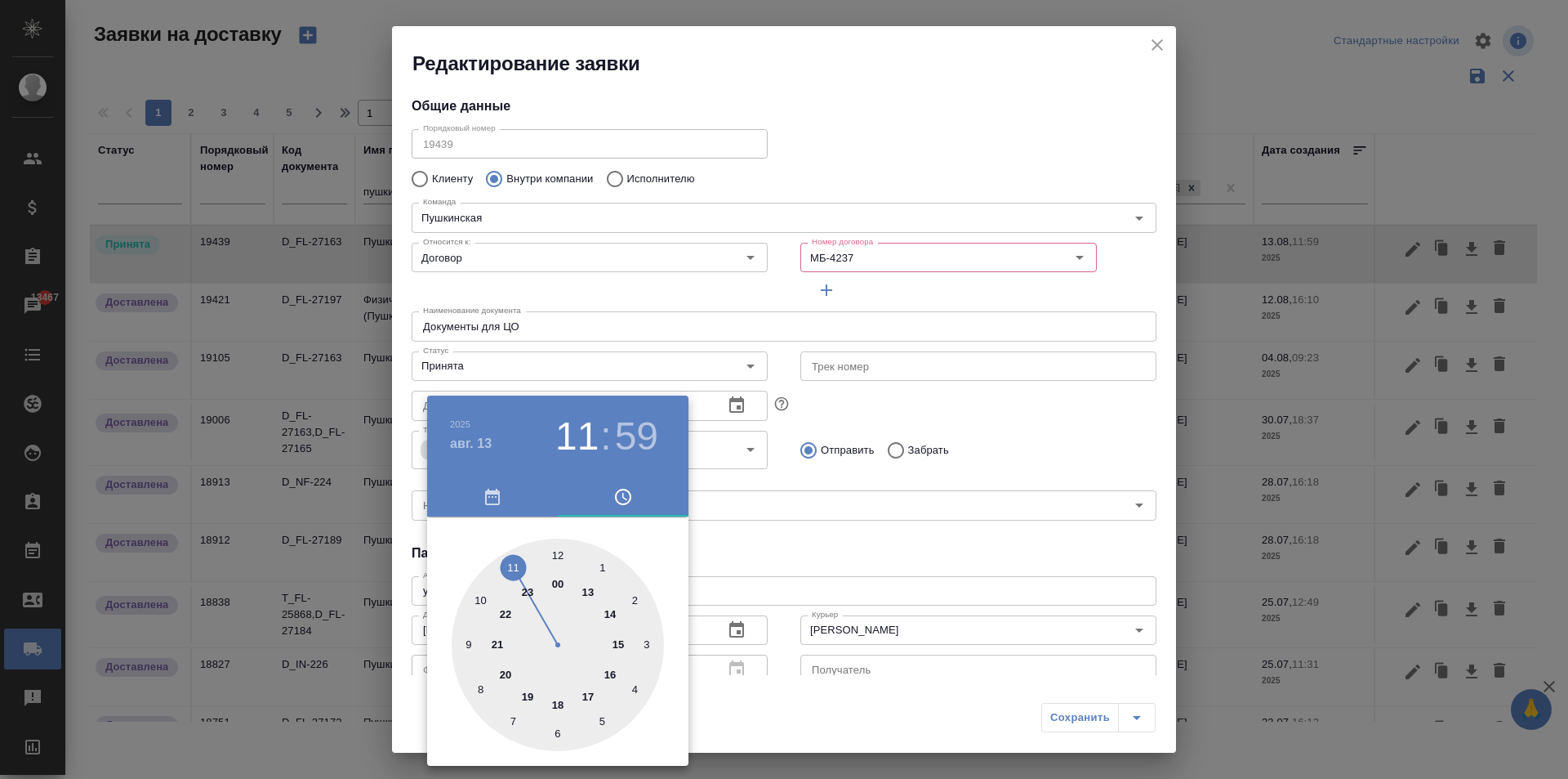
click at [788, 574] on div at bounding box center [784, 390] width 1568 height 779
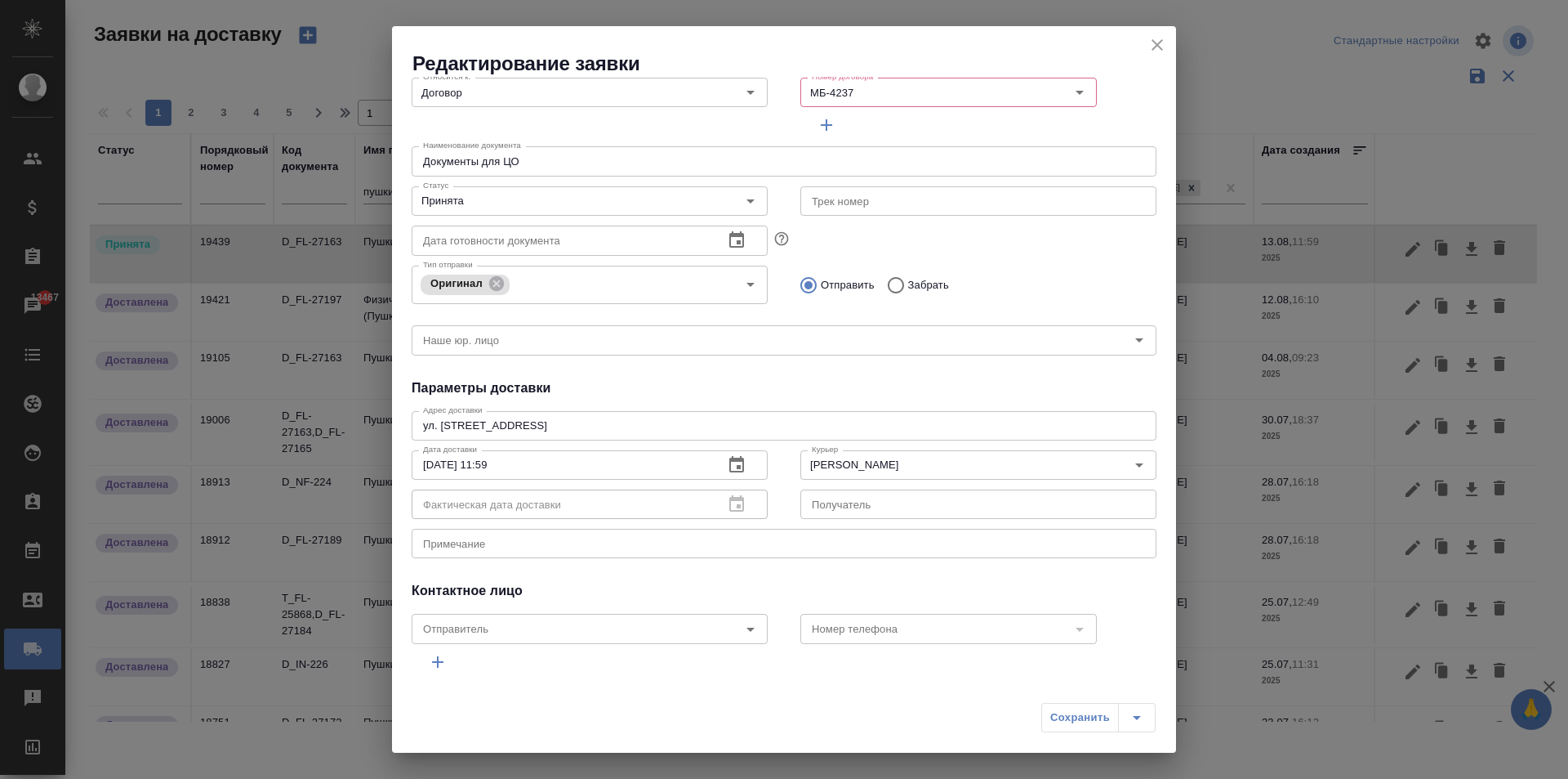
scroll to position [222, 0]
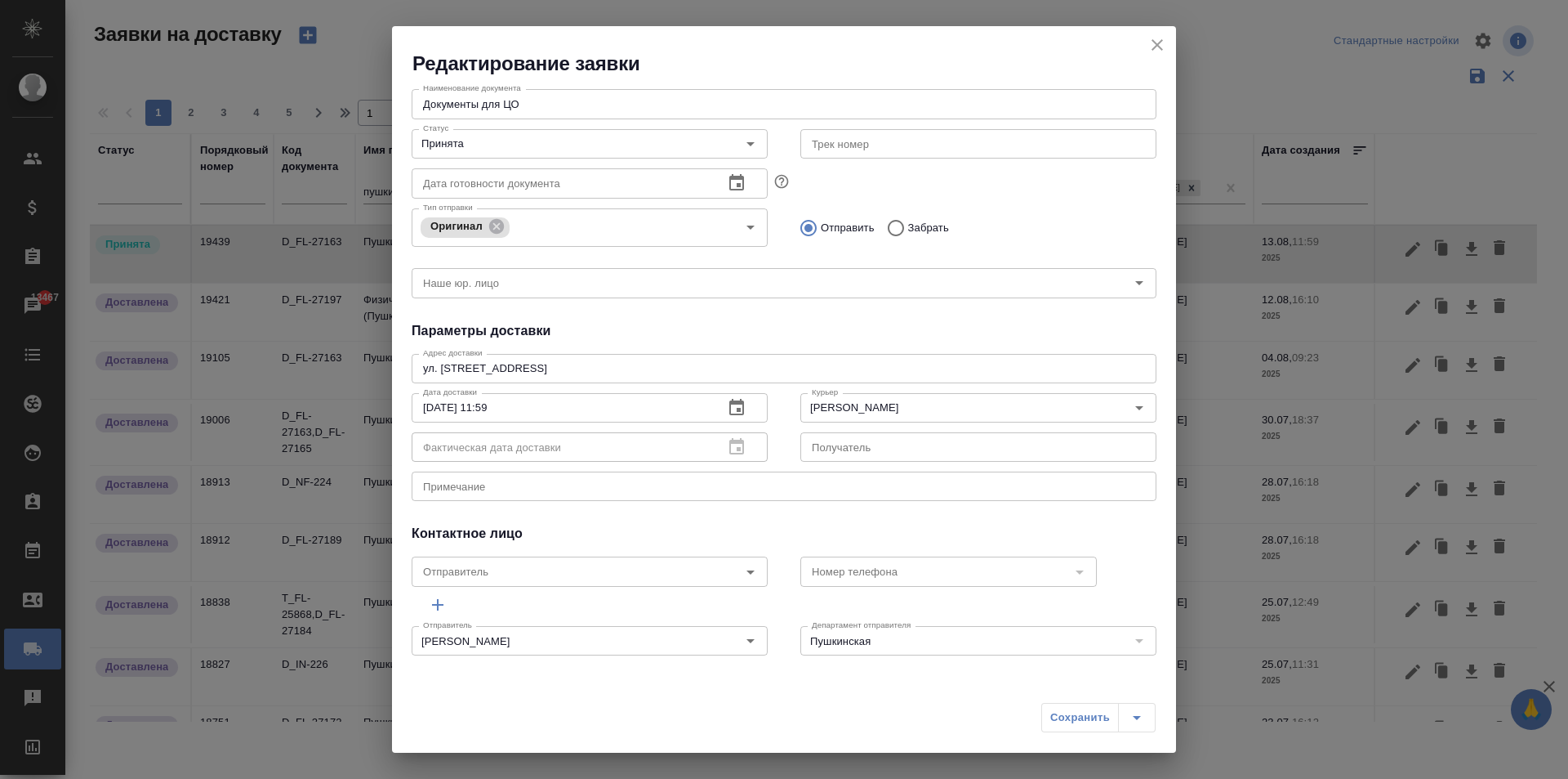
click at [1069, 708] on div "Сохранить" at bounding box center [1098, 718] width 115 height 30
click at [1073, 720] on div "Сохранить" at bounding box center [1098, 718] width 115 height 30
click at [1071, 712] on div "Сохранить" at bounding box center [1098, 718] width 115 height 30
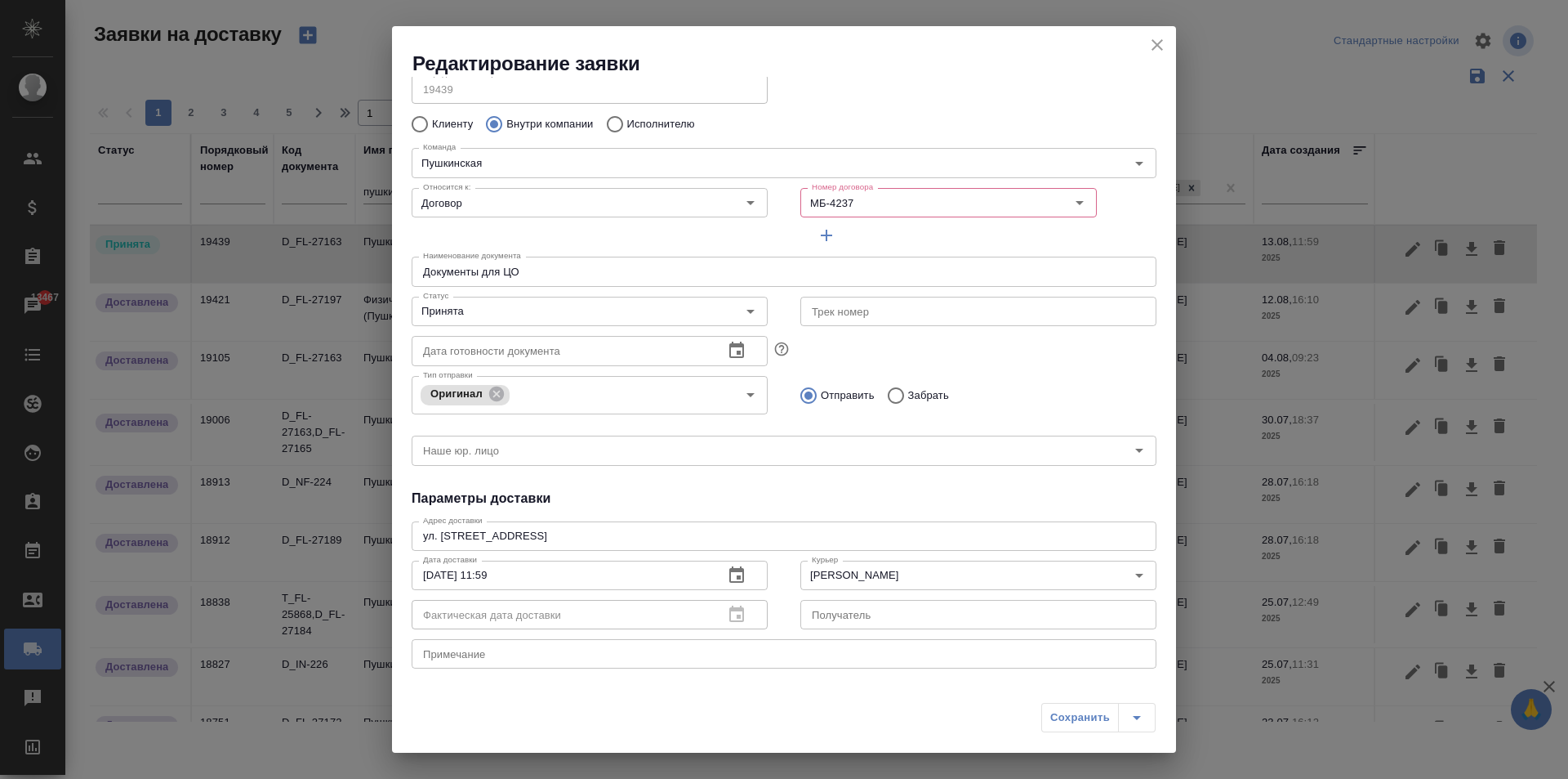
scroll to position [0, 0]
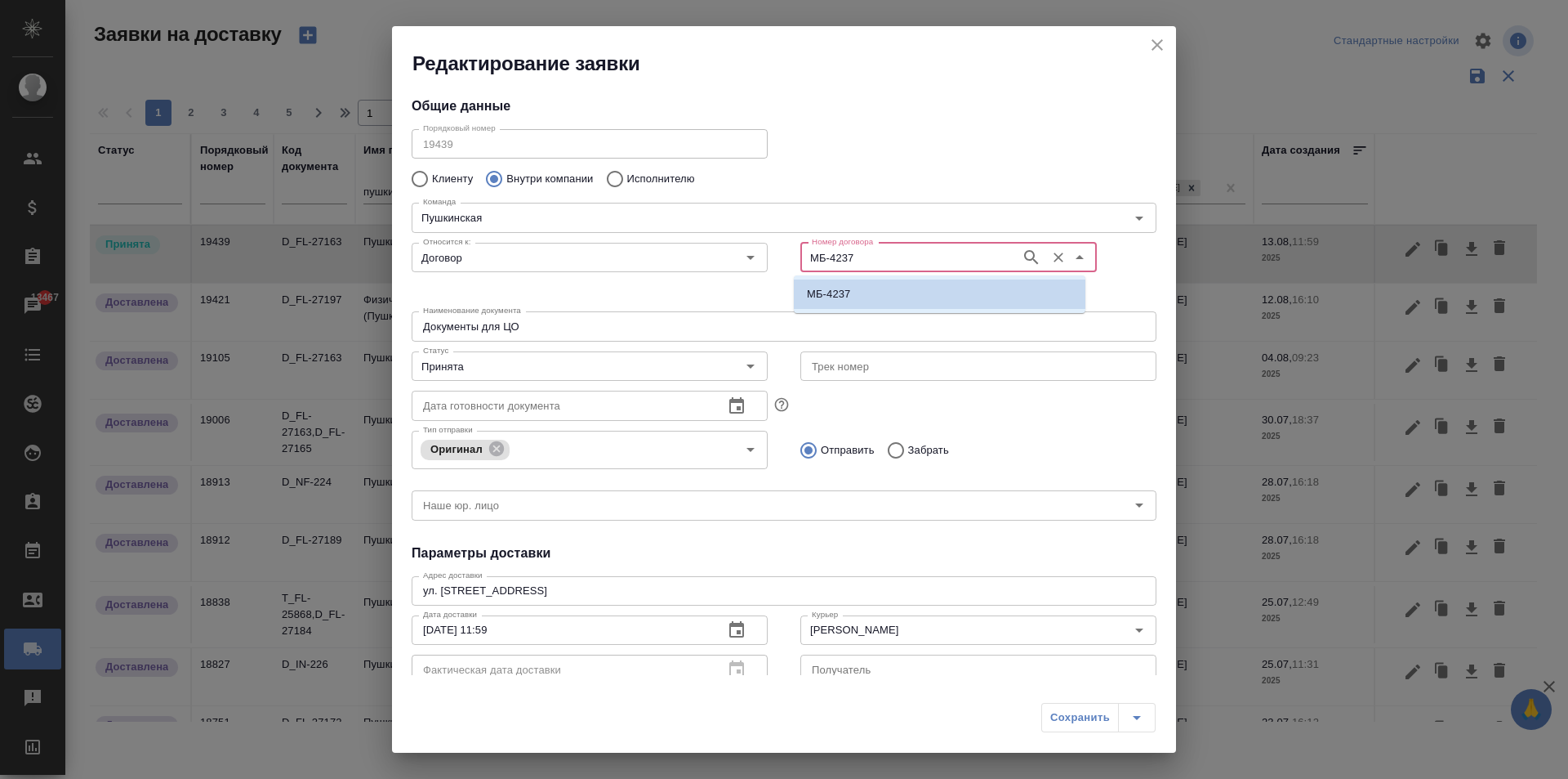
click at [901, 256] on input "МБ-4237" at bounding box center [908, 257] width 207 height 19
click at [821, 298] on p "МБ-4237" at bounding box center [828, 294] width 43 height 17
click at [904, 309] on div "Наименование документа Документы для ЦО Наименование документа" at bounding box center [784, 324] width 778 height 72
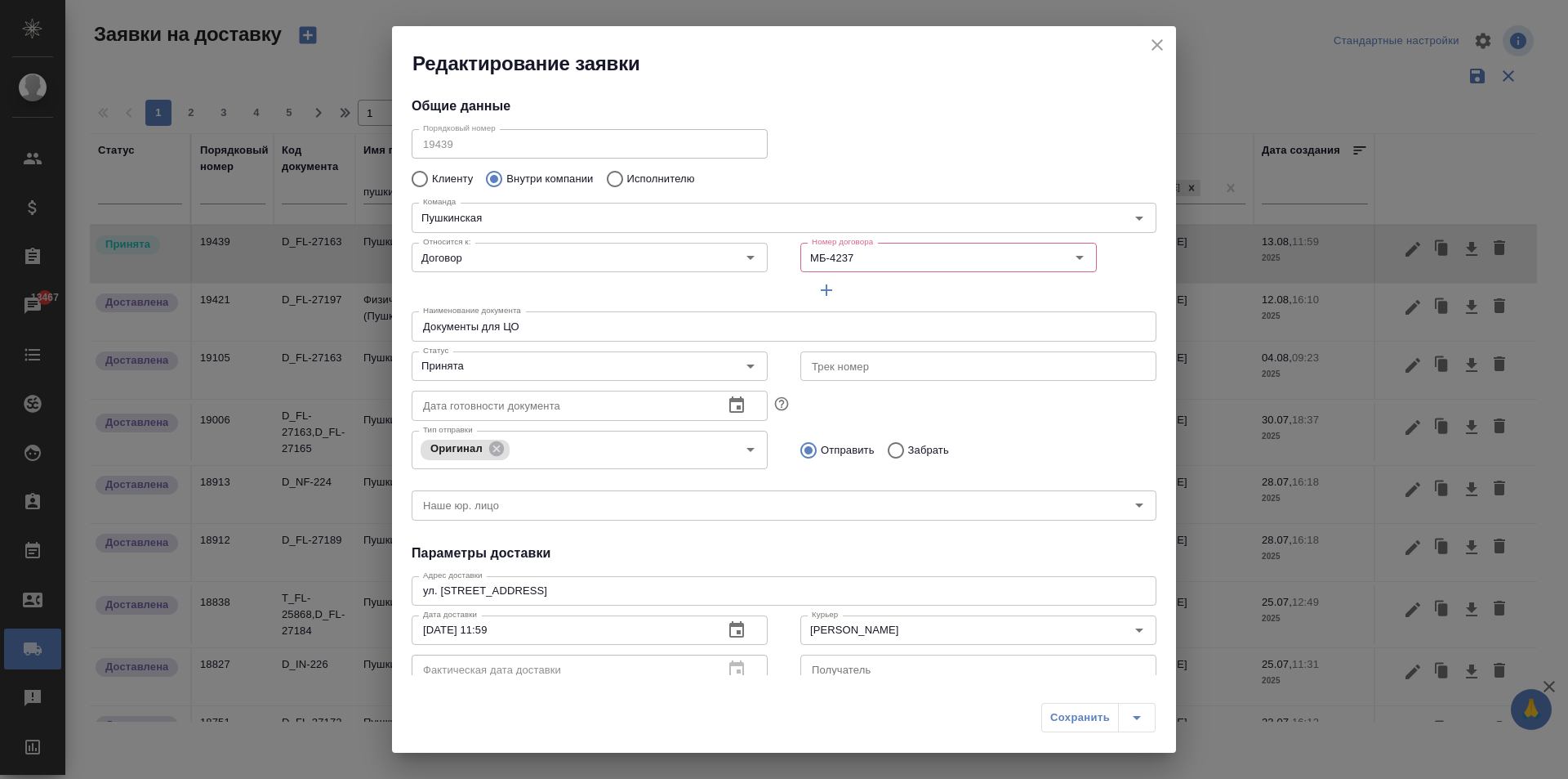
click at [570, 337] on input "Документы для ЦО" at bounding box center [783, 326] width 745 height 30
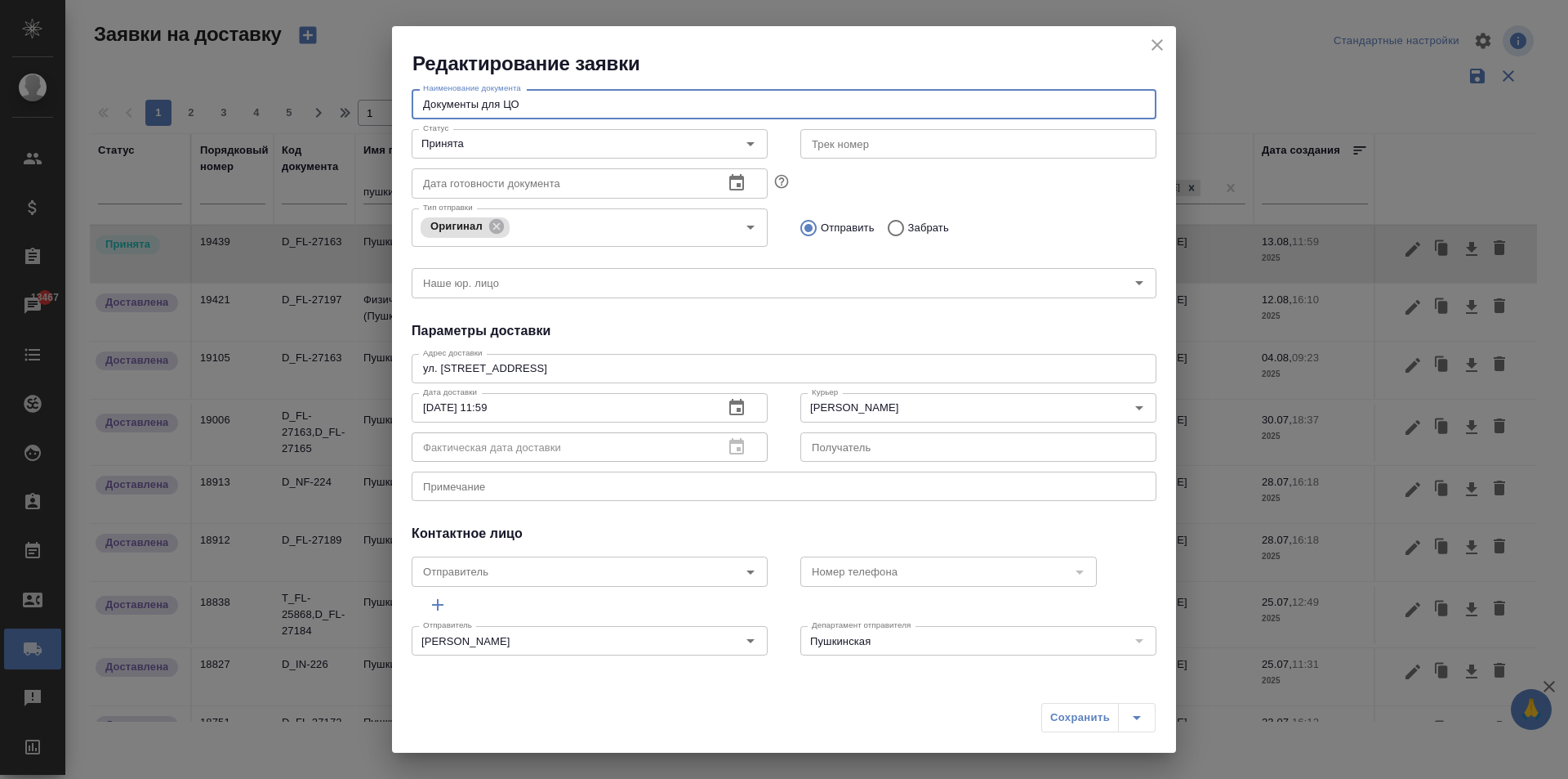
click at [1075, 717] on div "Сохранить" at bounding box center [1098, 718] width 115 height 30
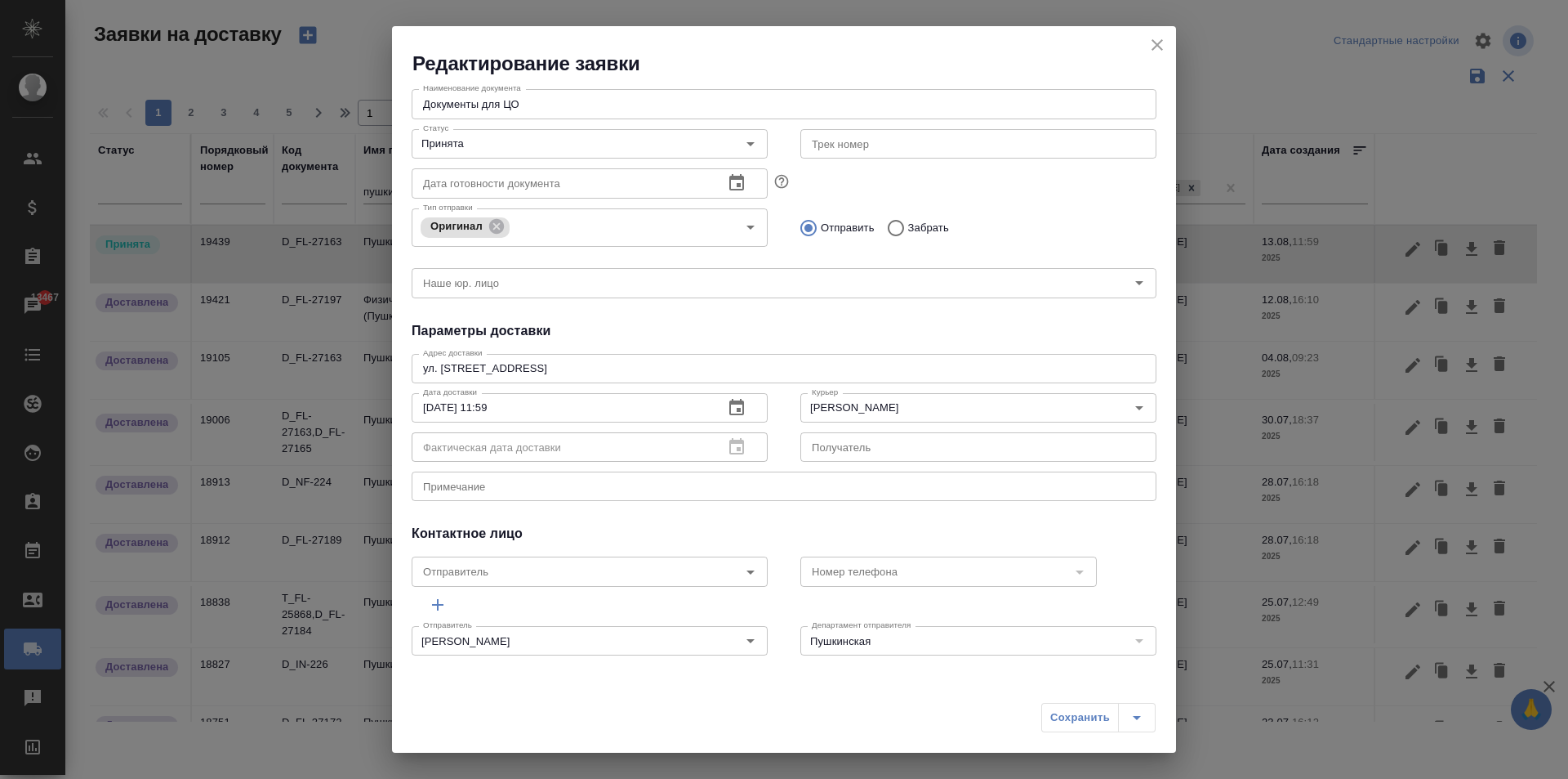
click at [1075, 717] on div "Сохранить" at bounding box center [1098, 718] width 115 height 30
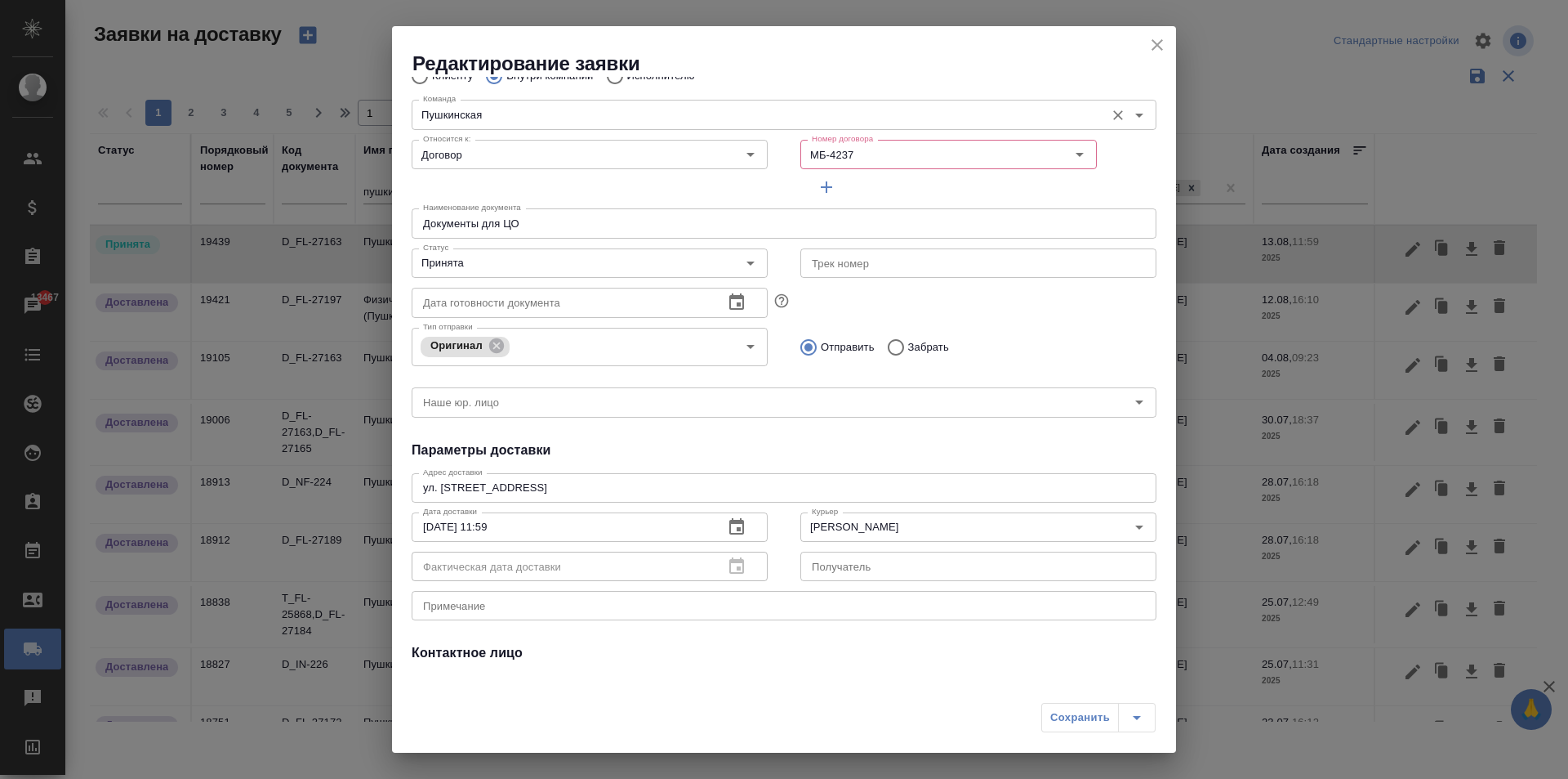
scroll to position [0, 0]
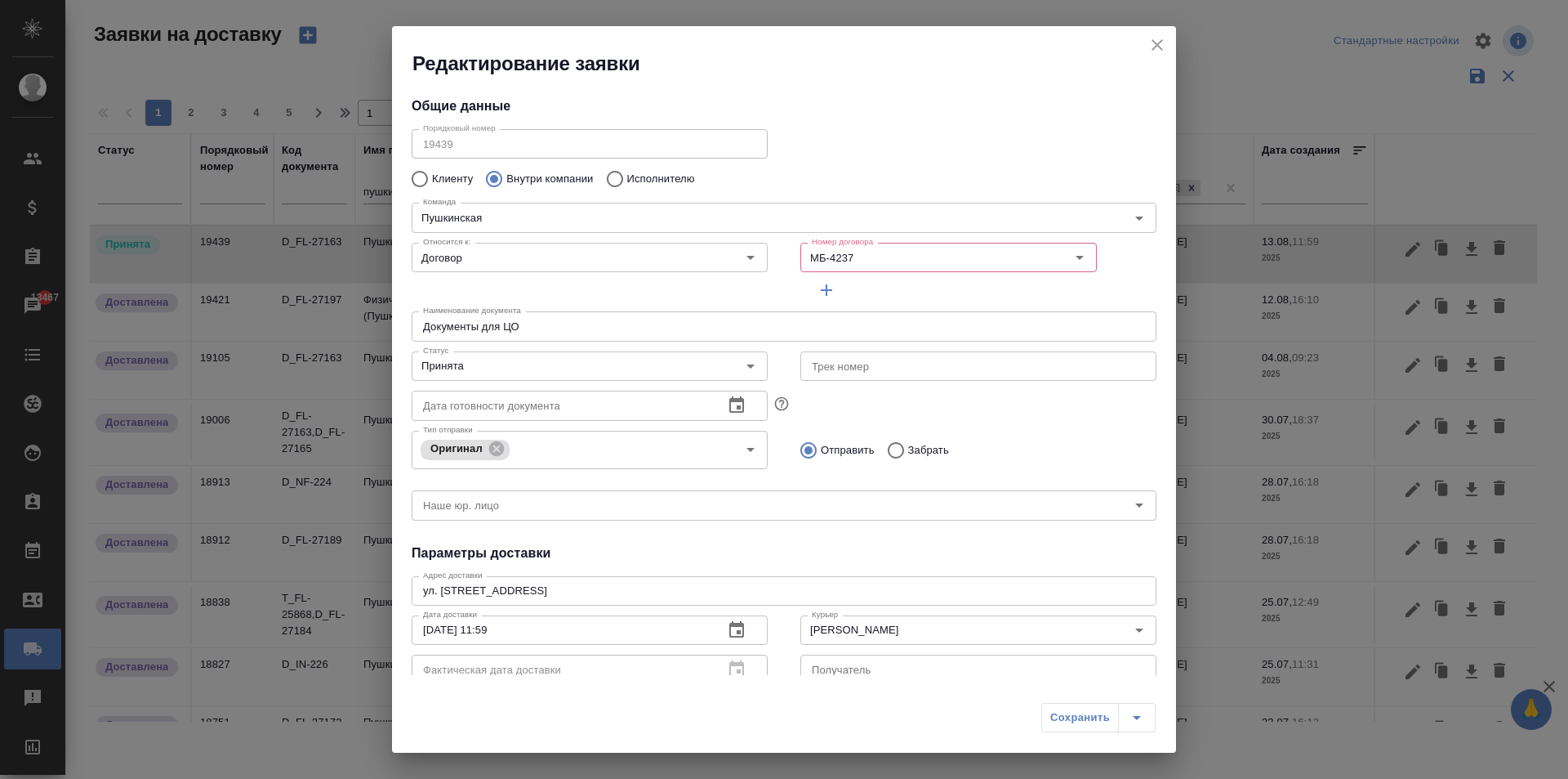
click at [526, 235] on div "Относится к: Договор Относится к:" at bounding box center [590, 270] width 388 height 102
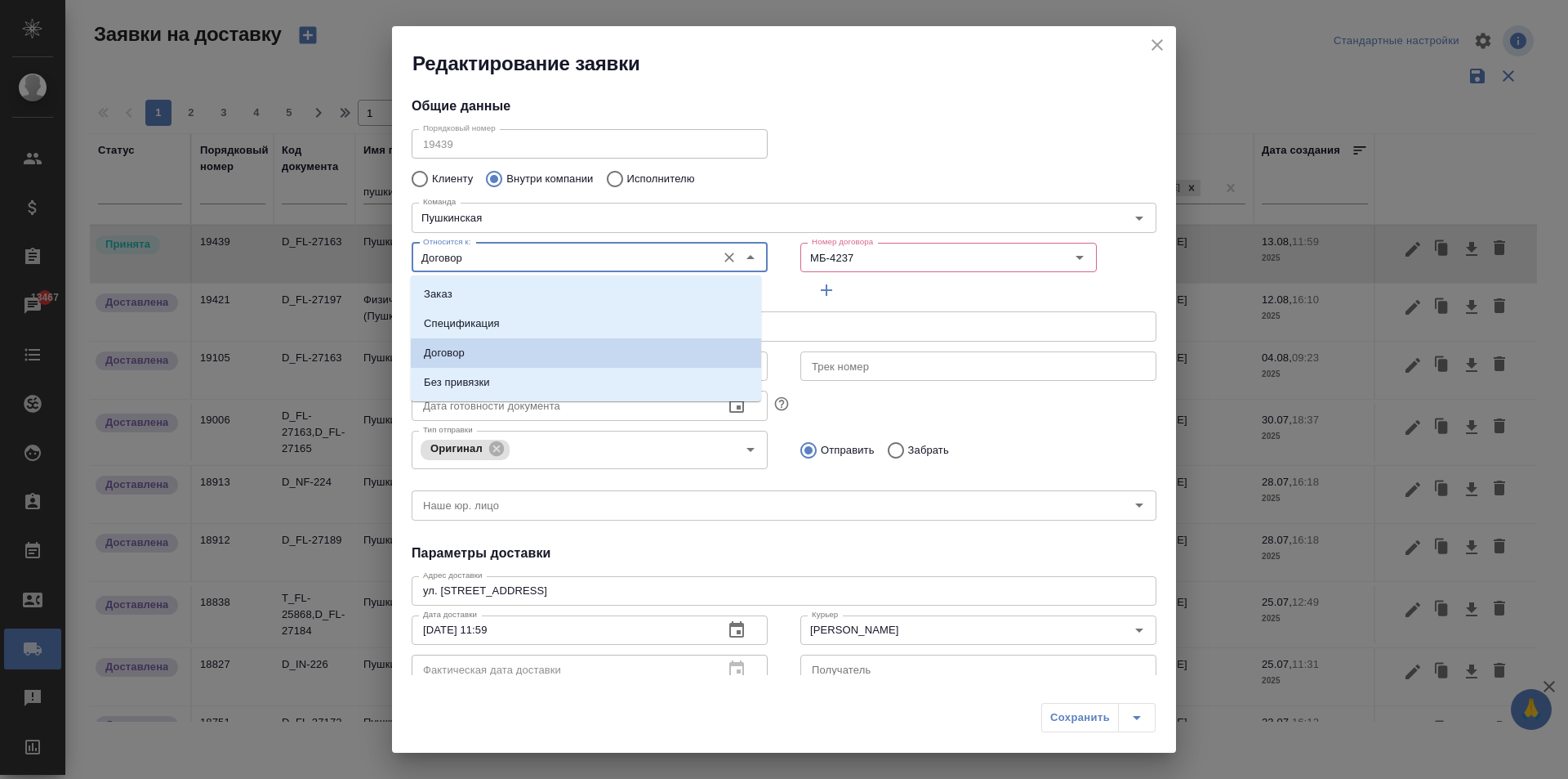
click at [486, 264] on input "Договор" at bounding box center [562, 257] width 291 height 19
click at [486, 293] on li "Заказ" at bounding box center [585, 294] width 350 height 30
type input "Заказ"
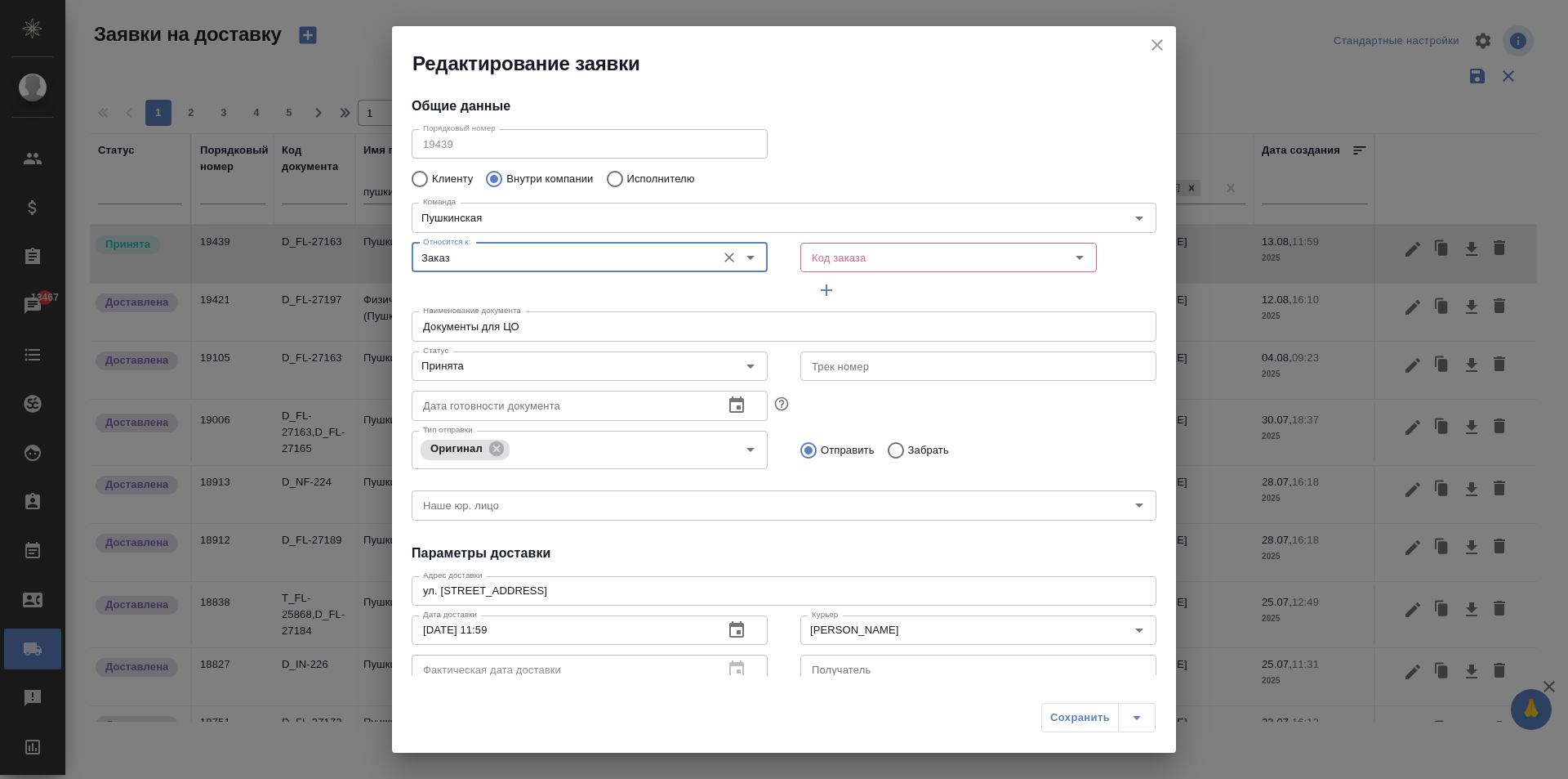
click at [689, 299] on div "Наименование документа Документы для ЦО Наименование документа" at bounding box center [784, 324] width 778 height 72
click at [508, 261] on input "Заказ" at bounding box center [562, 257] width 291 height 19
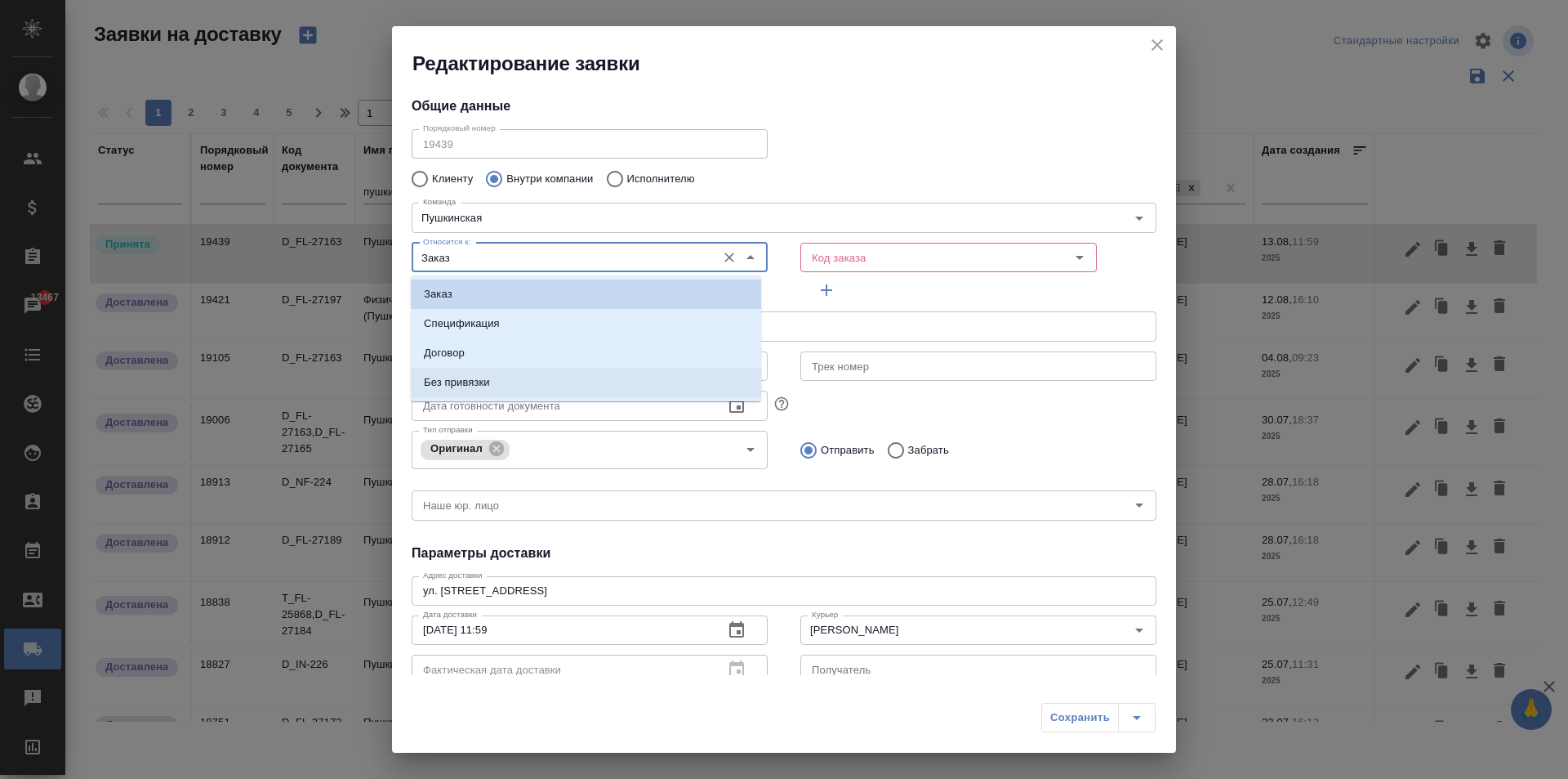
click at [489, 383] on p "Без привязки" at bounding box center [457, 382] width 66 height 17
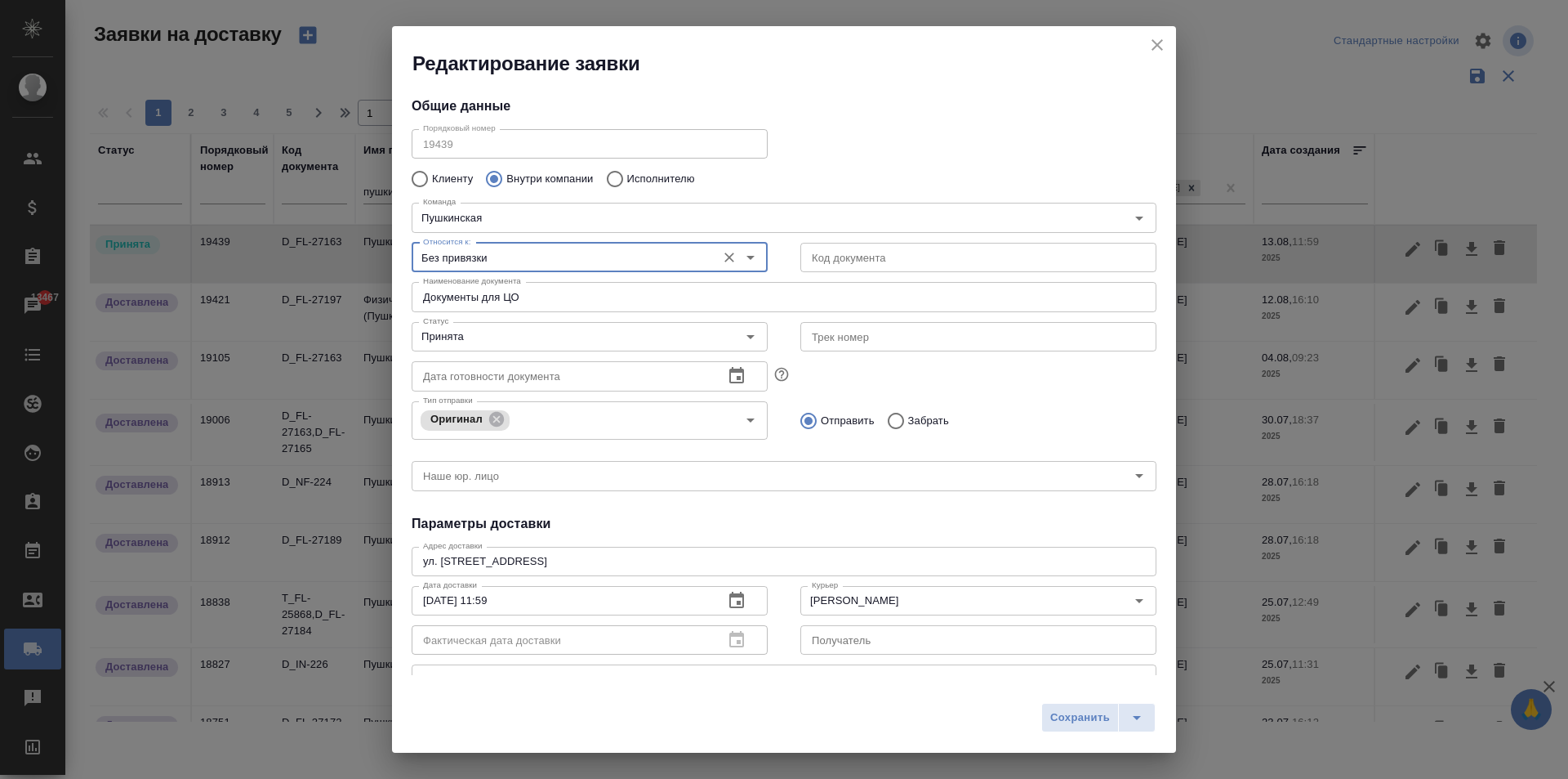
click at [514, 260] on input "Без привязки" at bounding box center [562, 257] width 291 height 19
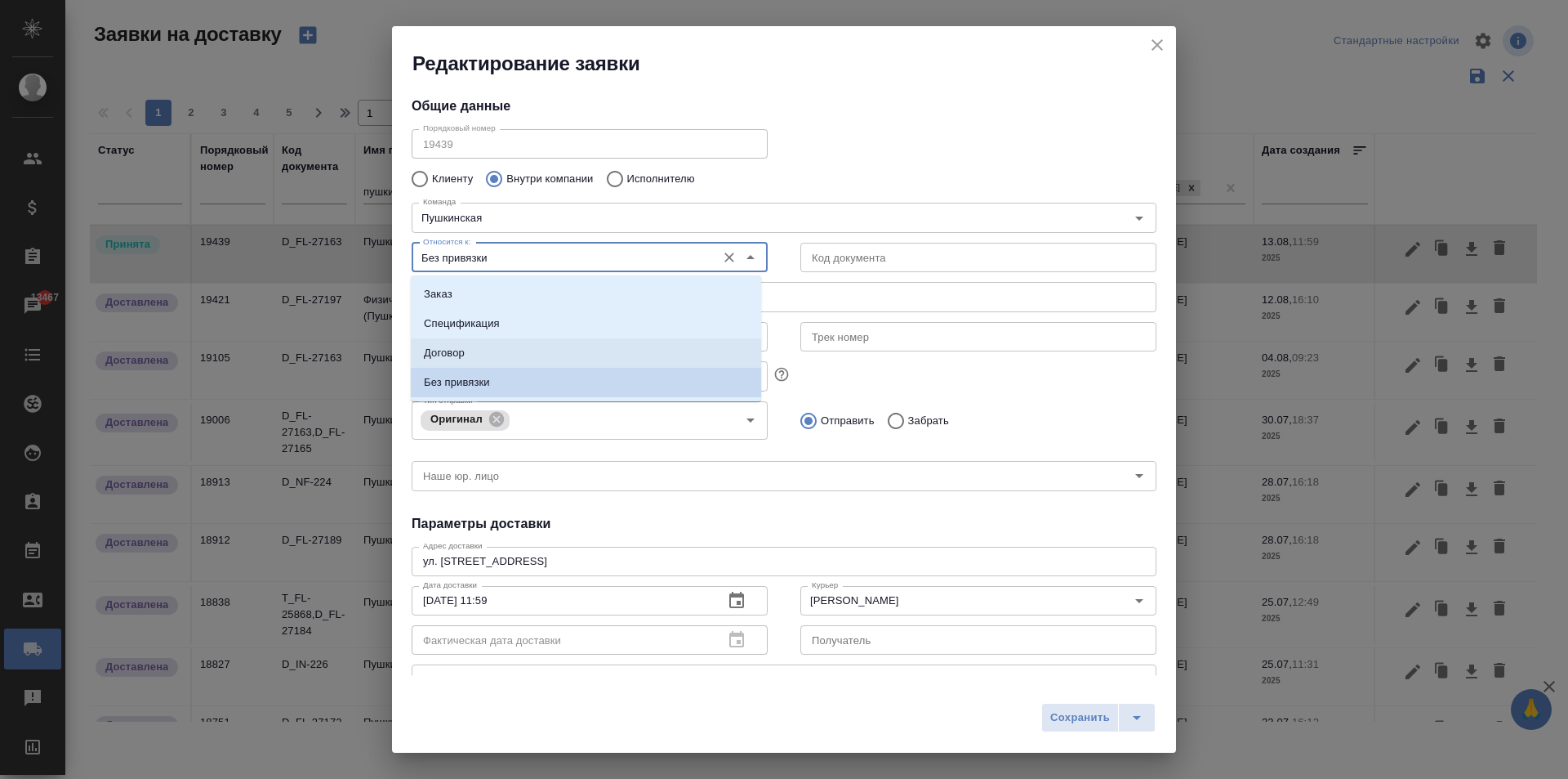
click at [464, 353] on p "Договор" at bounding box center [444, 353] width 41 height 17
type input "Договор"
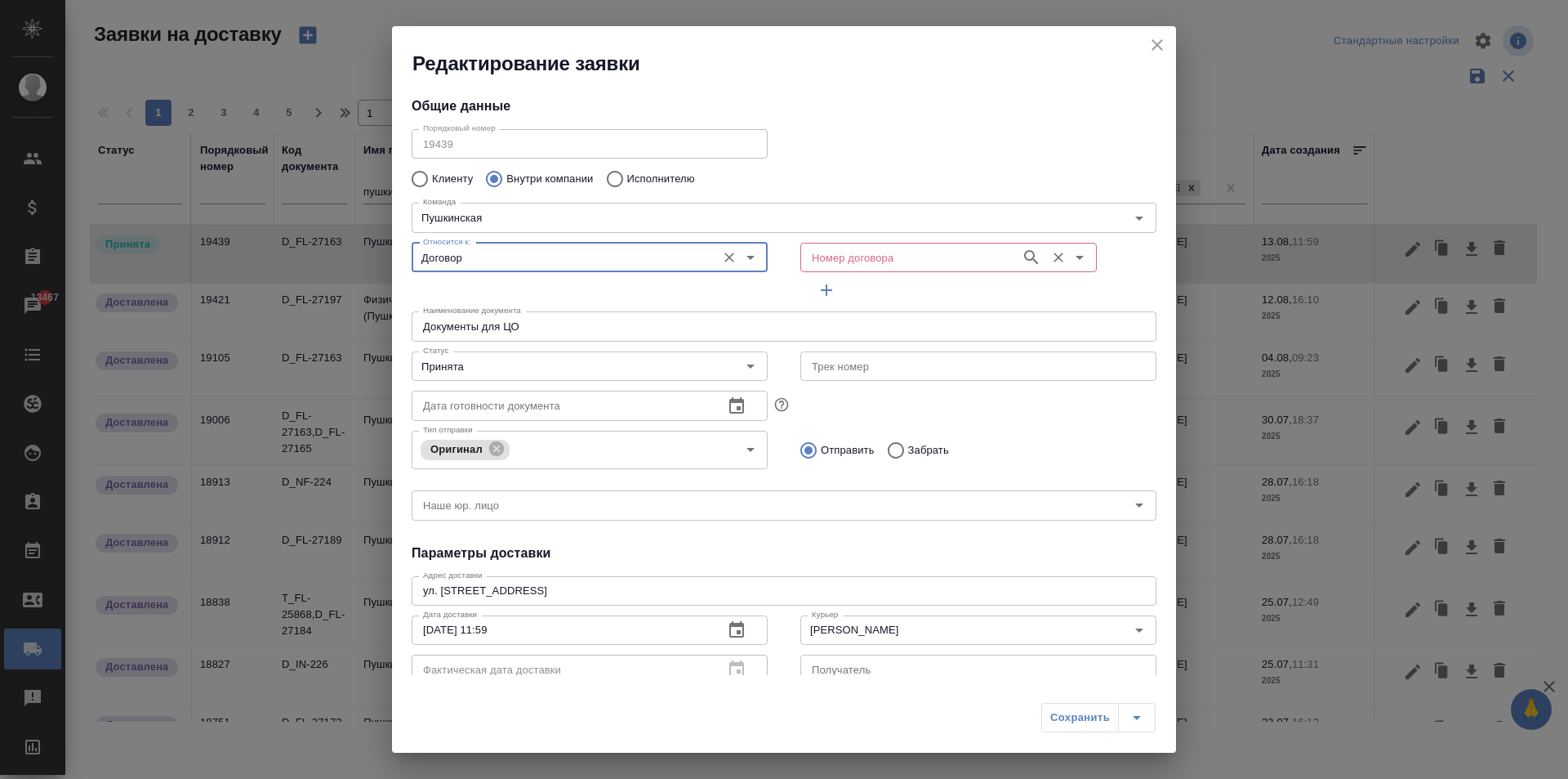
click at [906, 264] on input "Номер договора" at bounding box center [908, 257] width 207 height 19
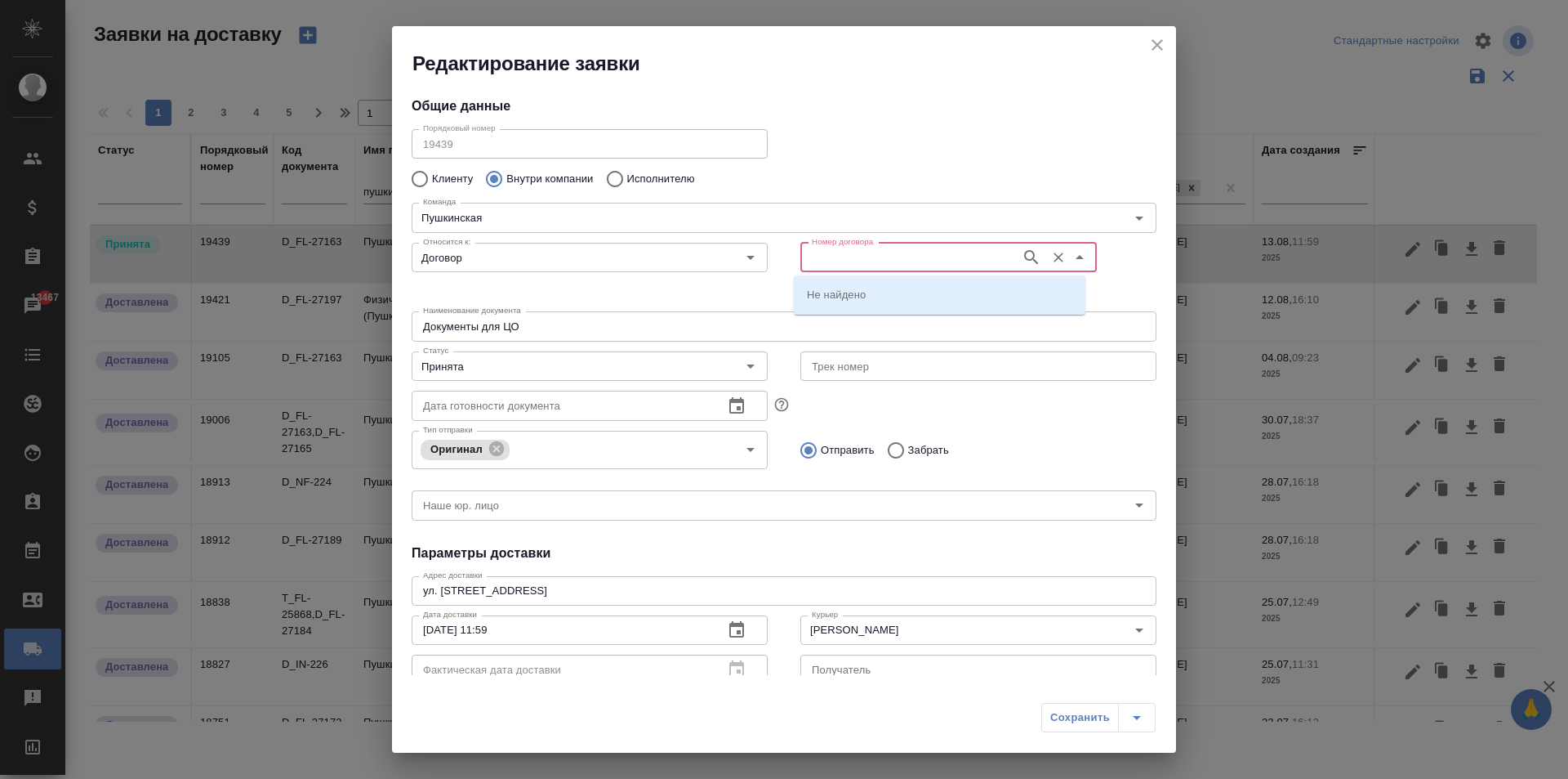
paste input "МБ-4237"
type input "МБ-4237"
click at [858, 288] on li "МБ-4237" at bounding box center [939, 294] width 291 height 30
type input "(МБ) ООО "Монблан""
type input "МБ-4237"
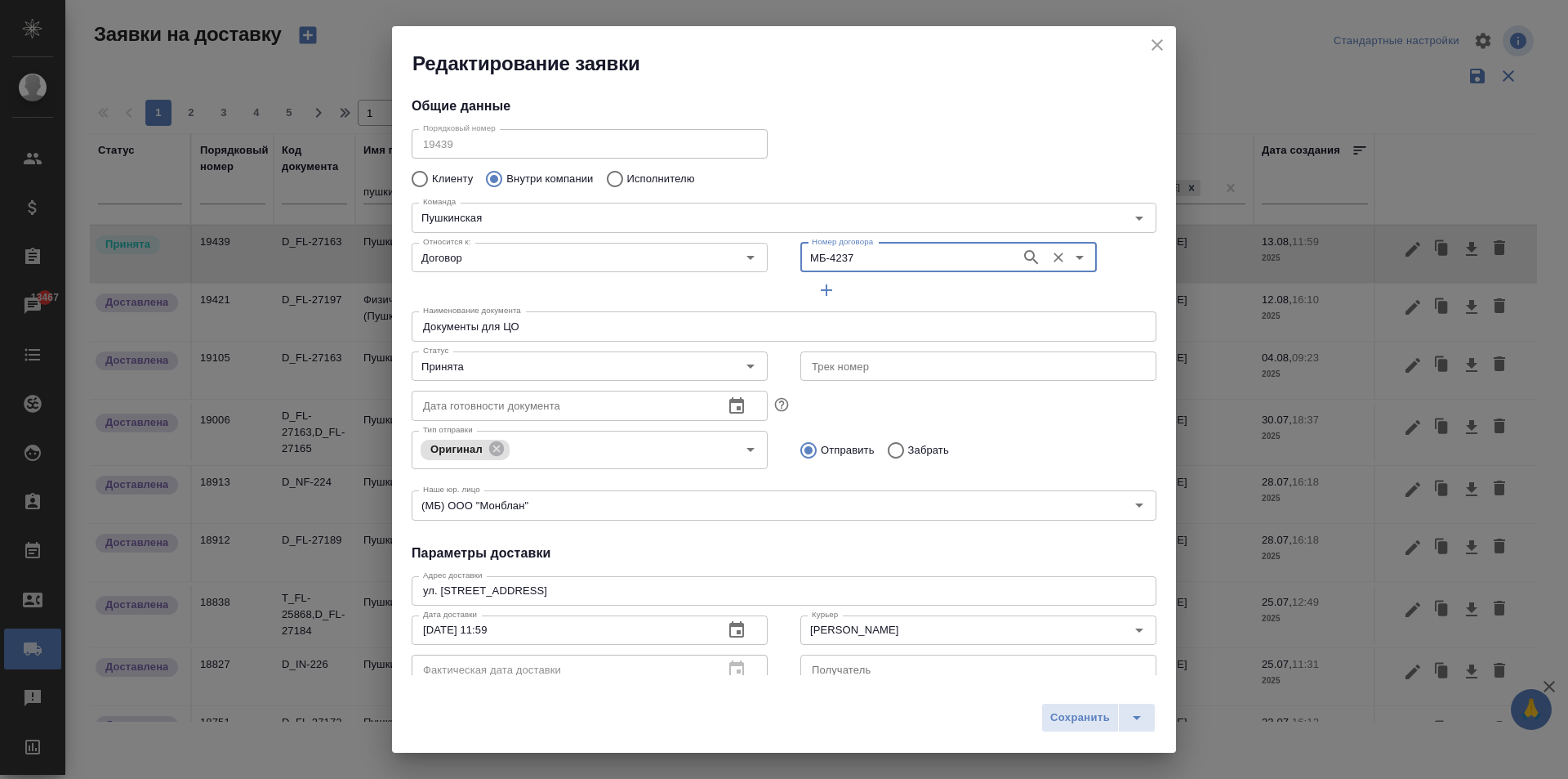
click at [1057, 717] on span "Сохранить" at bounding box center [1080, 717] width 60 height 18
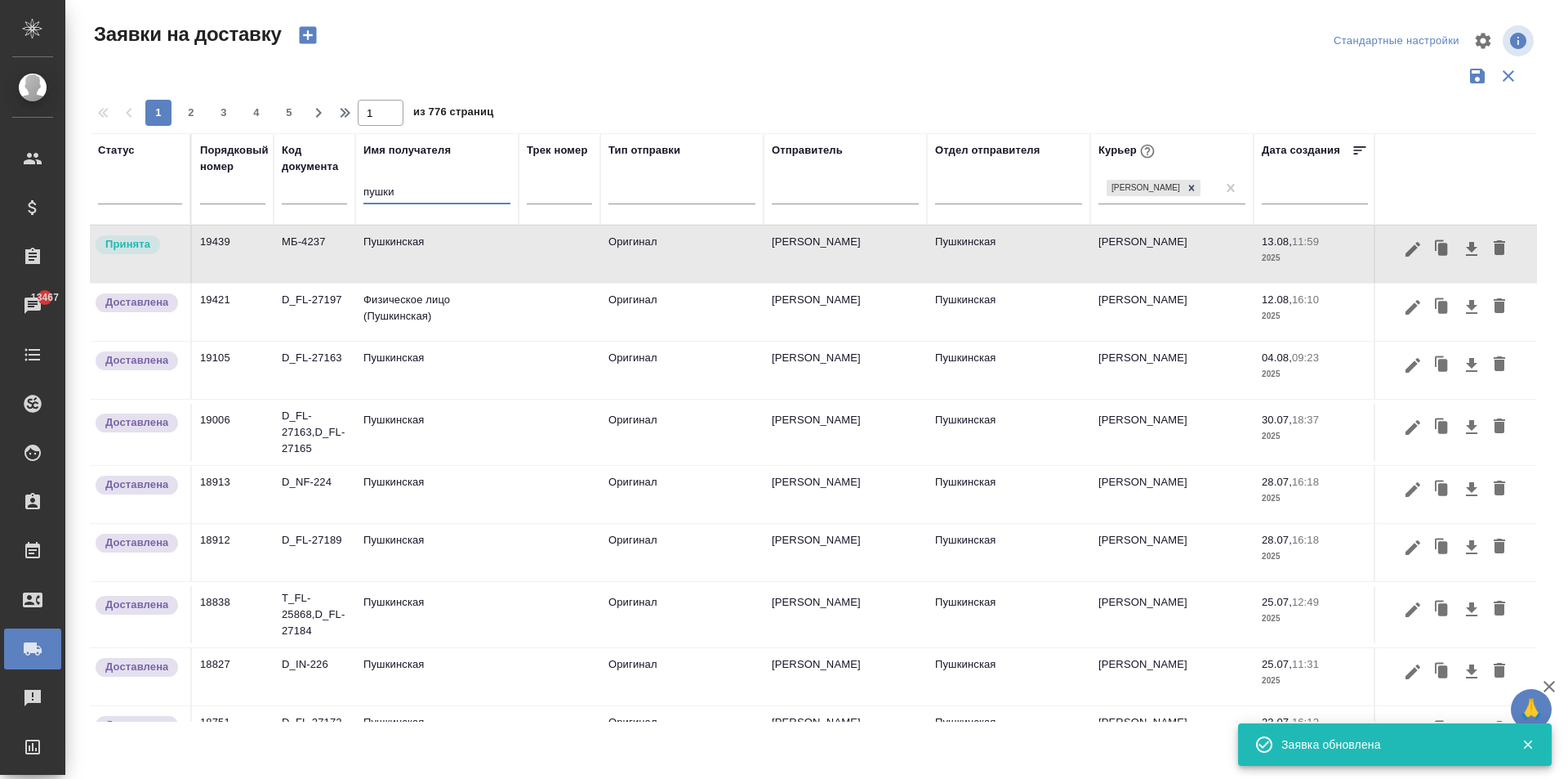
drag, startPoint x: 416, startPoint y: 193, endPoint x: 240, endPoint y: 165, distance: 178.2
click at [242, 165] on tr "Статус Порядковый номер Код документа Имя получателя пушки Трек номер Тип отпра…" at bounding box center [937, 179] width 1695 height 92
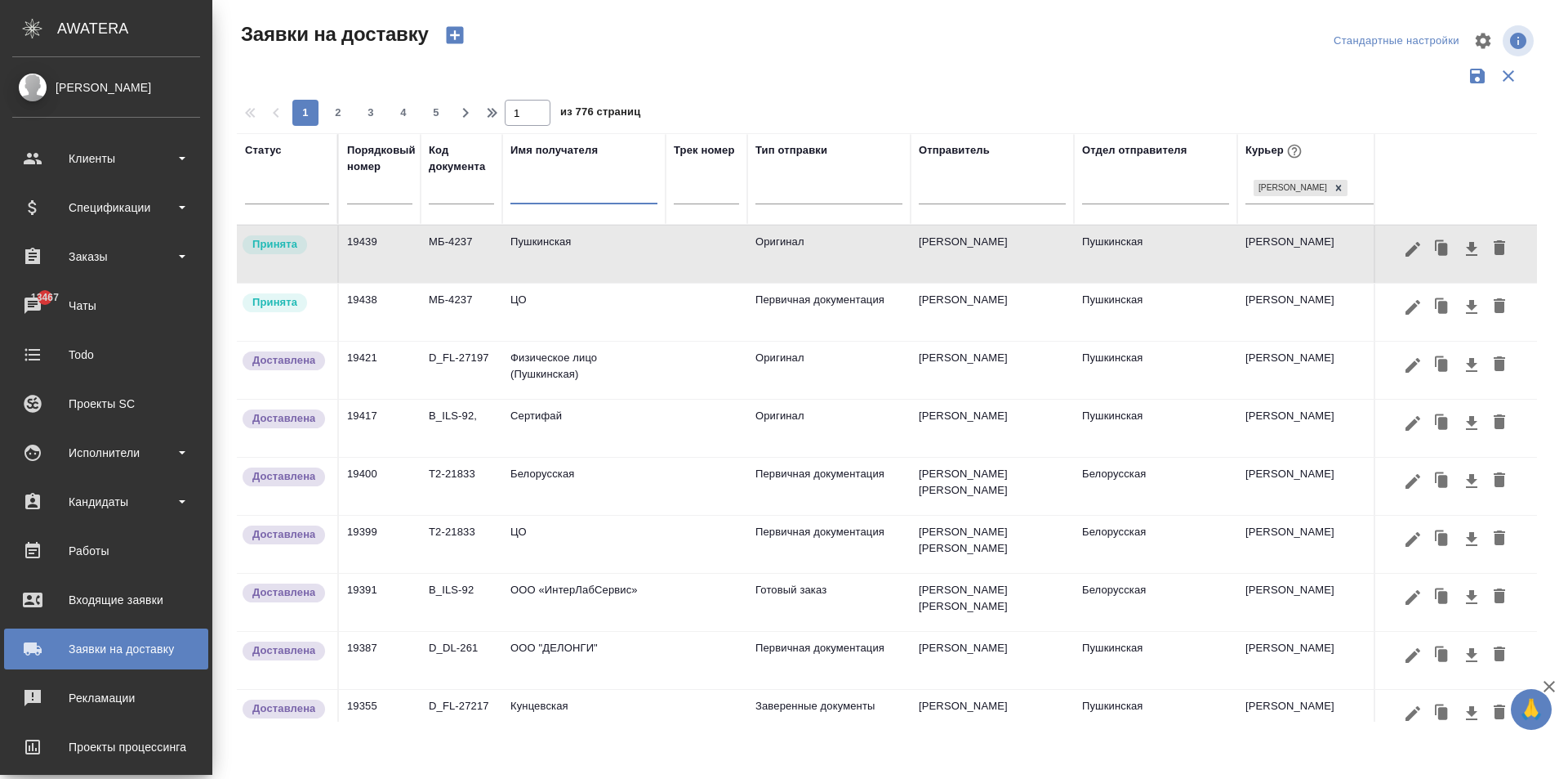
click at [564, 283] on td "ЦО" at bounding box center [584, 254] width 164 height 57
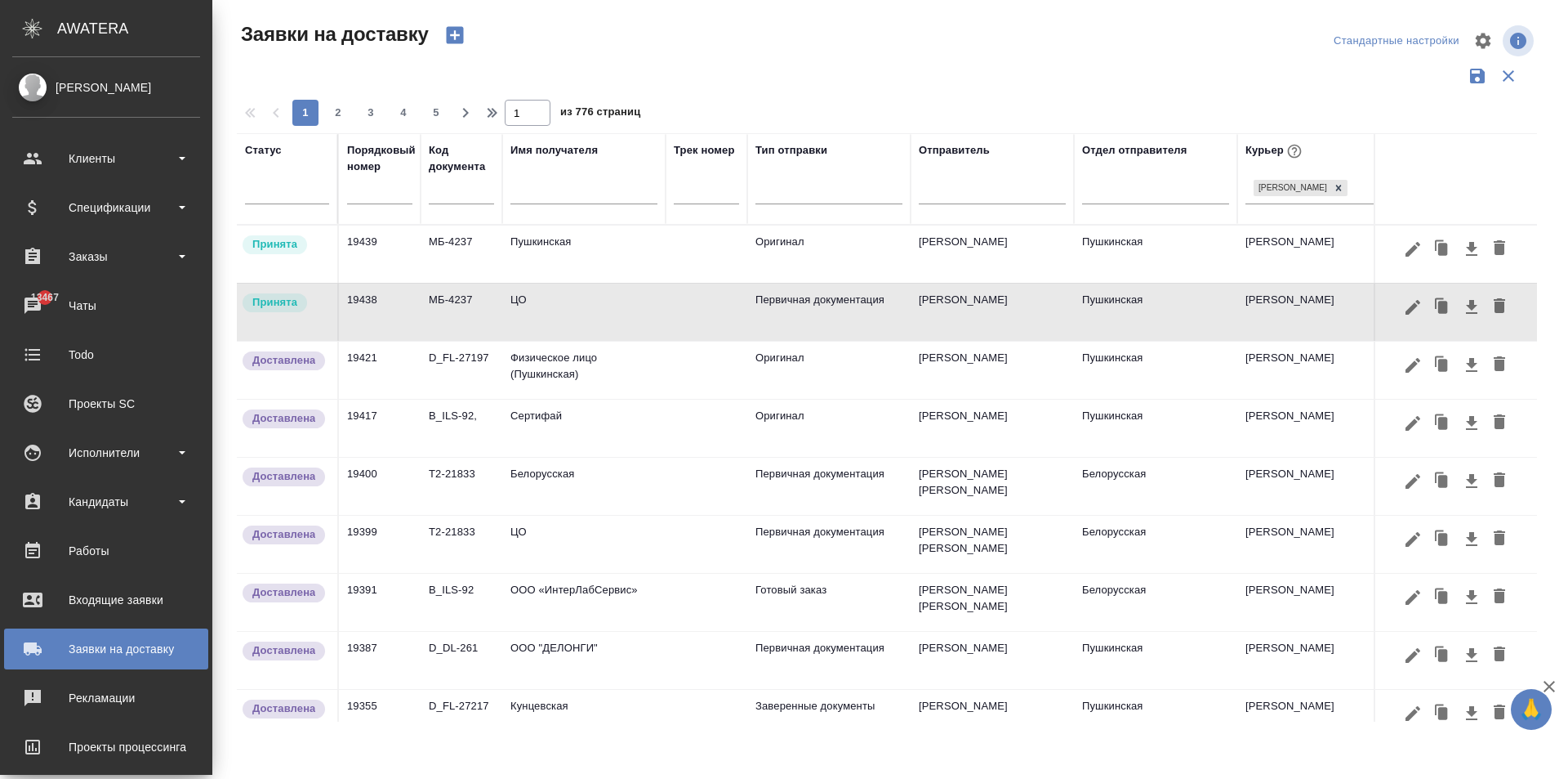
click at [1494, 310] on icon "button" at bounding box center [1499, 305] width 11 height 15
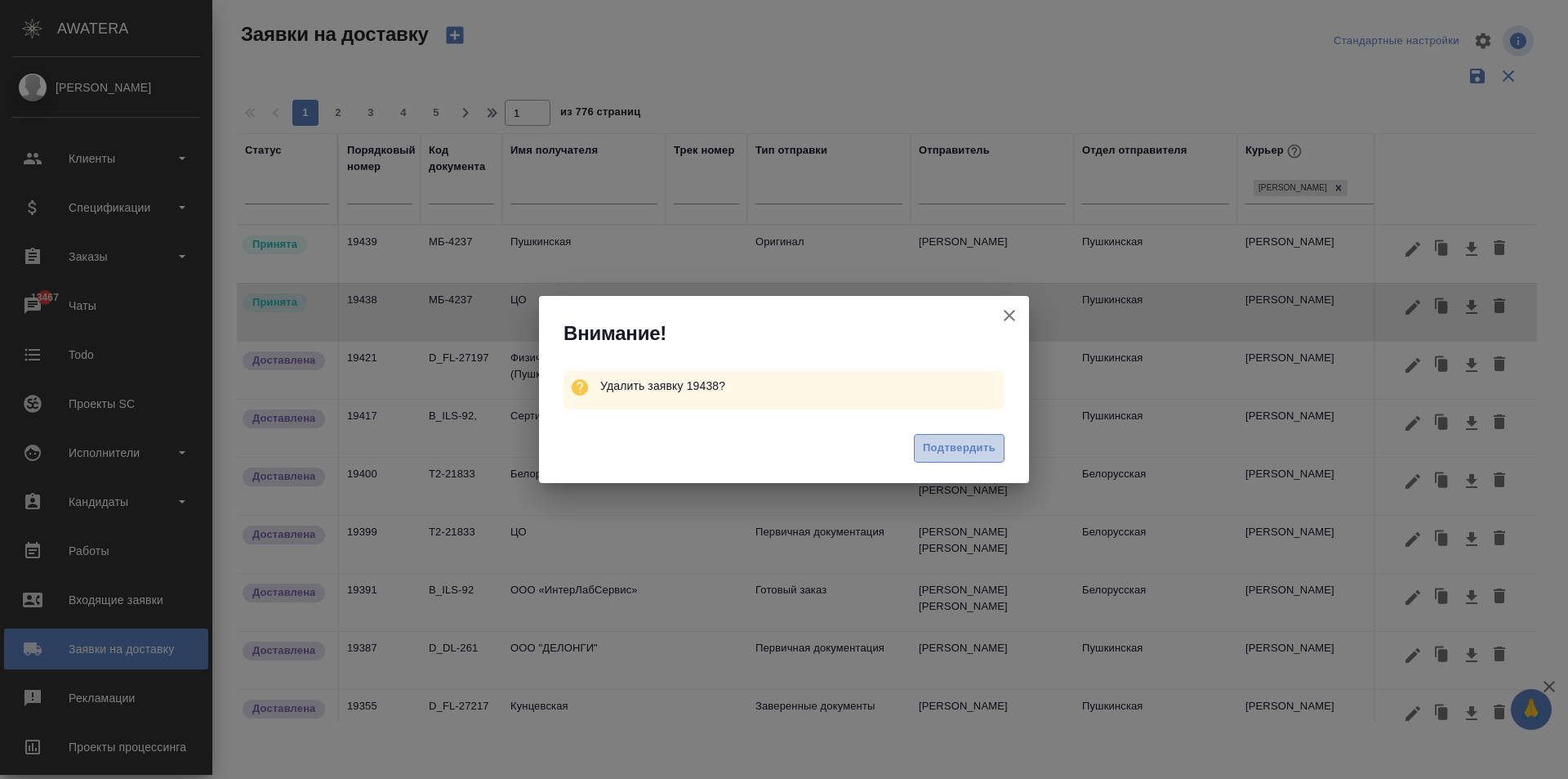
click at [965, 452] on span "Подтвердить" at bounding box center [959, 447] width 73 height 18
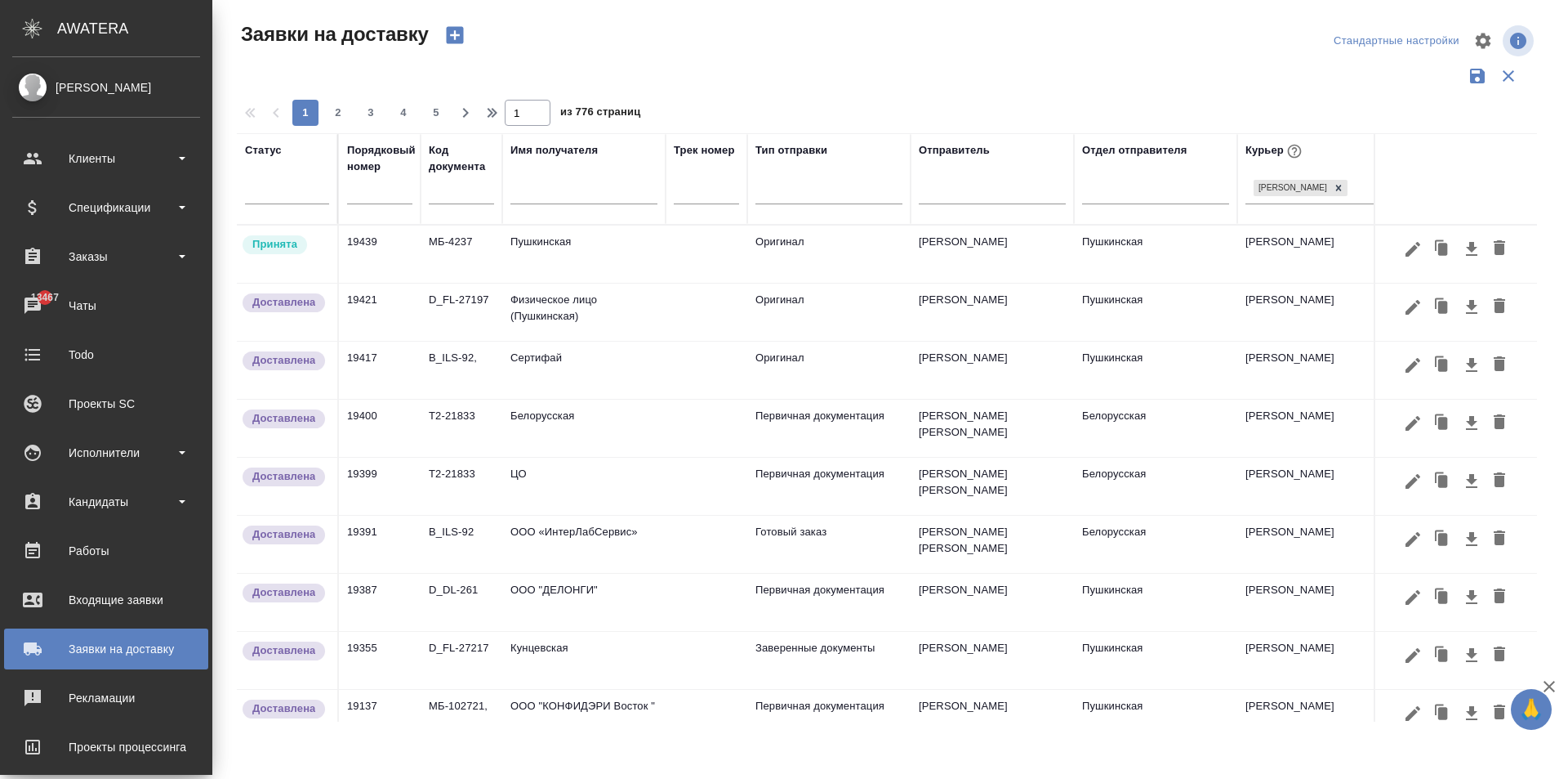
click at [542, 249] on td "Пушкинская" at bounding box center [584, 254] width 164 height 57
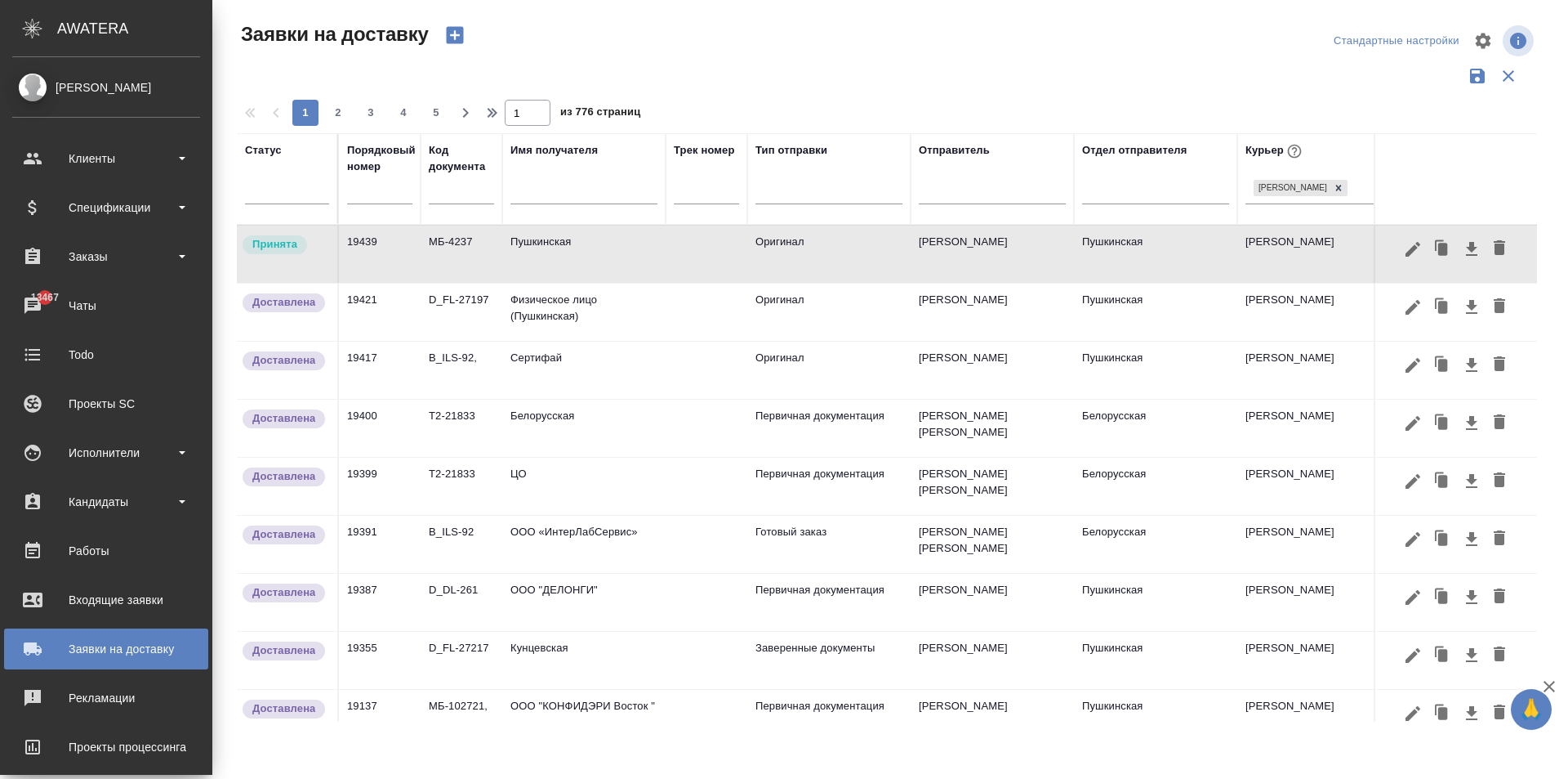
click at [1494, 254] on icon "button" at bounding box center [1499, 247] width 11 height 15
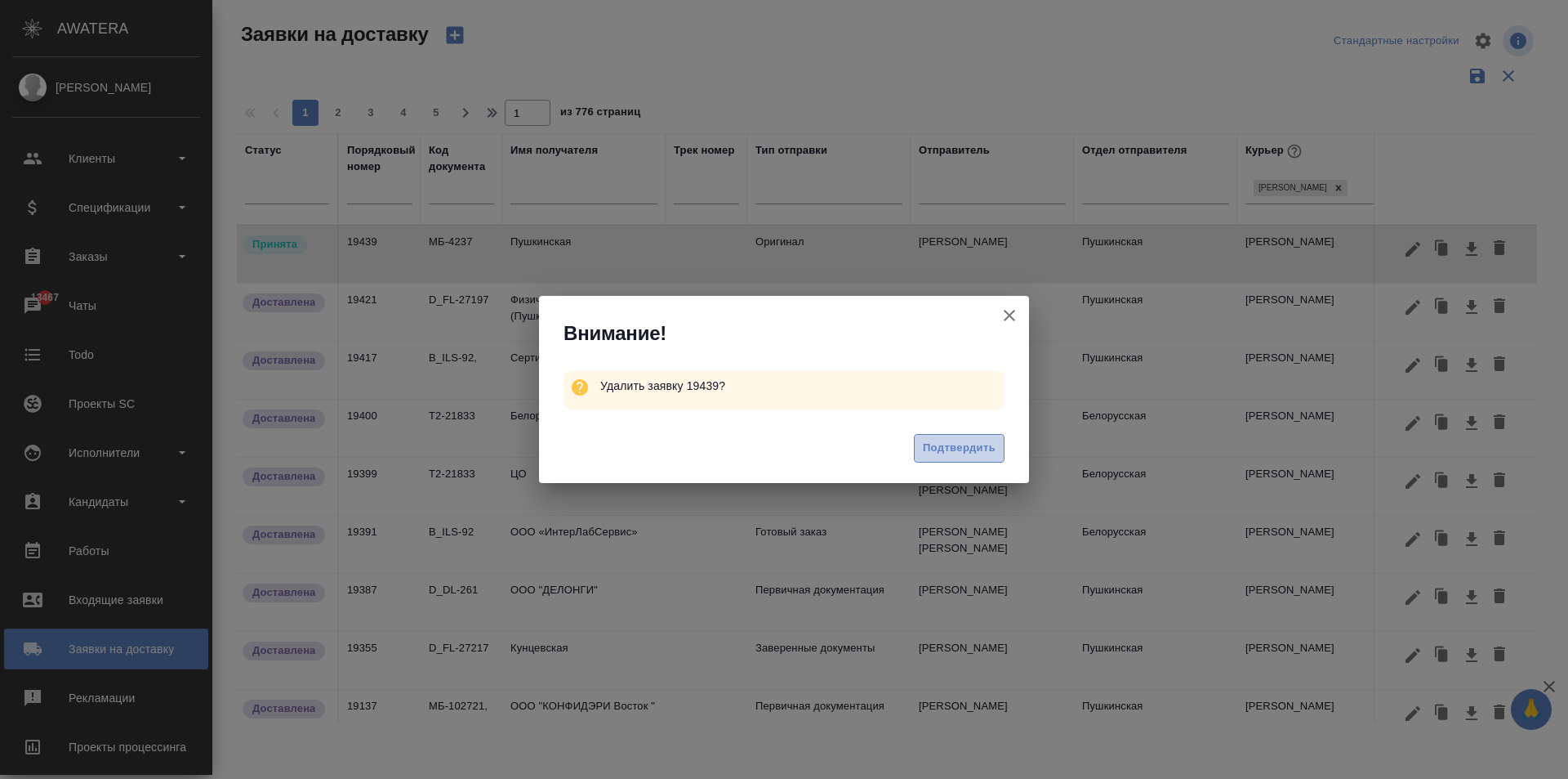
click at [966, 444] on span "Подтвердить" at bounding box center [959, 447] width 73 height 18
